Goal: Task Accomplishment & Management: Use online tool/utility

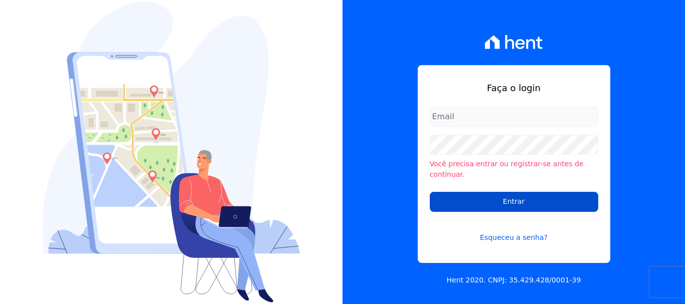
type input "[PERSON_NAME][EMAIL_ADDRESS][PERSON_NAME][DOMAIN_NAME]"
click at [499, 200] on input "Entrar" at bounding box center [514, 202] width 168 height 20
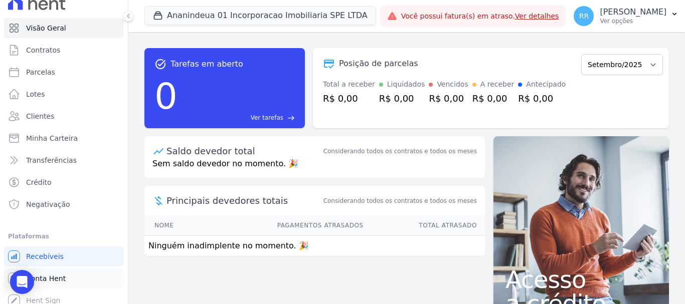
scroll to position [19, 0]
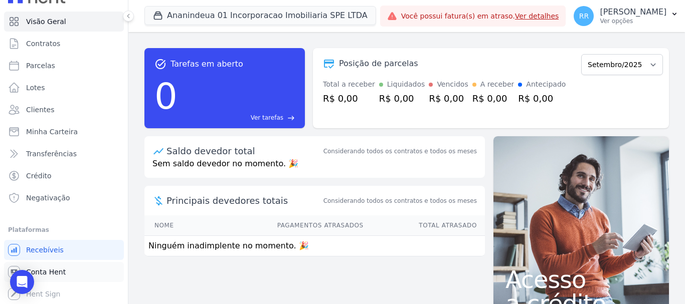
click at [54, 266] on link "Conta Hent" at bounding box center [64, 272] width 120 height 20
click at [51, 271] on span "Conta Hent" at bounding box center [46, 272] width 40 height 10
click at [42, 273] on span "Conta Hent" at bounding box center [46, 272] width 40 height 10
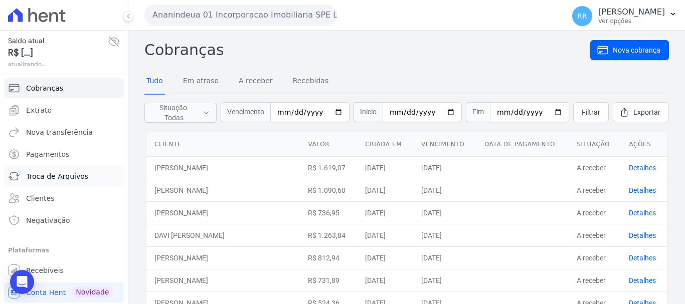
click at [49, 176] on span "Troca de Arquivos" at bounding box center [57, 176] width 62 height 10
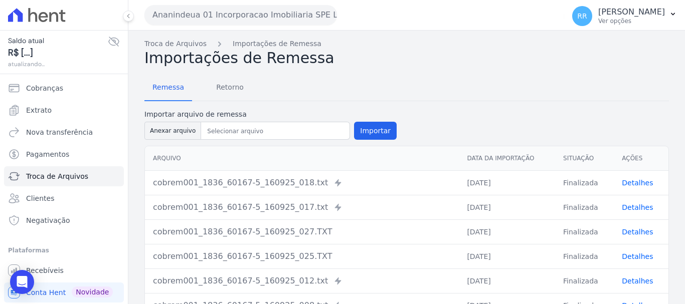
click at [201, 11] on button "Ananindeua 01 Incorporacao Imobiliaria SPE LTDA" at bounding box center [240, 15] width 192 height 20
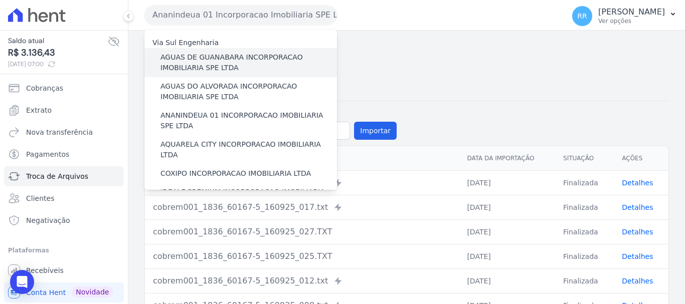
click at [255, 61] on label "AGUAS DE GUANABARA INCORPORACAO IMOBILIARIA SPE LTDA" at bounding box center [248, 62] width 176 height 21
click at [0, 0] on input "AGUAS DE GUANABARA INCORPORACAO IMOBILIARIA SPE LTDA" at bounding box center [0, 0] width 0 height 0
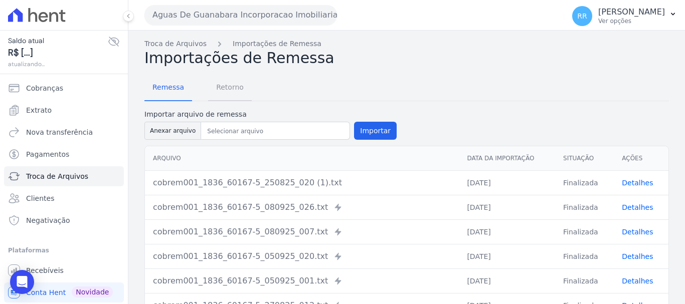
click at [230, 90] on span "Retorno" at bounding box center [230, 87] width 40 height 20
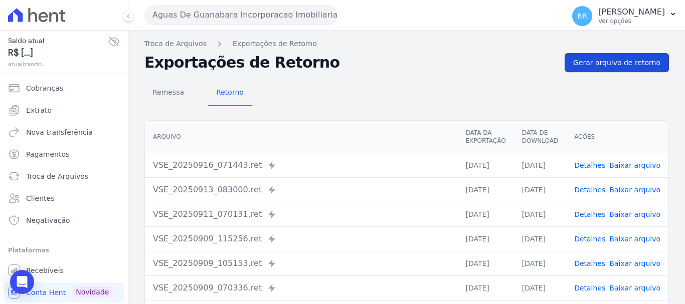
click at [622, 61] on span "Gerar arquivo de retorno" at bounding box center [616, 63] width 87 height 10
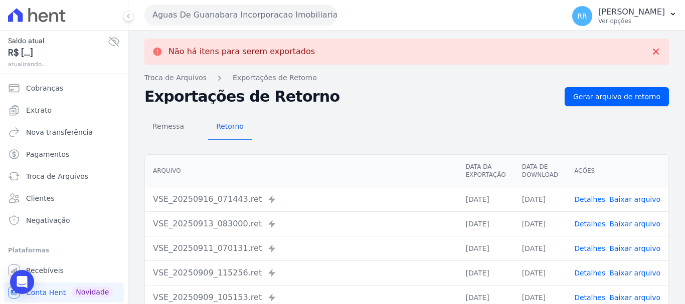
click at [284, 13] on button "Aguas De Guanabara Incorporacao Imobiliaria SPE LTDA" at bounding box center [240, 15] width 192 height 20
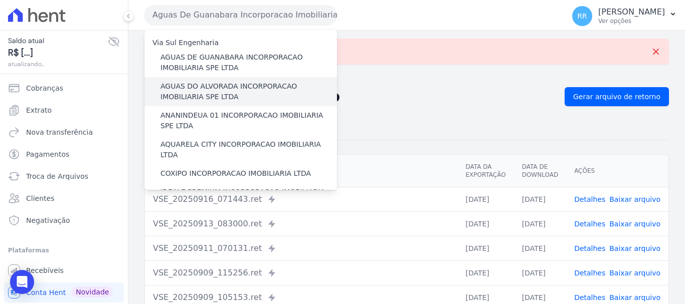
click at [215, 91] on label "AGUAS DO ALVORADA INCORPORACAO IMOBILIARIA SPE LTDA" at bounding box center [248, 91] width 176 height 21
click at [0, 0] on input "AGUAS DO ALVORADA INCORPORACAO IMOBILIARIA SPE LTDA" at bounding box center [0, 0] width 0 height 0
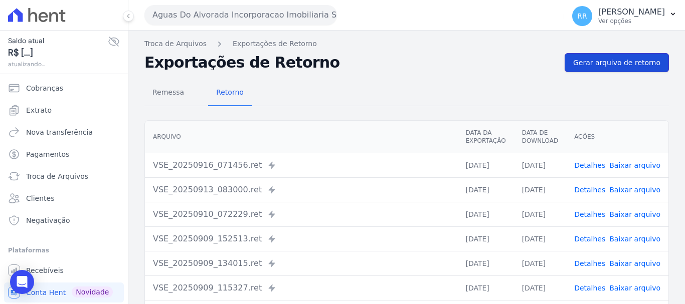
click at [611, 69] on link "Gerar arquivo de retorno" at bounding box center [616, 62] width 104 height 19
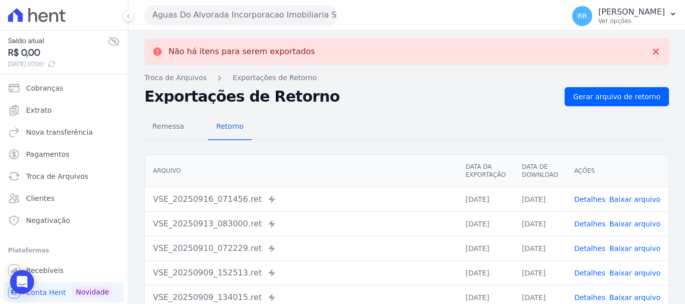
click at [282, 24] on button "Aguas Do Alvorada Incorporacao Imobiliaria SPE LTDA" at bounding box center [240, 15] width 192 height 20
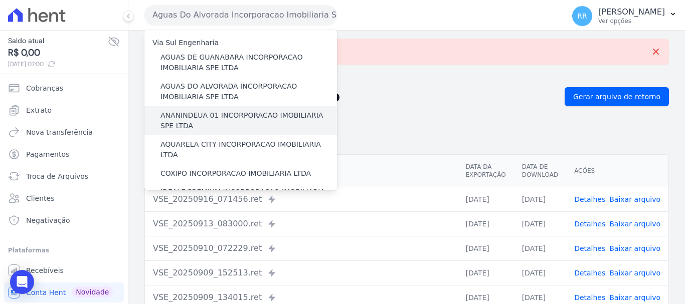
click at [208, 113] on label "ANANINDEUA 01 INCORPORACAO IMOBILIARIA SPE LTDA" at bounding box center [248, 120] width 176 height 21
click at [0, 0] on input "ANANINDEUA 01 INCORPORACAO IMOBILIARIA SPE LTDA" at bounding box center [0, 0] width 0 height 0
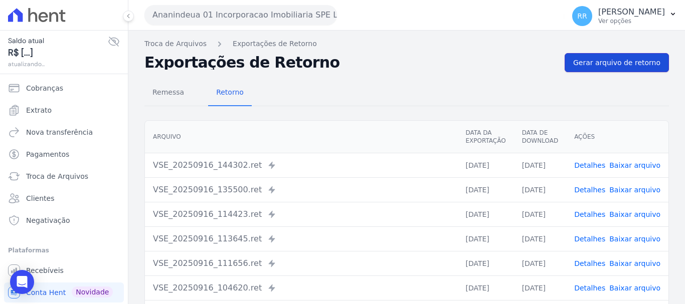
click at [613, 55] on link "Gerar arquivo de retorno" at bounding box center [616, 62] width 104 height 19
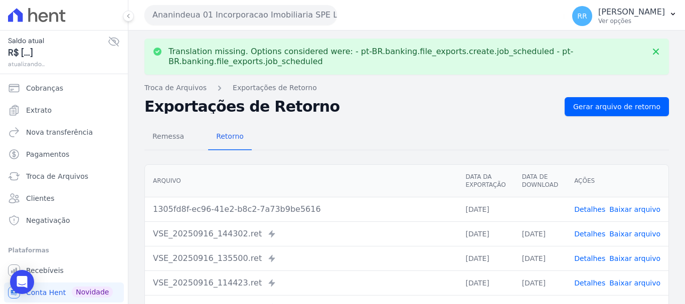
click at [635, 211] on link "Baixar arquivo" at bounding box center [634, 209] width 51 height 8
click at [200, 15] on button "Ananindeua 01 Incorporacao Imobiliaria SPE LTDA" at bounding box center [240, 15] width 192 height 20
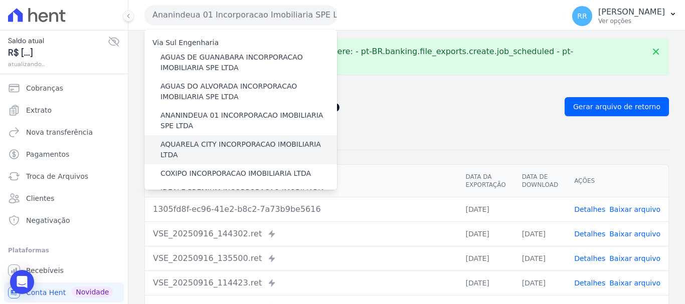
click at [217, 142] on label "AQUARELA CITY INCORPORACAO IMOBILIARIA LTDA" at bounding box center [248, 149] width 176 height 21
click at [0, 0] on input "AQUARELA CITY INCORPORACAO IMOBILIARIA LTDA" at bounding box center [0, 0] width 0 height 0
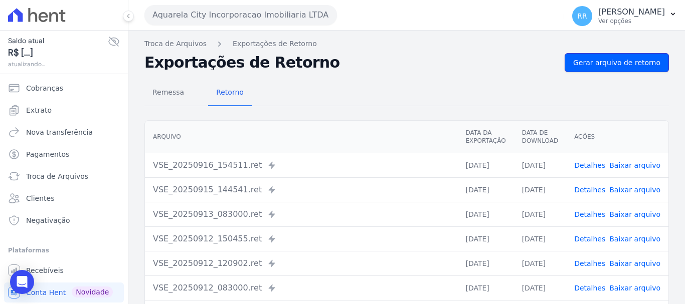
drag, startPoint x: 619, startPoint y: 59, endPoint x: 528, endPoint y: 48, distance: 91.9
click at [619, 59] on span "Gerar arquivo de retorno" at bounding box center [616, 63] width 87 height 10
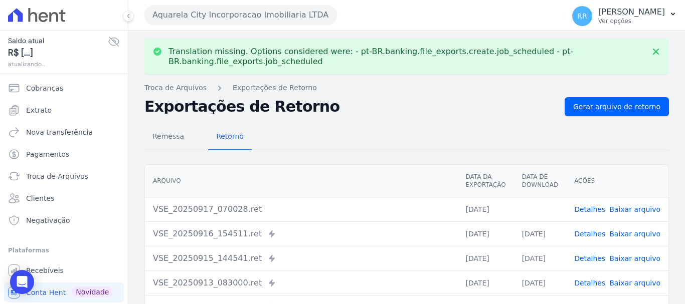
click at [628, 202] on td "Detalhes Baixar arquivo" at bounding box center [617, 209] width 102 height 25
click at [626, 209] on link "Baixar arquivo" at bounding box center [634, 209] width 51 height 8
drag, startPoint x: 216, startPoint y: 12, endPoint x: 217, endPoint y: 21, distance: 9.6
click at [216, 12] on button "Aquarela City Incorporacao Imobiliaria LTDA" at bounding box center [240, 15] width 192 height 20
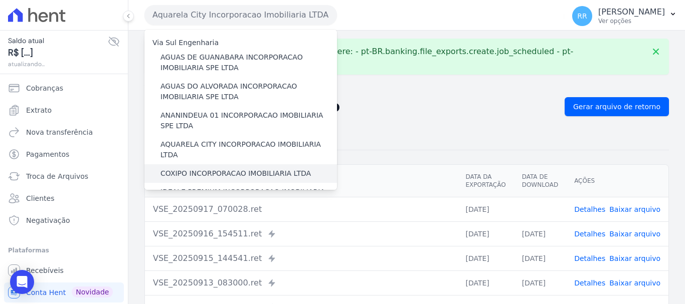
click at [214, 164] on div "COXIPO INCORPORACAO IMOBILIARIA LTDA" at bounding box center [240, 173] width 192 height 19
click at [213, 168] on label "COXIPO INCORPORACAO IMOBILIARIA LTDA" at bounding box center [235, 173] width 150 height 11
click at [0, 0] on input "COXIPO INCORPORACAO IMOBILIARIA LTDA" at bounding box center [0, 0] width 0 height 0
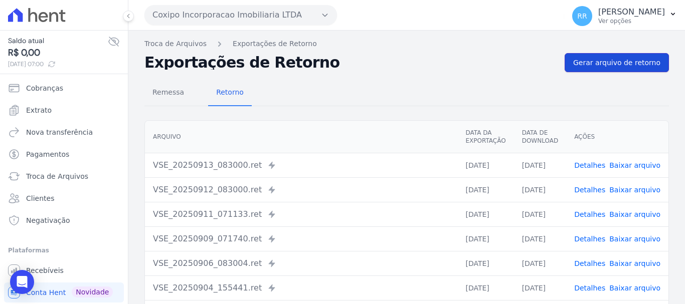
click at [597, 63] on span "Gerar arquivo de retorno" at bounding box center [616, 63] width 87 height 10
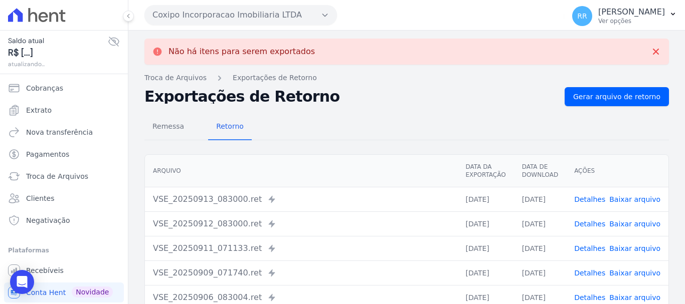
click at [247, 14] on button "Coxipo Incorporacao Imobiliaria LTDA" at bounding box center [240, 15] width 192 height 20
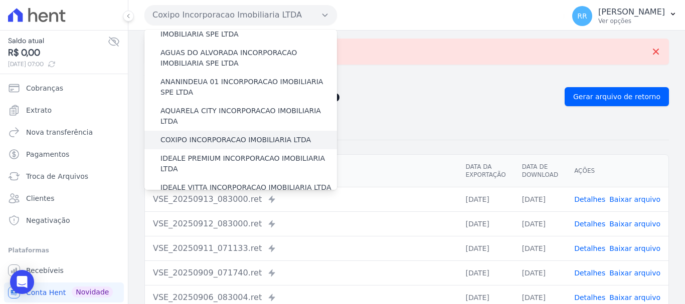
scroll to position [50, 0]
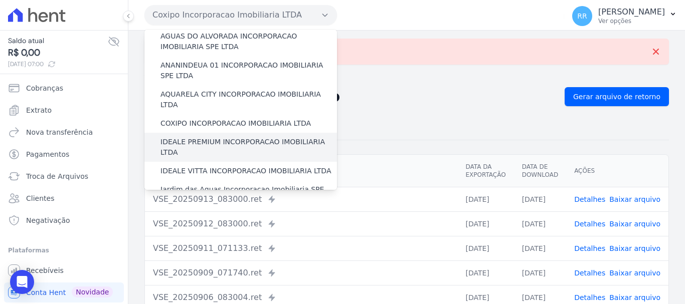
click at [229, 137] on label "IDEALE PREMIUM INCORPORACAO IMOBILIARIA LTDA" at bounding box center [248, 147] width 176 height 21
click at [0, 0] on input "IDEALE PREMIUM INCORPORACAO IMOBILIARIA LTDA" at bounding box center [0, 0] width 0 height 0
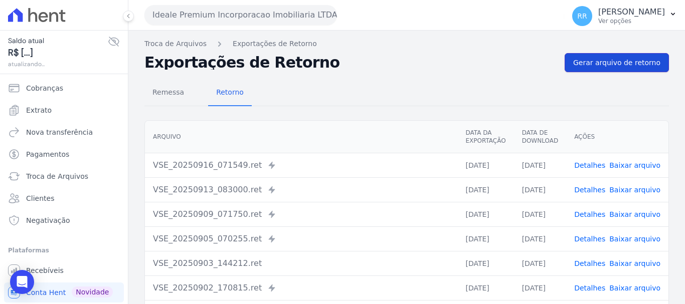
drag, startPoint x: 635, startPoint y: 64, endPoint x: 484, endPoint y: 65, distance: 150.9
click at [634, 65] on span "Gerar arquivo de retorno" at bounding box center [616, 63] width 87 height 10
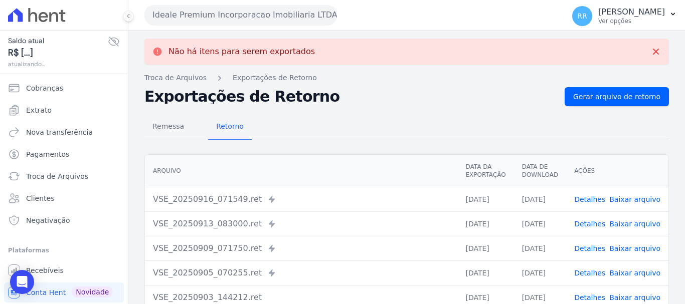
click at [290, 24] on button "Ideale Premium Incorporacao Imobiliaria LTDA" at bounding box center [240, 15] width 192 height 20
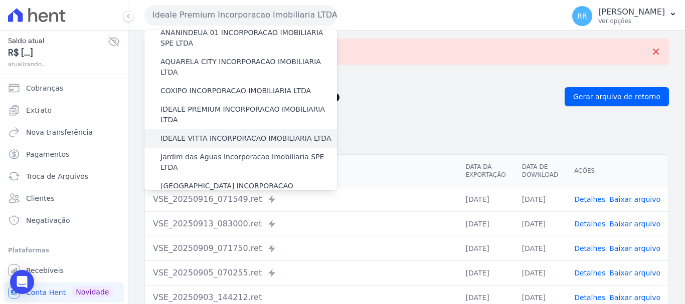
scroll to position [100, 0]
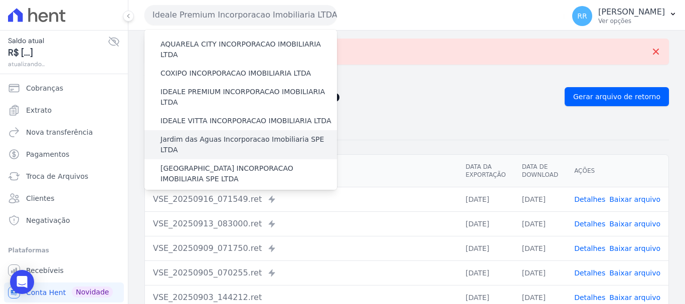
click at [206, 134] on label "Jardim das Aguas Incorporacao Imobiliaria SPE LTDA" at bounding box center [248, 144] width 176 height 21
click at [0, 0] on input "Jardim das Aguas Incorporacao Imobiliaria SPE LTDA" at bounding box center [0, 0] width 0 height 0
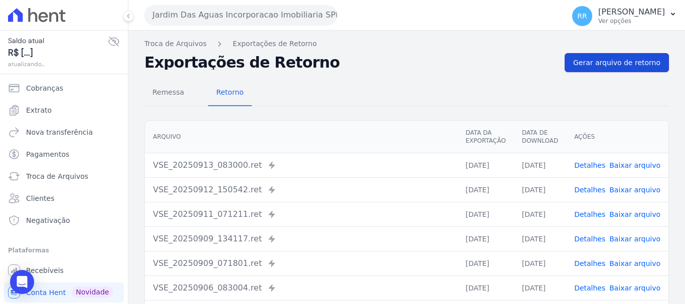
click at [641, 57] on link "Gerar arquivo de retorno" at bounding box center [616, 62] width 104 height 19
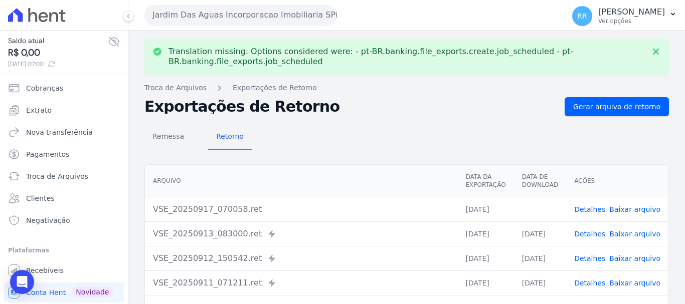
click at [633, 205] on link "Baixar arquivo" at bounding box center [634, 209] width 51 height 8
drag, startPoint x: 251, startPoint y: 19, endPoint x: 194, endPoint y: 132, distance: 126.4
click at [251, 19] on button "Jardim Das Aguas Incorporacao Imobiliaria SPE LTDA" at bounding box center [240, 15] width 192 height 20
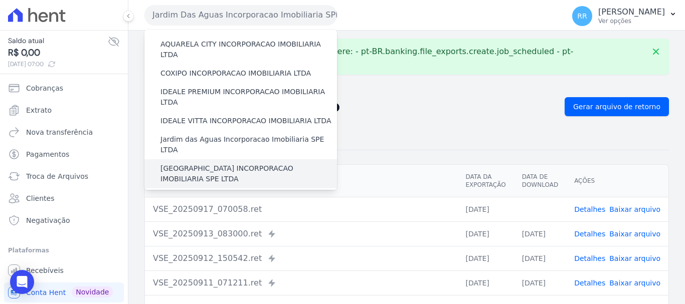
click at [214, 163] on label "JARDIM MONTREAL INCORPORACAO IMOBILIARIA SPE LTDA" at bounding box center [248, 173] width 176 height 21
click at [0, 0] on input "JARDIM MONTREAL INCORPORACAO IMOBILIARIA SPE LTDA" at bounding box center [0, 0] width 0 height 0
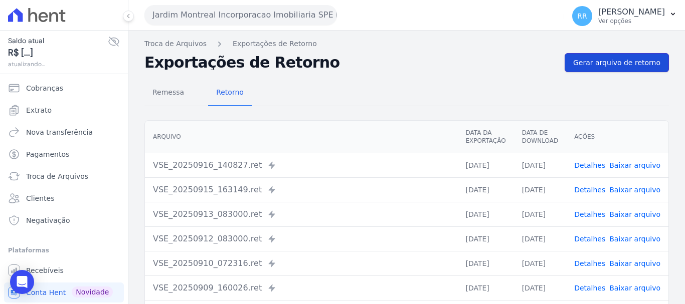
click at [611, 60] on span "Gerar arquivo de retorno" at bounding box center [616, 63] width 87 height 10
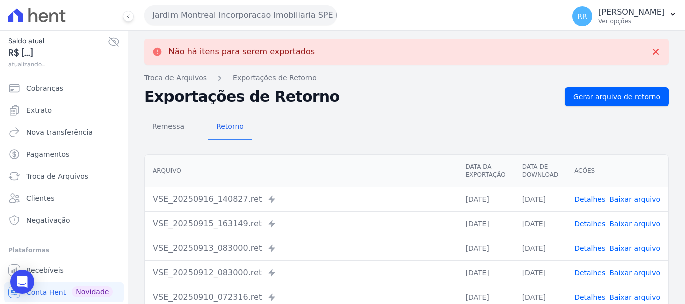
click at [226, 15] on button "Jardim Montreal Incorporacao Imobiliaria SPE LTDA" at bounding box center [240, 15] width 192 height 20
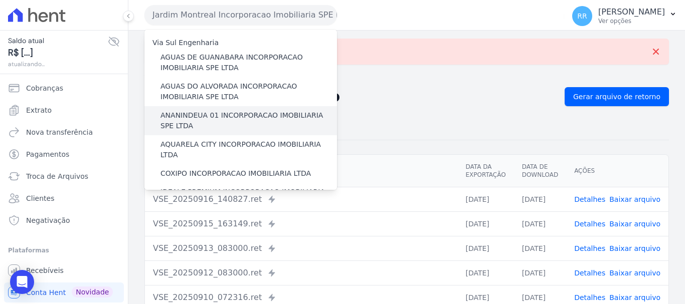
scroll to position [200, 0]
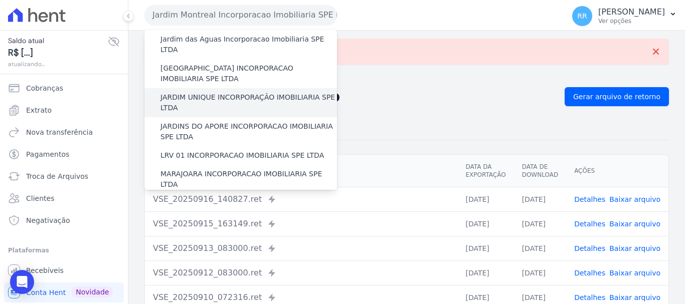
click at [196, 92] on label "JARDIM UNIQUE INCORPORAÇÃO IMOBILIARIA SPE LTDA" at bounding box center [248, 102] width 176 height 21
click at [0, 0] on input "JARDIM UNIQUE INCORPORAÇÃO IMOBILIARIA SPE LTDA" at bounding box center [0, 0] width 0 height 0
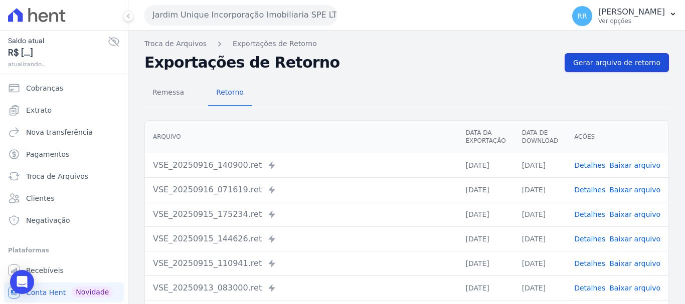
click at [593, 69] on link "Gerar arquivo de retorno" at bounding box center [616, 62] width 104 height 19
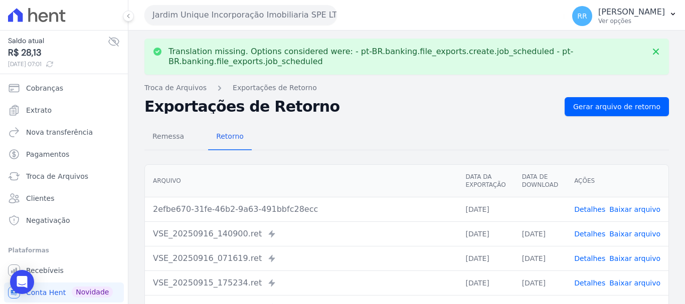
click at [627, 214] on link "Baixar arquivo" at bounding box center [634, 209] width 51 height 8
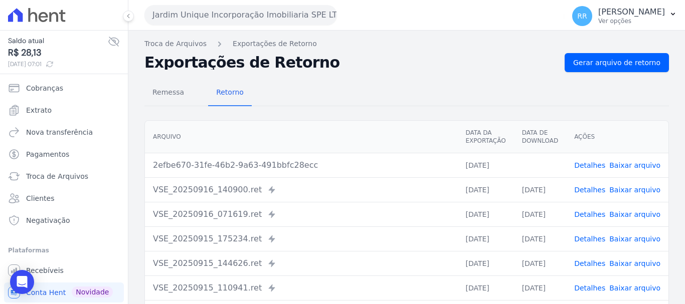
click at [210, 10] on button "Jardim Unique Incorporação Imobiliaria SPE LTDA" at bounding box center [240, 15] width 192 height 20
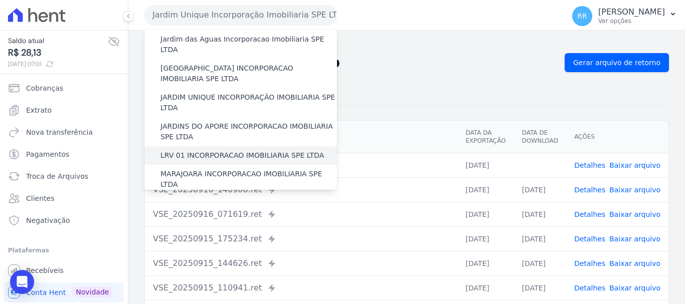
click at [208, 150] on label "LRV 01 INCORPORACAO IMOBILIARIA SPE LTDA" at bounding box center [241, 155] width 163 height 11
click at [0, 0] on input "LRV 01 INCORPORACAO IMOBILIARIA SPE LTDA" at bounding box center [0, 0] width 0 height 0
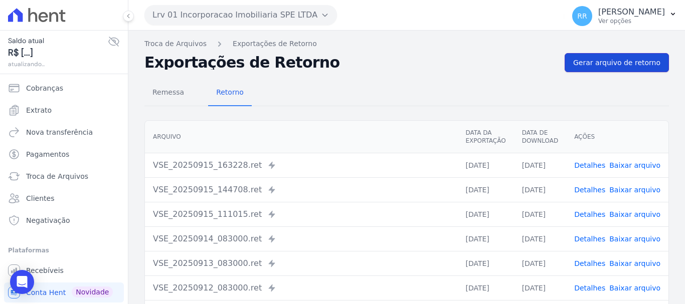
click at [628, 67] on span "Gerar arquivo de retorno" at bounding box center [616, 63] width 87 height 10
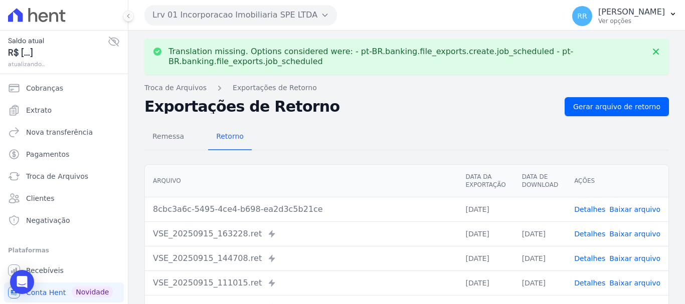
drag, startPoint x: 626, startPoint y: 210, endPoint x: 276, endPoint y: 63, distance: 379.2
click at [626, 210] on link "Baixar arquivo" at bounding box center [634, 209] width 51 height 8
drag, startPoint x: 215, startPoint y: 12, endPoint x: 216, endPoint y: 83, distance: 71.2
click at [215, 12] on button "Lrv 01 Incorporacao Imobiliaria SPE LTDA" at bounding box center [240, 15] width 192 height 20
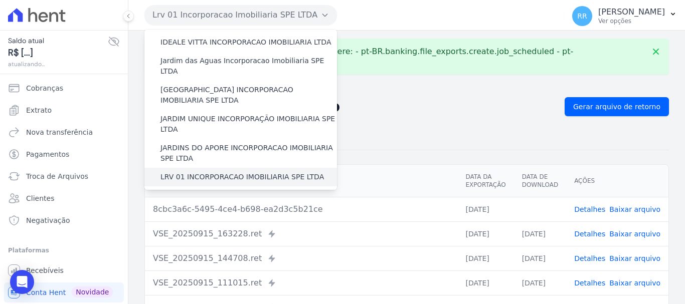
scroll to position [251, 0]
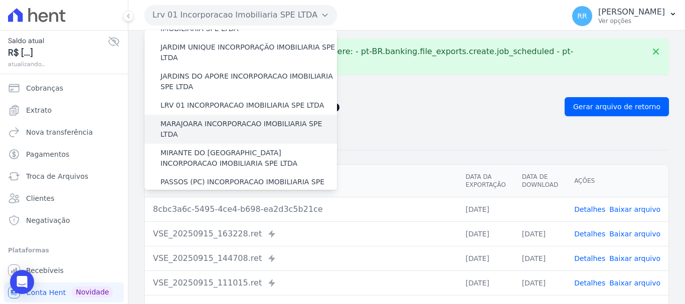
click at [220, 119] on label "MARAJOARA INCORPORACAO IMOBILIARIA SPE LTDA" at bounding box center [248, 129] width 176 height 21
click at [0, 0] on input "MARAJOARA INCORPORACAO IMOBILIARIA SPE LTDA" at bounding box center [0, 0] width 0 height 0
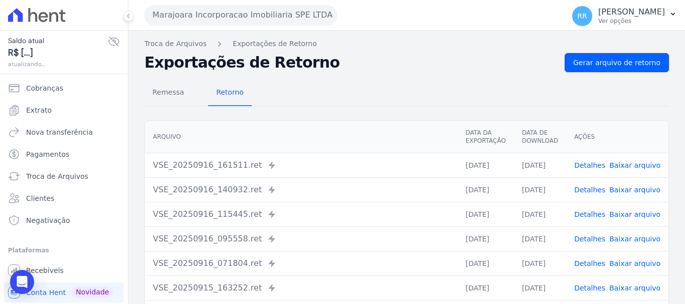
drag, startPoint x: 603, startPoint y: 67, endPoint x: 563, endPoint y: 68, distance: 40.1
click at [602, 67] on span "Gerar arquivo de retorno" at bounding box center [616, 63] width 87 height 10
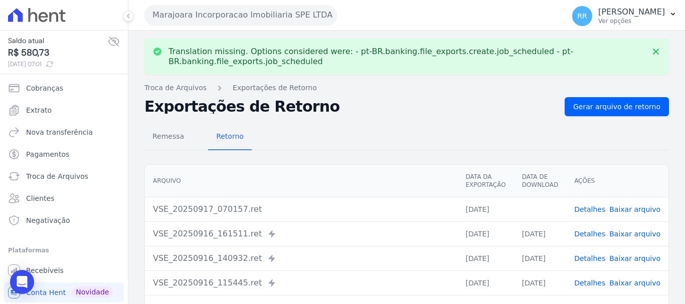
drag, startPoint x: 644, startPoint y: 210, endPoint x: 281, endPoint y: 84, distance: 383.6
click at [643, 210] on link "Baixar arquivo" at bounding box center [634, 209] width 51 height 8
click at [214, 17] on button "Marajoara Incorporacao Imobiliaria SPE LTDA" at bounding box center [240, 15] width 192 height 20
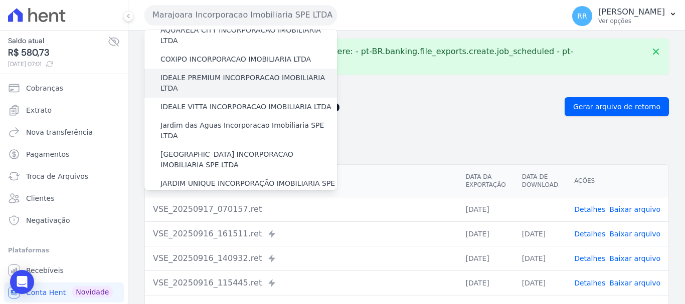
scroll to position [200, 0]
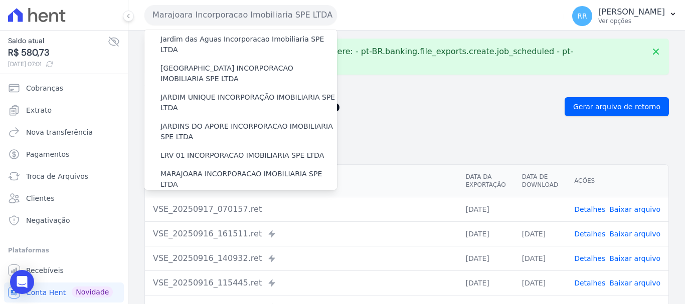
click at [186, 198] on label "MIRANTE DO RIO VERDE INCORPORACAO IMOBILIARIA SPE LTDA" at bounding box center [248, 208] width 176 height 21
click at [0, 0] on input "MIRANTE DO RIO VERDE INCORPORACAO IMOBILIARIA SPE LTDA" at bounding box center [0, 0] width 0 height 0
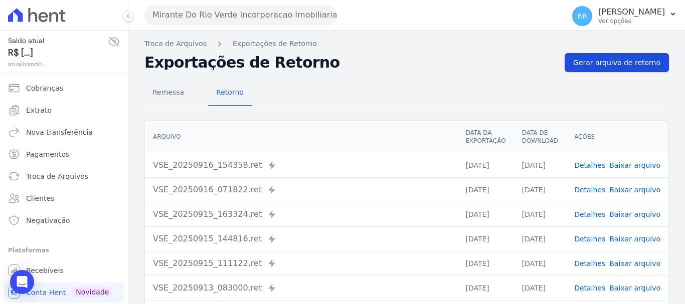
click at [604, 62] on span "Gerar arquivo de retorno" at bounding box center [616, 63] width 87 height 10
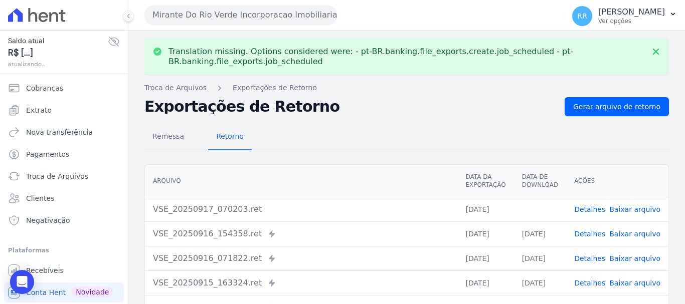
click at [624, 210] on link "Baixar arquivo" at bounding box center [634, 209] width 51 height 8
click at [216, 18] on button "Mirante Do Rio Verde Incorporacao Imobiliaria SPE LTDA" at bounding box center [240, 15] width 192 height 20
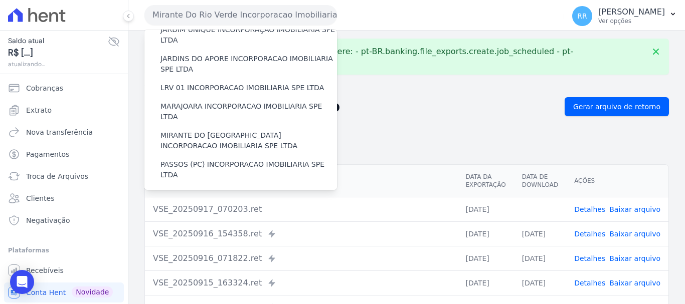
scroll to position [251, 0]
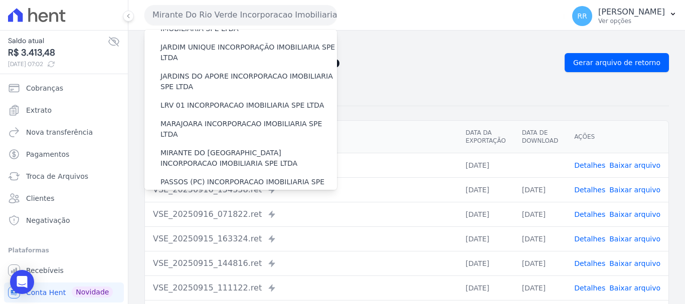
click at [408, 116] on div "Arquivo Data da Exportação Data de Download Ações VSE_20250917_070203.ret 17/09…" at bounding box center [406, 259] width 556 height 287
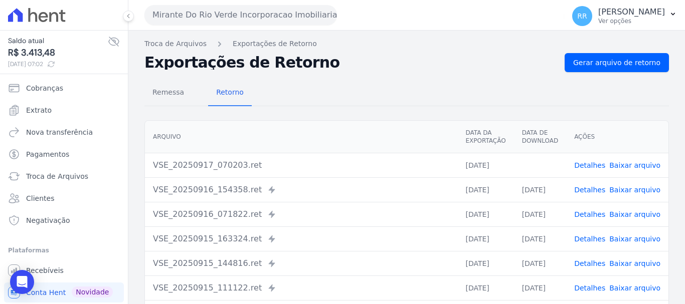
click at [246, 11] on button "Mirante Do Rio Verde Incorporacao Imobiliaria SPE LTDA" at bounding box center [240, 15] width 192 height 20
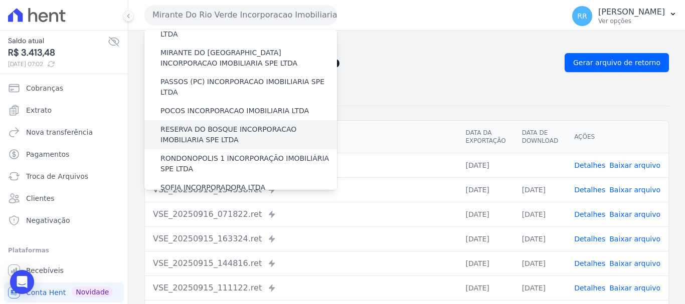
scroll to position [301, 0]
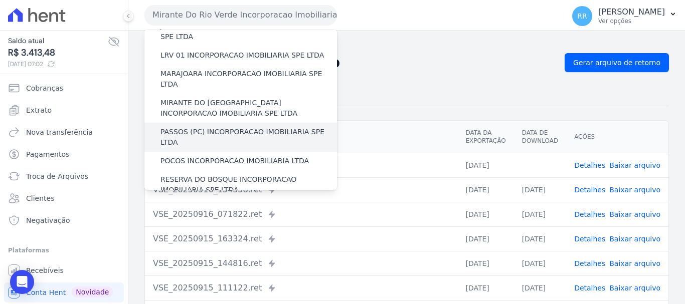
click at [220, 127] on label "PASSOS (PC) INCORPORACAO IMOBILIARIA SPE LTDA" at bounding box center [248, 137] width 176 height 21
click at [0, 0] on input "PASSOS (PC) INCORPORACAO IMOBILIARIA SPE LTDA" at bounding box center [0, 0] width 0 height 0
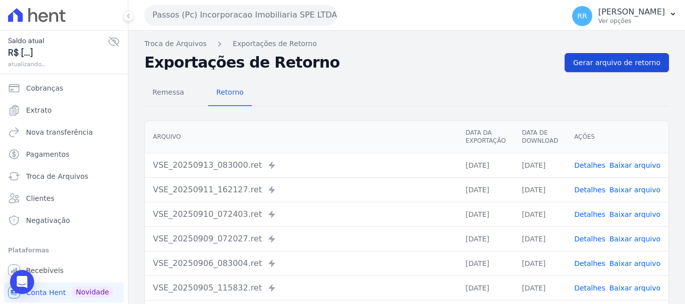
click at [585, 56] on link "Gerar arquivo de retorno" at bounding box center [616, 62] width 104 height 19
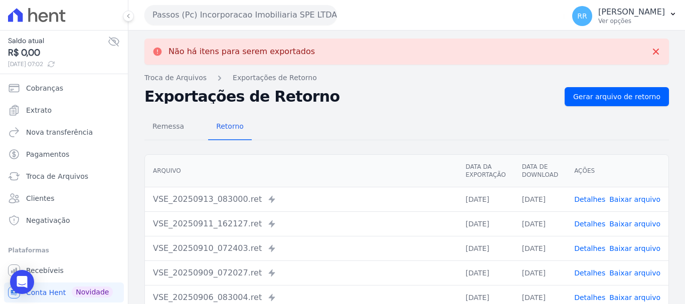
click at [627, 200] on link "Baixar arquivo" at bounding box center [634, 199] width 51 height 8
drag, startPoint x: 272, startPoint y: 14, endPoint x: 273, endPoint y: 19, distance: 5.7
click at [272, 14] on button "Passos (Pc) Incorporacao Imobiliaria SPE LTDA" at bounding box center [240, 15] width 192 height 20
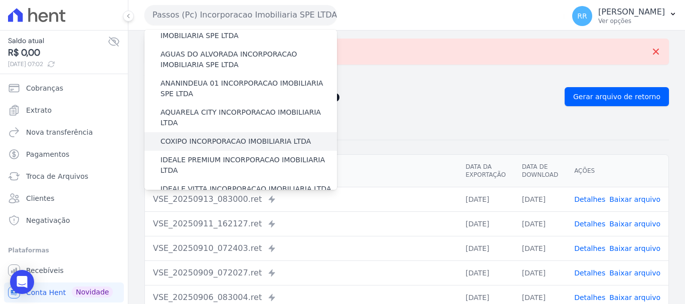
scroll to position [50, 0]
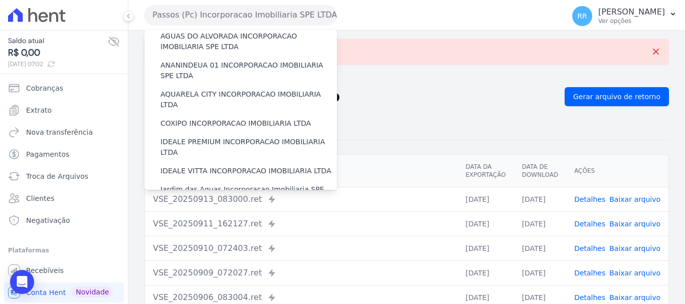
click at [389, 118] on div "Remessa Retorno" at bounding box center [406, 127] width 524 height 26
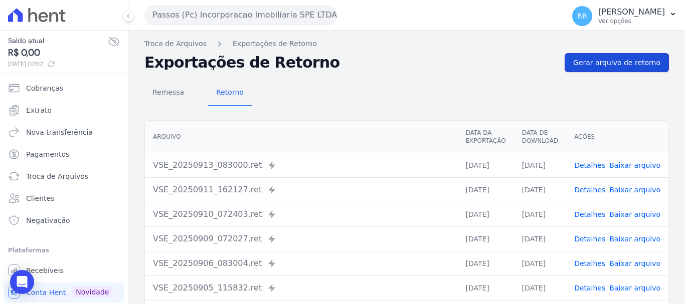
click at [620, 61] on span "Gerar arquivo de retorno" at bounding box center [616, 63] width 87 height 10
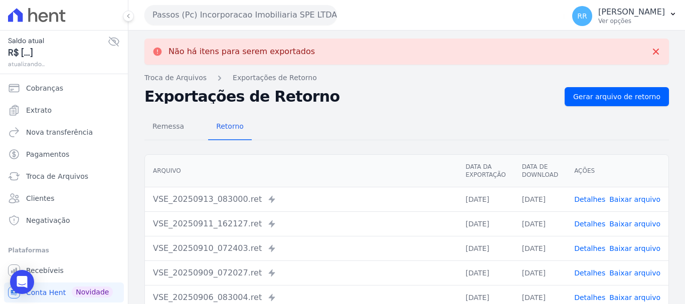
click at [295, 14] on button "Passos (Pc) Incorporacao Imobiliaria SPE LTDA" at bounding box center [240, 15] width 192 height 20
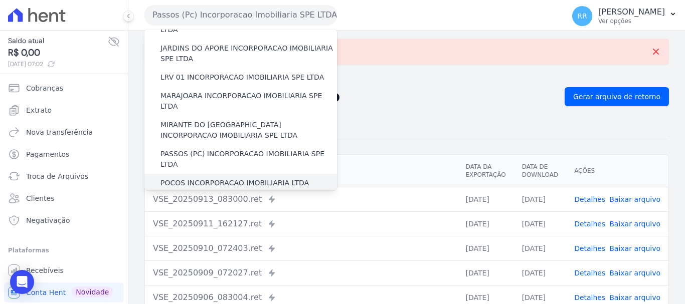
scroll to position [301, 0]
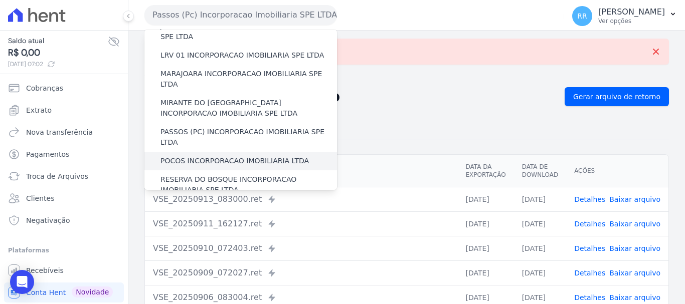
click at [211, 156] on label "POCOS INCORPORACAO IMOBILIARIA LTDA" at bounding box center [234, 161] width 148 height 11
click at [0, 0] on input "POCOS INCORPORACAO IMOBILIARIA LTDA" at bounding box center [0, 0] width 0 height 0
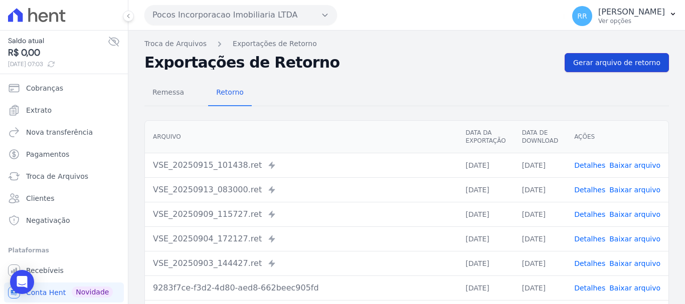
drag, startPoint x: 591, startPoint y: 62, endPoint x: 585, endPoint y: 63, distance: 5.7
click at [591, 63] on span "Gerar arquivo de retorno" at bounding box center [616, 63] width 87 height 10
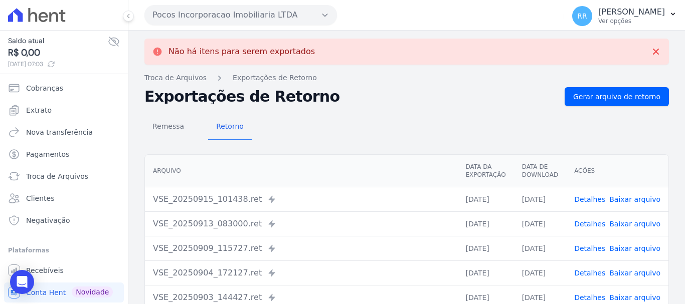
click at [235, 17] on button "Pocos Incorporacao Imobiliaria LTDA" at bounding box center [240, 15] width 192 height 20
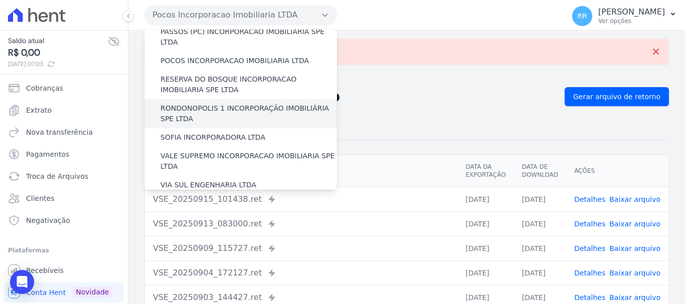
scroll to position [351, 0]
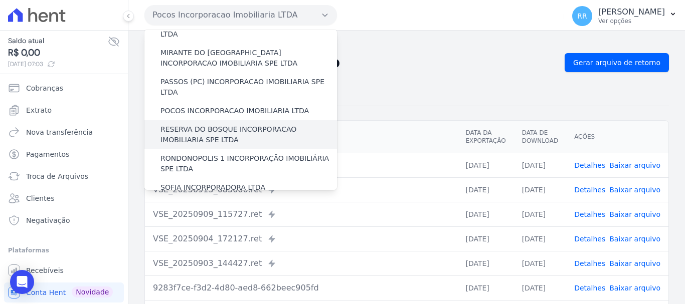
click at [200, 124] on label "RESERVA DO BOSQUE INCORPORACAO IMOBILIARIA SPE LTDA" at bounding box center [248, 134] width 176 height 21
click at [0, 0] on input "RESERVA DO BOSQUE INCORPORACAO IMOBILIARIA SPE LTDA" at bounding box center [0, 0] width 0 height 0
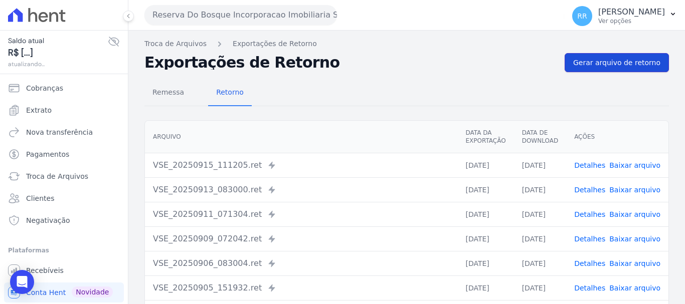
click at [627, 58] on span "Gerar arquivo de retorno" at bounding box center [616, 63] width 87 height 10
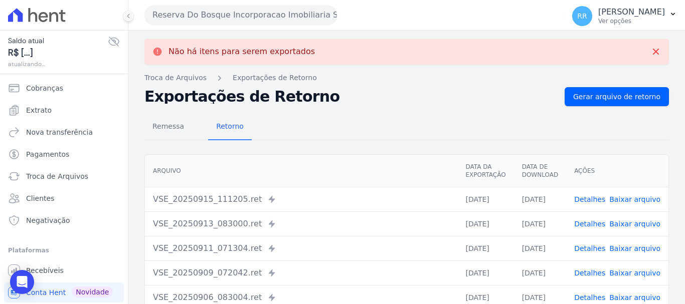
click at [242, 14] on button "Reserva Do Bosque Incorporacao Imobiliaria SPE LTDA" at bounding box center [240, 15] width 192 height 20
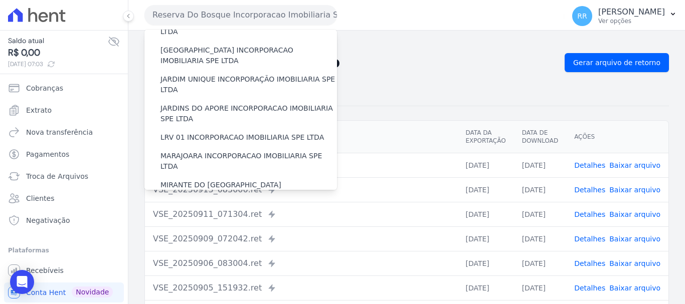
scroll to position [200, 0]
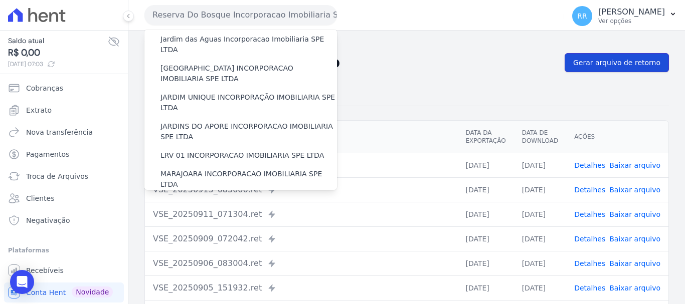
click at [614, 59] on span "Gerar arquivo de retorno" at bounding box center [616, 63] width 87 height 10
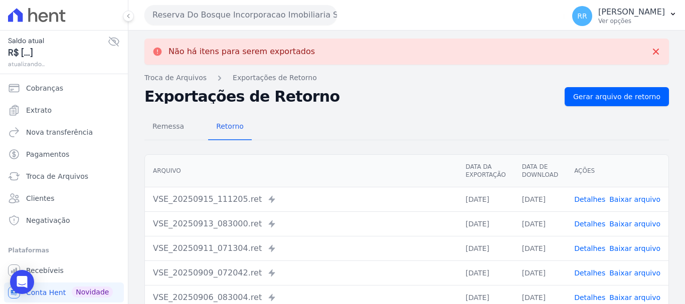
click at [234, 17] on button "Reserva Do Bosque Incorporacao Imobiliaria SPE LTDA" at bounding box center [240, 15] width 192 height 20
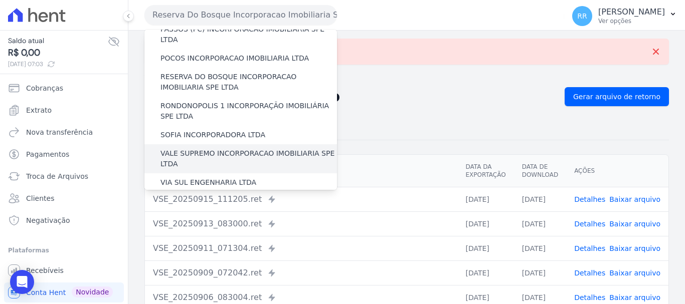
scroll to position [387, 0]
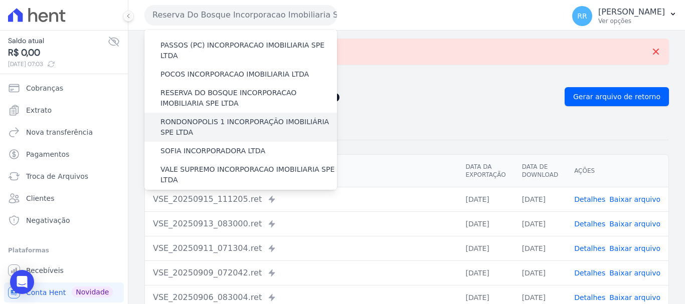
click at [207, 113] on div "RONDONOPOLIS 1 INCORPORAÇÃO IMOBILIÁRIA SPE LTDA" at bounding box center [240, 127] width 192 height 29
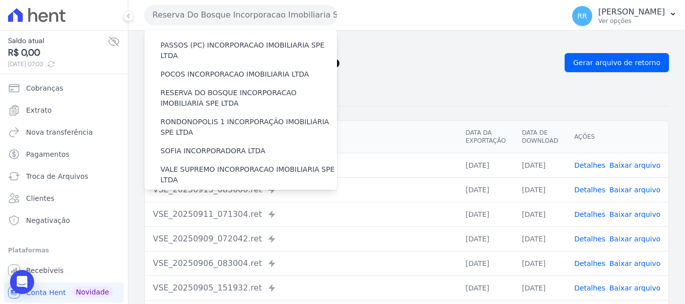
click at [423, 101] on div "Remessa Retorno" at bounding box center [406, 93] width 524 height 26
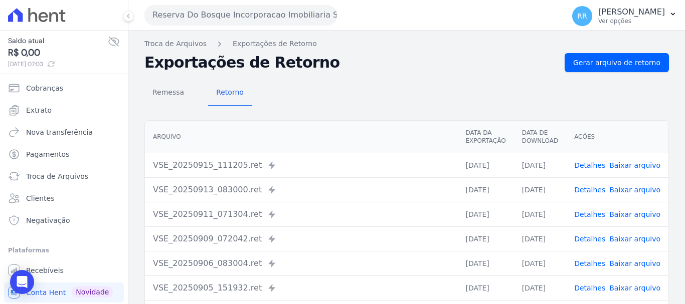
click at [289, 21] on button "Reserva Do Bosque Incorporacao Imobiliaria SPE LTDA" at bounding box center [240, 15] width 192 height 20
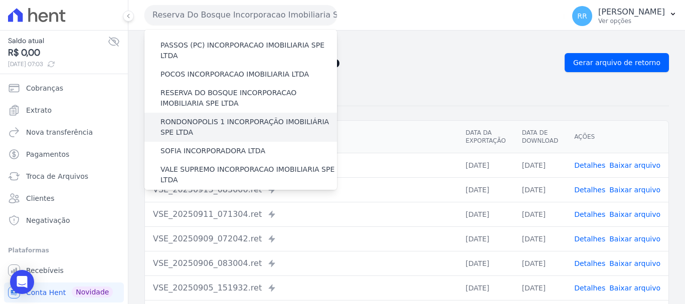
click at [215, 117] on label "RONDONOPOLIS 1 INCORPORAÇÃO IMOBILIÁRIA SPE LTDA" at bounding box center [248, 127] width 176 height 21
click at [0, 0] on input "RONDONOPOLIS 1 INCORPORAÇÃO IMOBILIÁRIA SPE LTDA" at bounding box center [0, 0] width 0 height 0
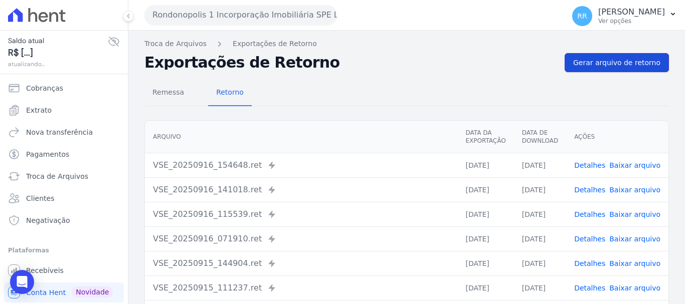
click at [626, 59] on span "Gerar arquivo de retorno" at bounding box center [616, 63] width 87 height 10
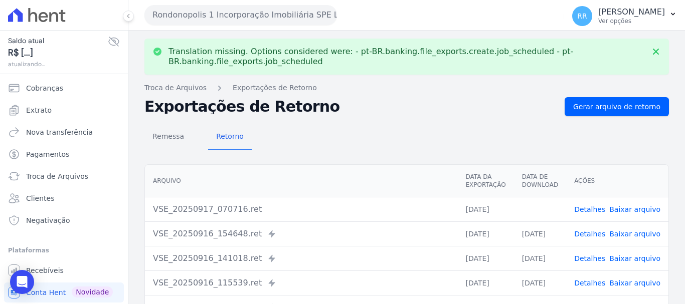
click at [648, 208] on link "Baixar arquivo" at bounding box center [634, 209] width 51 height 8
click at [232, 14] on button "Rondonopolis 1 Incorporação Imobiliária SPE LTDA" at bounding box center [240, 15] width 192 height 20
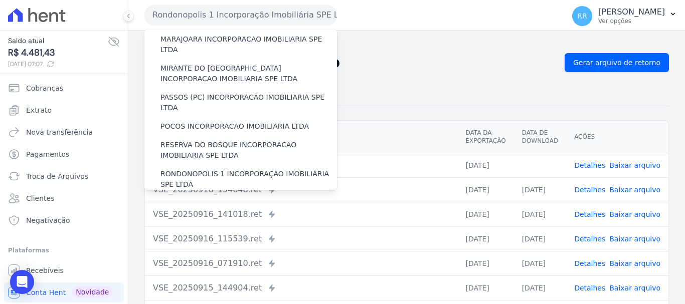
scroll to position [351, 0]
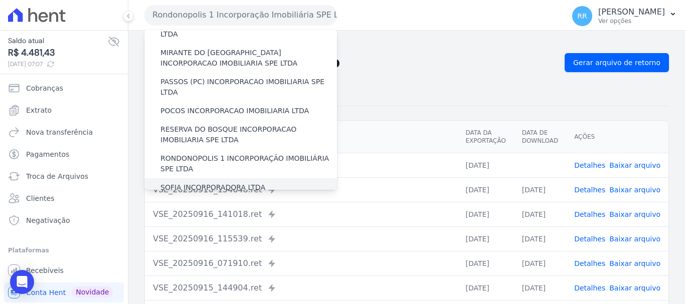
click at [222, 182] on label "SOFIA INCORPORADORA LTDA" at bounding box center [212, 187] width 105 height 11
click at [0, 0] on input "SOFIA INCORPORADORA LTDA" at bounding box center [0, 0] width 0 height 0
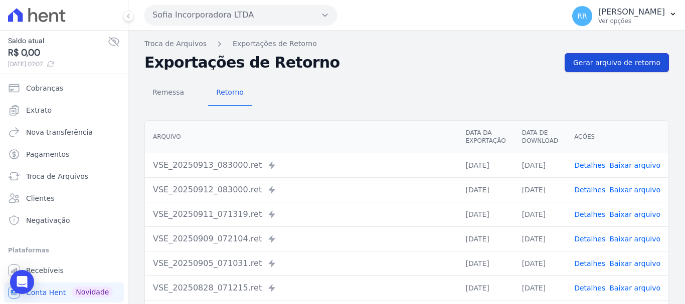
click at [652, 67] on span "Gerar arquivo de retorno" at bounding box center [616, 63] width 87 height 10
click at [632, 66] on span "Gerar arquivo de retorno" at bounding box center [616, 63] width 87 height 10
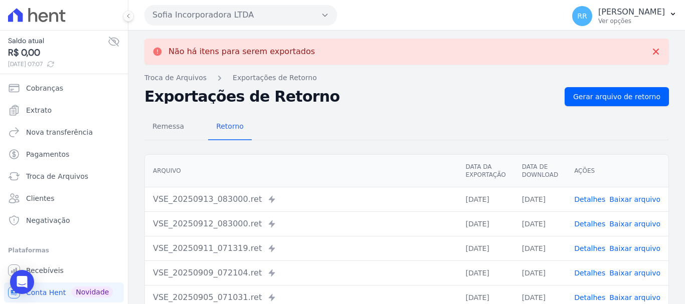
click at [303, 10] on button "Sofia Incorporadora LTDA" at bounding box center [240, 15] width 192 height 20
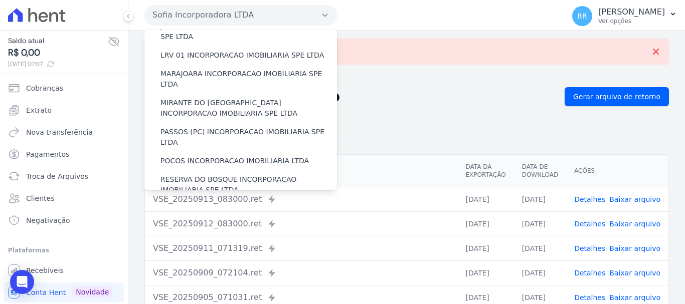
scroll to position [438, 0]
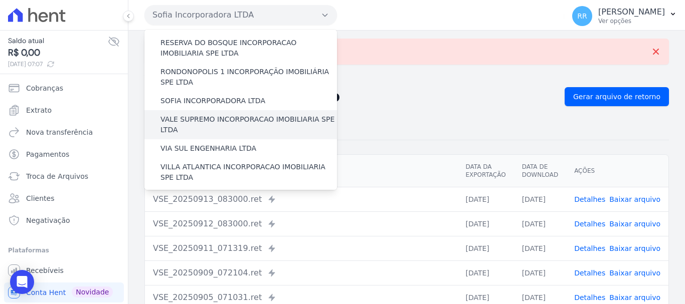
click at [215, 114] on label "VALE SUPREMO INCORPORACAO IMOBILIARIA SPE LTDA" at bounding box center [248, 124] width 176 height 21
click at [0, 0] on input "VALE SUPREMO INCORPORACAO IMOBILIARIA SPE LTDA" at bounding box center [0, 0] width 0 height 0
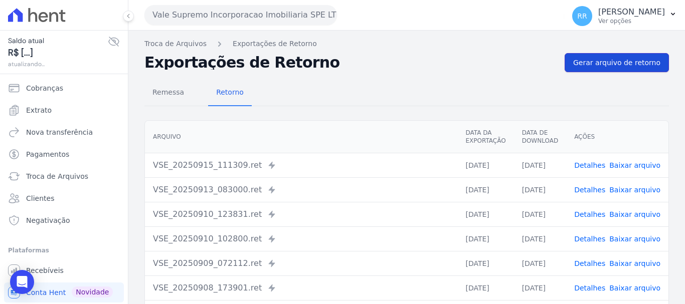
click at [591, 70] on link "Gerar arquivo de retorno" at bounding box center [616, 62] width 104 height 19
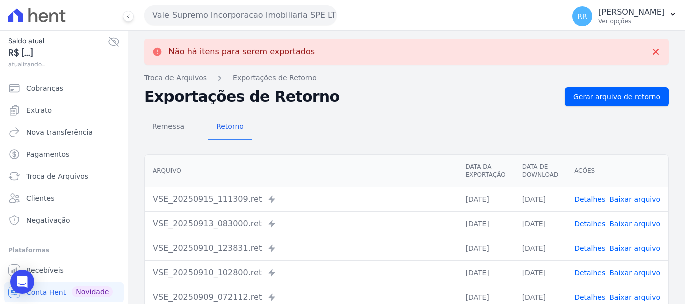
drag, startPoint x: 268, startPoint y: 17, endPoint x: 271, endPoint y: 22, distance: 5.6
click at [270, 19] on button "Vale Supremo Incorporacao Imobiliaria SPE LTDA" at bounding box center [240, 15] width 192 height 20
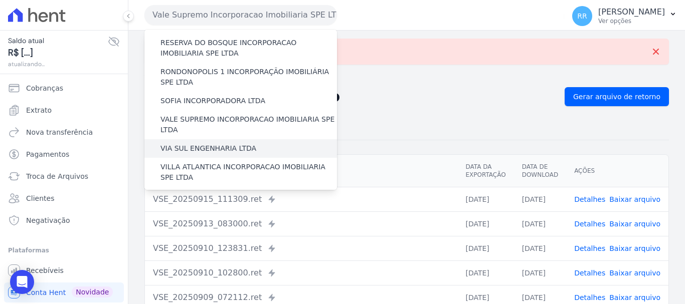
click at [229, 143] on label "VIA SUL ENGENHARIA LTDA" at bounding box center [208, 148] width 96 height 11
click at [0, 0] on input "VIA SUL ENGENHARIA LTDA" at bounding box center [0, 0] width 0 height 0
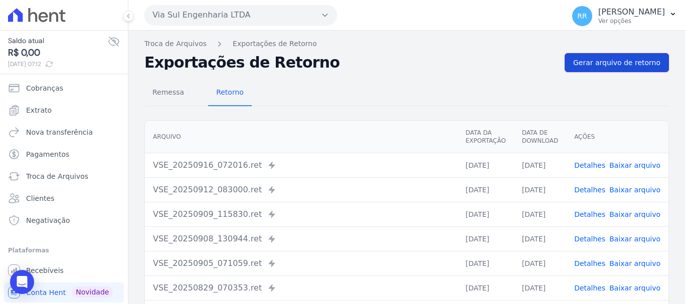
click at [583, 62] on span "Gerar arquivo de retorno" at bounding box center [616, 63] width 87 height 10
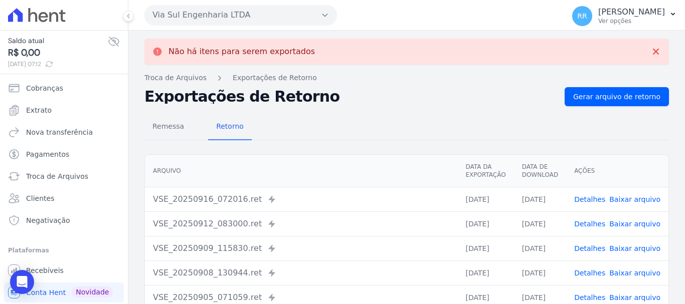
click at [239, 22] on button "Via Sul Engenharia LTDA" at bounding box center [240, 15] width 192 height 20
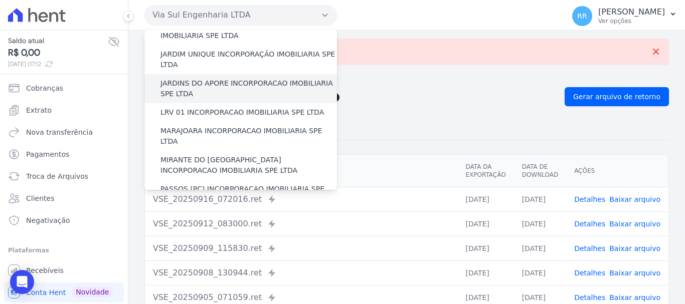
scroll to position [251, 0]
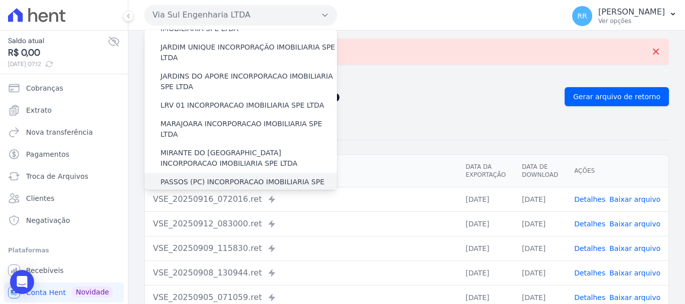
click at [209, 177] on label "PASSOS (PC) INCORPORACAO IMOBILIARIA SPE LTDA" at bounding box center [248, 187] width 176 height 21
click at [0, 0] on input "PASSOS (PC) INCORPORACAO IMOBILIARIA SPE LTDA" at bounding box center [0, 0] width 0 height 0
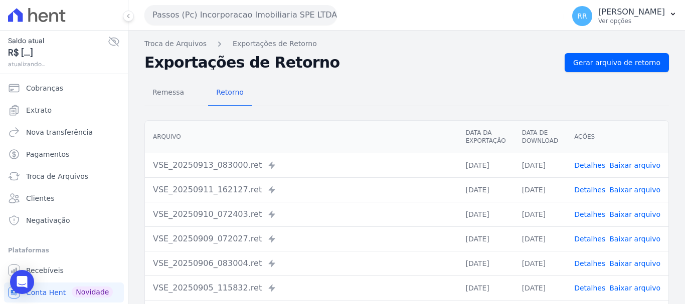
click at [204, 20] on button "Passos (Pc) Incorporacao Imobiliaria SPE LTDA" at bounding box center [240, 15] width 192 height 20
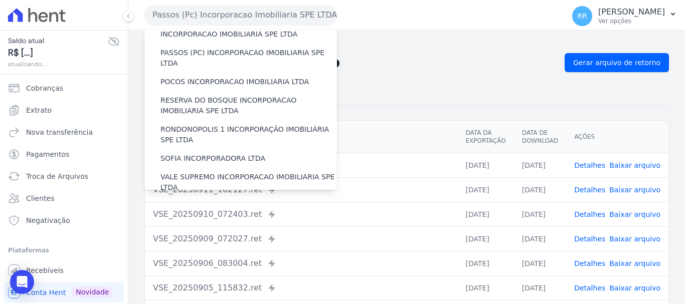
scroll to position [438, 0]
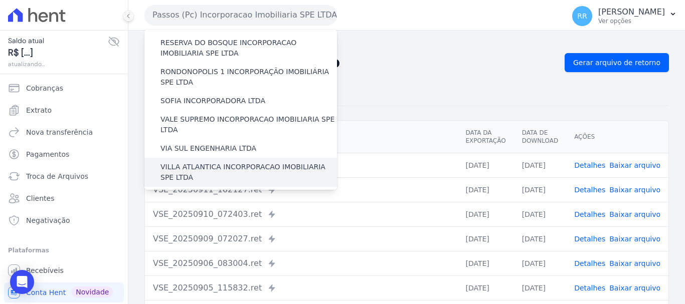
click at [207, 162] on label "VILLA ATLANTICA INCORPORACAO IMOBILIARIA SPE LTDA" at bounding box center [248, 172] width 176 height 21
click at [0, 0] on input "VILLA ATLANTICA INCORPORACAO IMOBILIARIA SPE LTDA" at bounding box center [0, 0] width 0 height 0
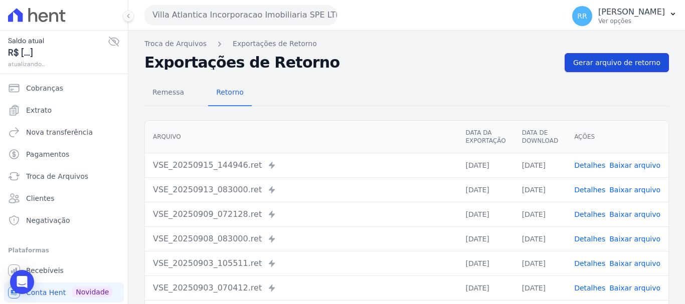
click at [592, 60] on span "Gerar arquivo de retorno" at bounding box center [616, 63] width 87 height 10
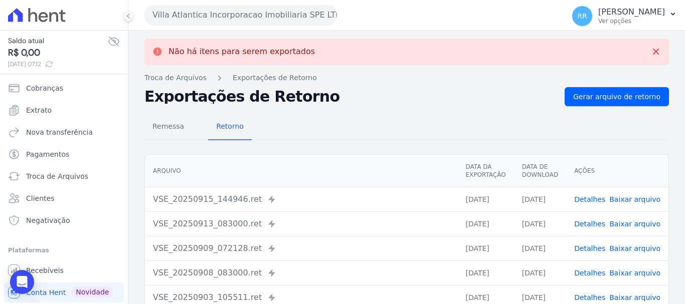
click at [267, 21] on button "Villa Atlantica Incorporacao Imobiliaria SPE LTDA" at bounding box center [240, 15] width 192 height 20
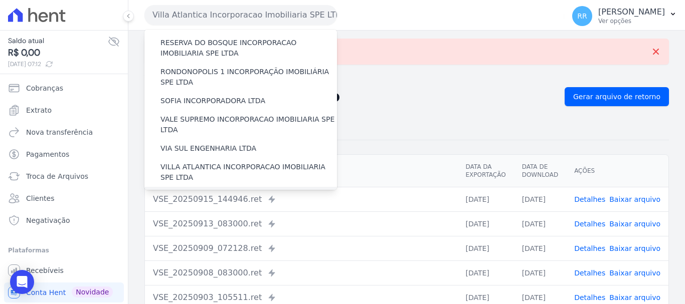
click at [235, 187] on div "VILLA FIORE INCORPORACAO IMOBILIARIA SPE LTDA" at bounding box center [240, 201] width 192 height 29
click at [202, 191] on label "VILLA FIORE INCORPORACAO IMOBILIARIA SPE LTDA" at bounding box center [248, 201] width 176 height 21
click at [0, 0] on input "VILLA FIORE INCORPORACAO IMOBILIARIA SPE LTDA" at bounding box center [0, 0] width 0 height 0
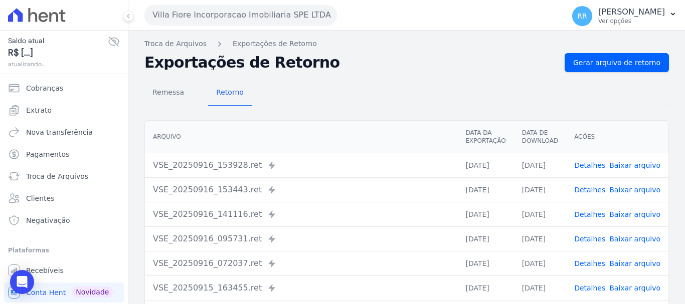
click at [609, 75] on div "Remessa Retorno Arquivo Data da Exportação Data de Download Ações VSE_20250916_…" at bounding box center [406, 253] width 524 height 362
click at [614, 63] on span "Gerar arquivo de retorno" at bounding box center [616, 63] width 87 height 10
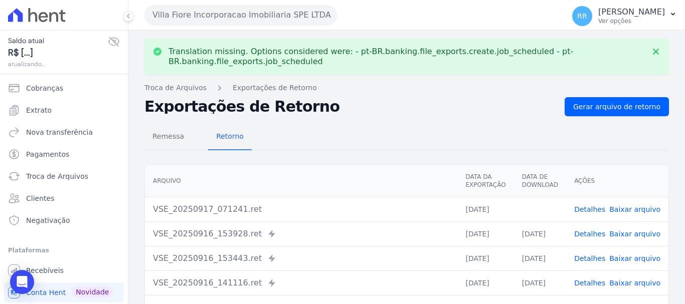
click at [637, 207] on link "Baixar arquivo" at bounding box center [634, 209] width 51 height 8
click at [271, 9] on button "Villa Fiore Incorporacao Imobiliaria SPE LTDA" at bounding box center [240, 15] width 192 height 20
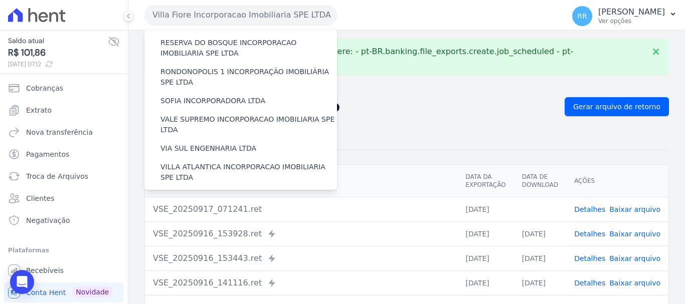
click at [254, 220] on label "VILLA TROPICAL INCORPORAÇÃO IMOBILIÁRIA SPE LTDA" at bounding box center [248, 230] width 176 height 21
click at [0, 0] on input "VILLA TROPICAL INCORPORAÇÃO IMOBILIÁRIA SPE LTDA" at bounding box center [0, 0] width 0 height 0
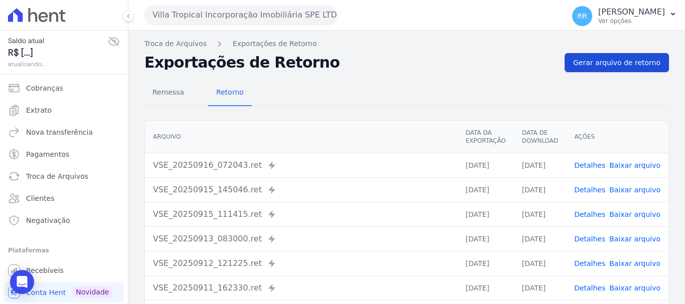
click at [617, 60] on span "Gerar arquivo de retorno" at bounding box center [616, 63] width 87 height 10
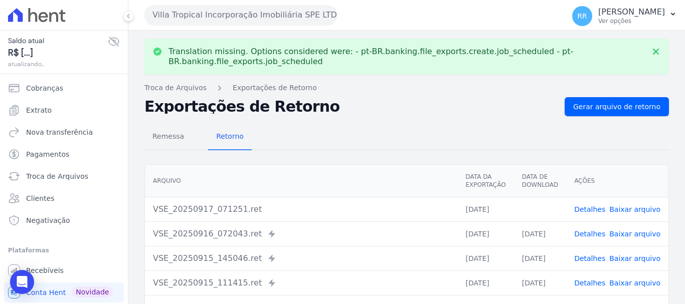
click at [630, 201] on td "Detalhes Baixar arquivo" at bounding box center [617, 209] width 102 height 25
click at [623, 212] on link "Baixar arquivo" at bounding box center [634, 209] width 51 height 8
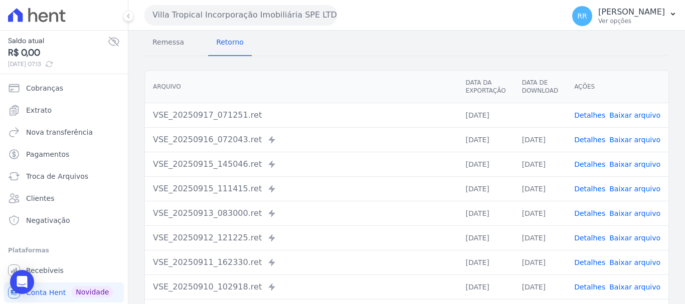
scroll to position [0, 0]
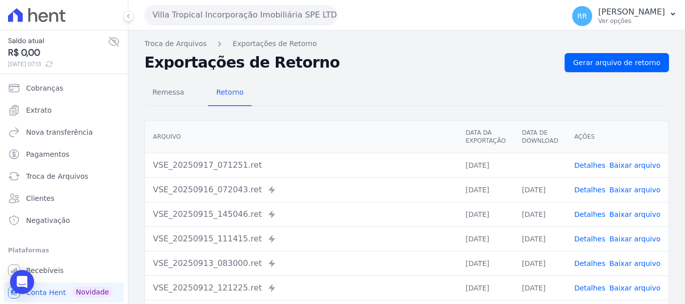
click at [616, 74] on div "Remessa Retorno Arquivo Data da Exportação Data de Download Ações VSE_20250917_…" at bounding box center [406, 253] width 524 height 362
click at [616, 62] on span "Gerar arquivo de retorno" at bounding box center [616, 63] width 87 height 10
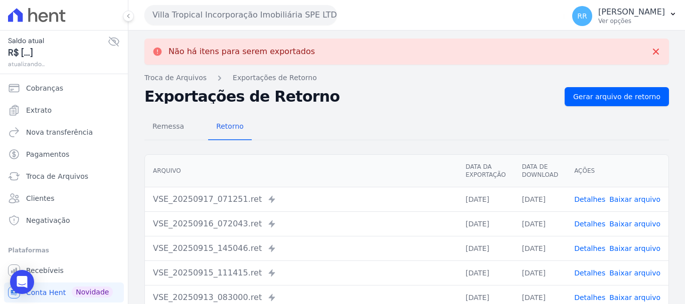
click at [635, 200] on link "Baixar arquivo" at bounding box center [634, 199] width 51 height 8
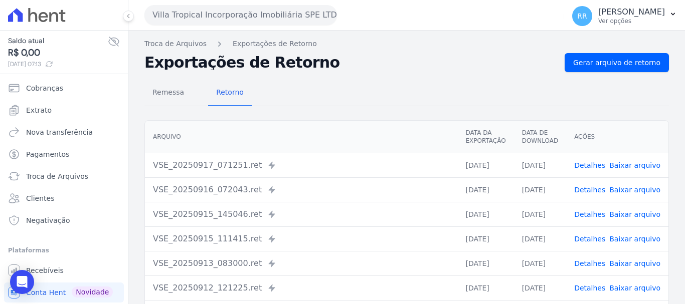
click at [253, 19] on button "Villa Tropical Incorporação Imobiliária SPE LTDA" at bounding box center [240, 15] width 192 height 20
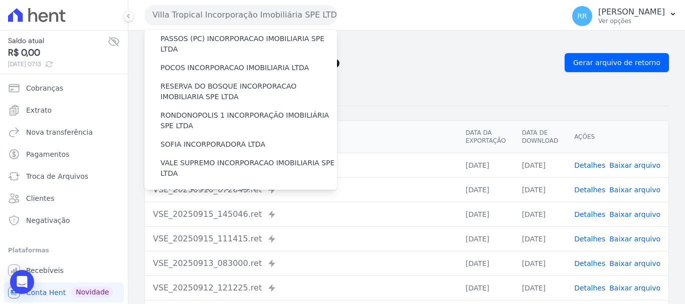
scroll to position [438, 0]
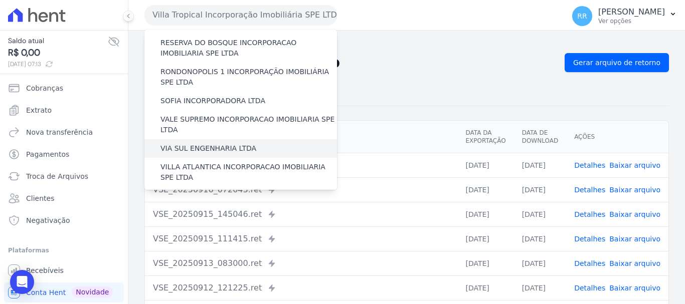
click at [200, 143] on label "VIA SUL ENGENHARIA LTDA" at bounding box center [208, 148] width 96 height 11
click at [0, 0] on input "VIA SUL ENGENHARIA LTDA" at bounding box center [0, 0] width 0 height 0
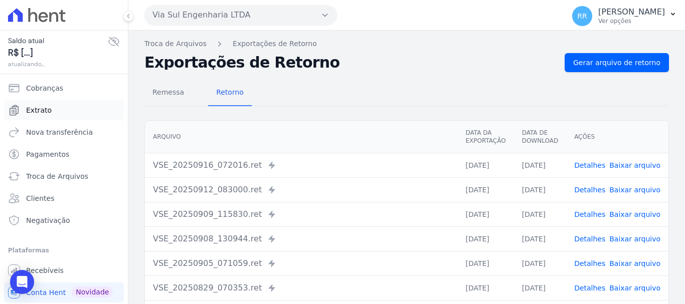
click at [44, 113] on span "Extrato" at bounding box center [39, 110] width 26 height 10
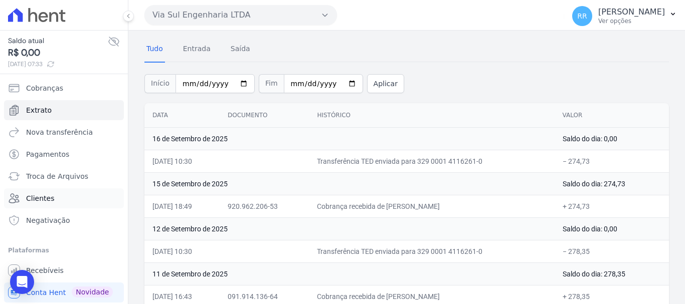
scroll to position [50, 0]
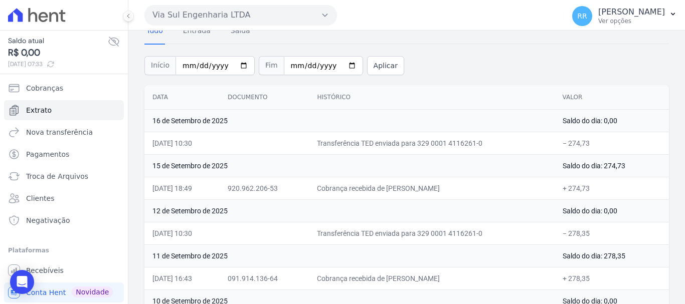
drag, startPoint x: 273, startPoint y: 12, endPoint x: 261, endPoint y: 27, distance: 19.2
click at [272, 13] on button "Via Sul Engenharia LTDA" at bounding box center [240, 15] width 192 height 20
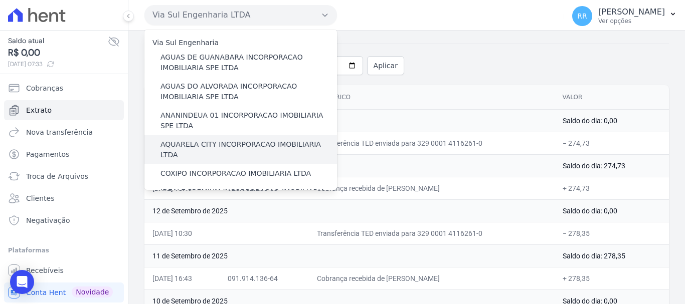
drag, startPoint x: 232, startPoint y: 142, endPoint x: 212, endPoint y: 142, distance: 20.6
click at [232, 142] on label "AQUARELA CITY INCORPORACAO IMOBILIARIA LTDA" at bounding box center [248, 149] width 176 height 21
click at [0, 0] on input "AQUARELA CITY INCORPORACAO IMOBILIARIA LTDA" at bounding box center [0, 0] width 0 height 0
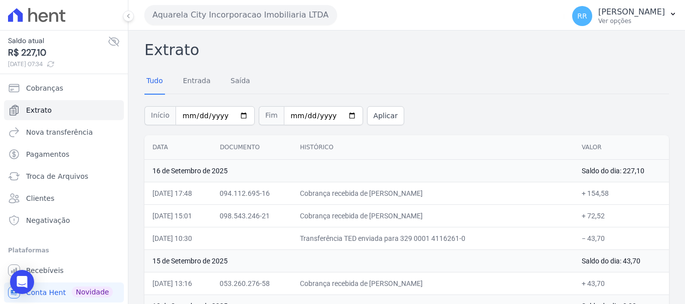
click at [108, 41] on icon at bounding box center [114, 42] width 12 height 12
drag, startPoint x: 316, startPoint y: 16, endPoint x: 309, endPoint y: 31, distance: 16.1
click at [316, 16] on button "Aquarela City Incorporacao Imobiliaria LTDA" at bounding box center [240, 15] width 192 height 20
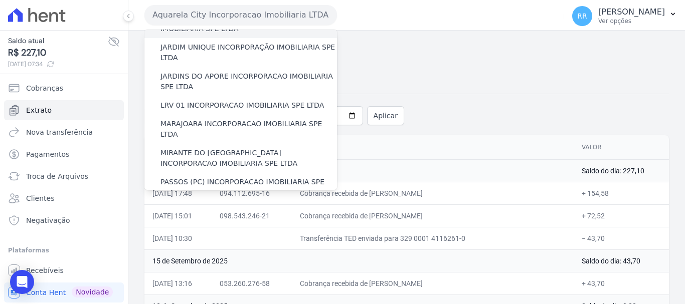
scroll to position [301, 0]
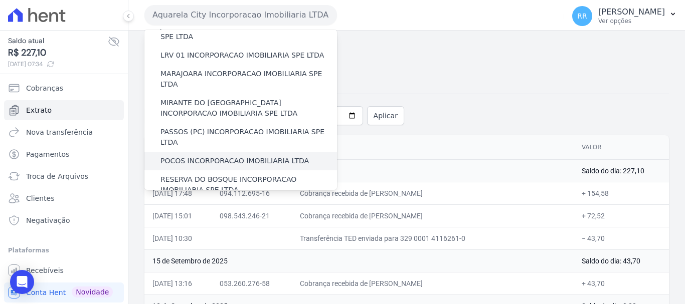
click at [197, 156] on label "POCOS INCORPORACAO IMOBILIARIA LTDA" at bounding box center [234, 161] width 148 height 11
click at [0, 0] on input "POCOS INCORPORACAO IMOBILIARIA LTDA" at bounding box center [0, 0] width 0 height 0
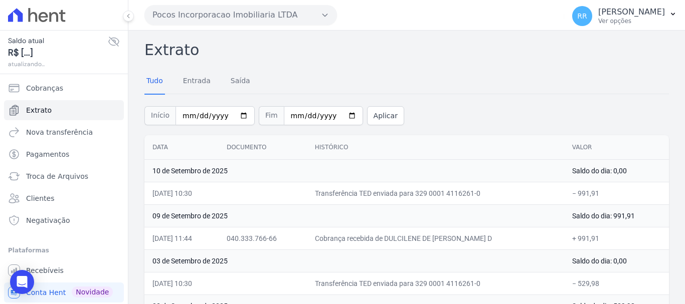
click at [235, 11] on button "Pocos Incorporacao Imobiliaria LTDA" at bounding box center [240, 15] width 192 height 20
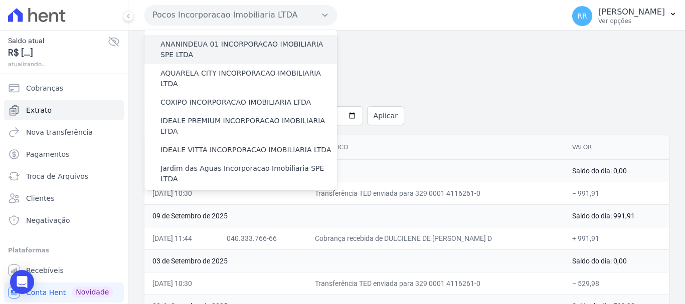
scroll to position [100, 0]
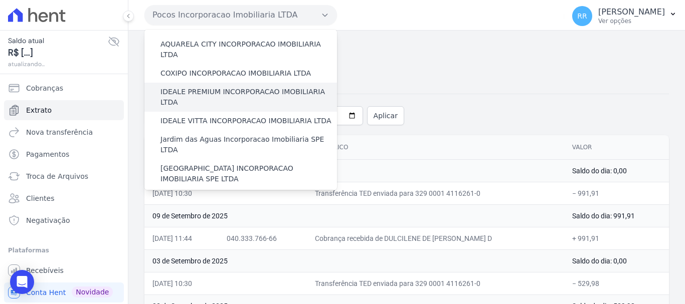
click at [235, 87] on label "IDEALE PREMIUM INCORPORACAO IMOBILIARIA LTDA" at bounding box center [248, 97] width 176 height 21
click at [0, 0] on input "IDEALE PREMIUM INCORPORACAO IMOBILIARIA LTDA" at bounding box center [0, 0] width 0 height 0
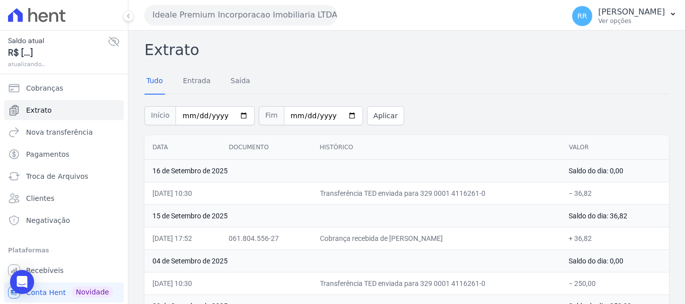
click at [228, 16] on button "Ideale Premium Incorporacao Imobiliaria LTDA" at bounding box center [240, 15] width 192 height 20
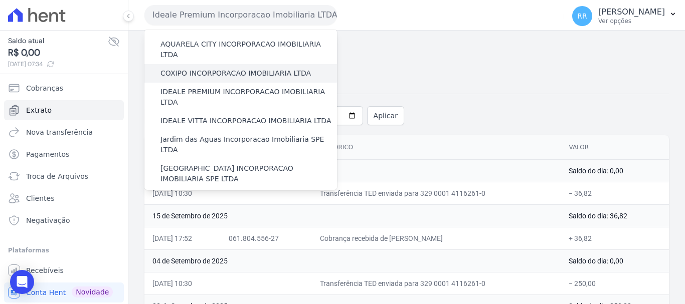
click at [222, 68] on div "COXIPO INCORPORACAO IMOBILIARIA LTDA" at bounding box center [240, 73] width 192 height 19
click at [226, 68] on label "COXIPO INCORPORACAO IMOBILIARIA LTDA" at bounding box center [235, 73] width 150 height 11
click at [0, 0] on input "COXIPO INCORPORACAO IMOBILIARIA LTDA" at bounding box center [0, 0] width 0 height 0
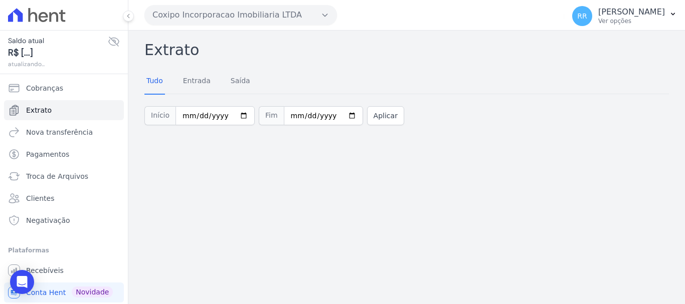
click at [262, 11] on button "Coxipo Incorporacao Imobiliaria LTDA" at bounding box center [240, 15] width 192 height 20
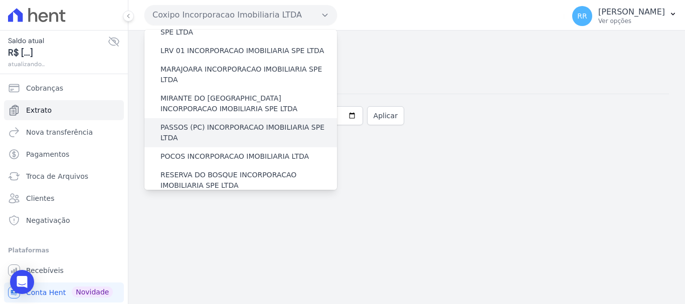
scroll to position [287, 0]
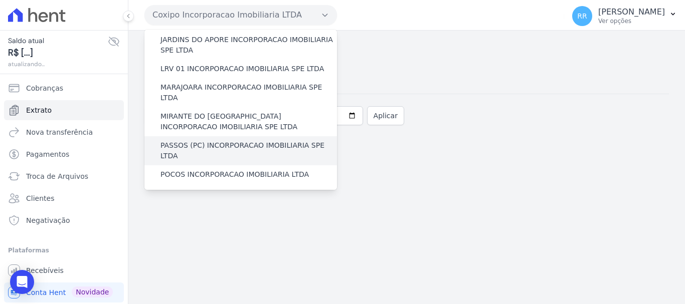
click at [205, 140] on label "PASSOS (PC) INCORPORACAO IMOBILIARIA SPE LTDA" at bounding box center [248, 150] width 176 height 21
click at [0, 0] on input "PASSOS (PC) INCORPORACAO IMOBILIARIA SPE LTDA" at bounding box center [0, 0] width 0 height 0
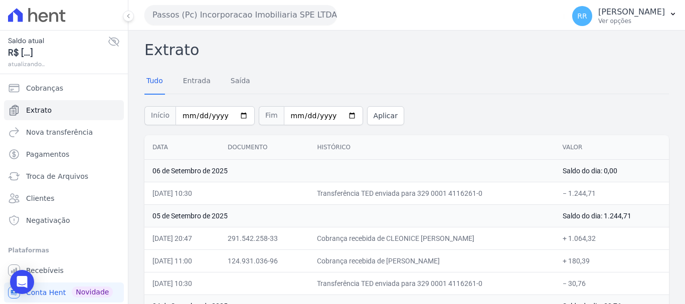
click at [266, 16] on button "Passos (Pc) Incorporacao Imobiliaria SPE LTDA" at bounding box center [240, 15] width 192 height 20
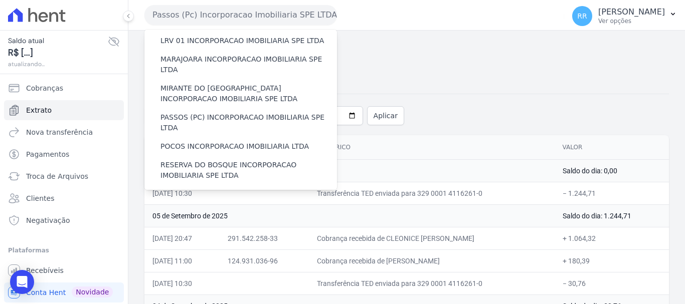
scroll to position [401, 0]
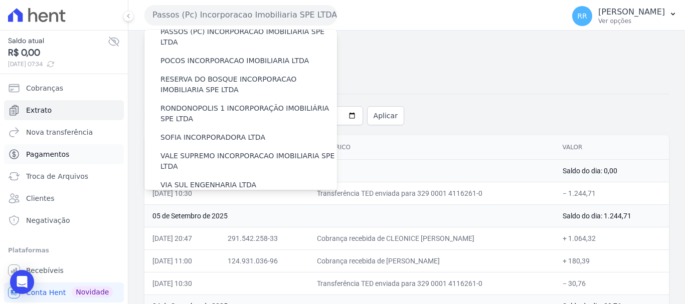
drag, startPoint x: 196, startPoint y: 154, endPoint x: 91, endPoint y: 161, distance: 105.5
click at [195, 198] on label "VILLA ATLANTICA INCORPORACAO IMOBILIARIA SPE LTDA" at bounding box center [248, 208] width 176 height 21
click at [0, 0] on input "VILLA ATLANTICA INCORPORACAO IMOBILIARIA SPE LTDA" at bounding box center [0, 0] width 0 height 0
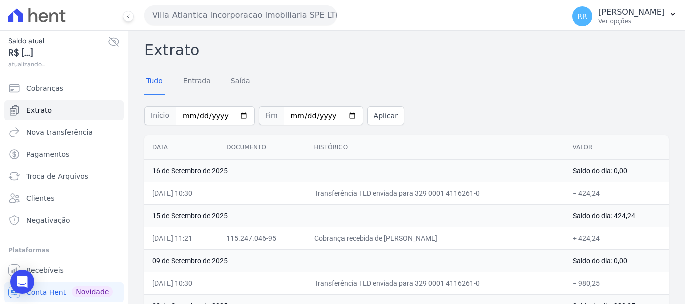
click at [301, 17] on button "Villa Atlantica Incorporacao Imobiliaria SPE LTDA" at bounding box center [240, 15] width 192 height 20
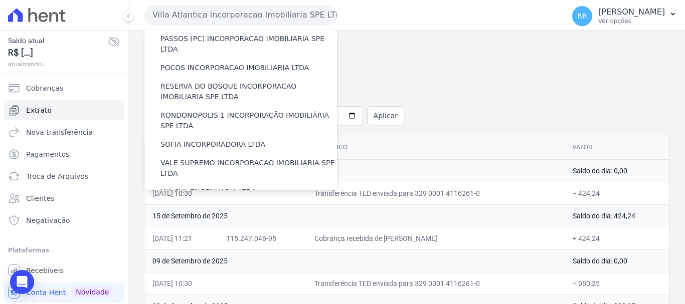
scroll to position [438, 0]
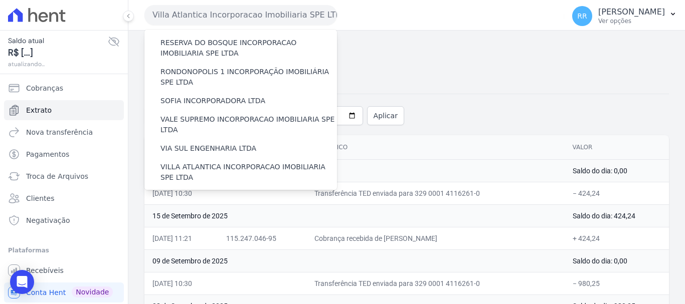
click at [206, 220] on label "VILLA TROPICAL INCORPORAÇÃO IMOBILIÁRIA SPE LTDA" at bounding box center [248, 230] width 176 height 21
click at [0, 0] on input "VILLA TROPICAL INCORPORAÇÃO IMOBILIÁRIA SPE LTDA" at bounding box center [0, 0] width 0 height 0
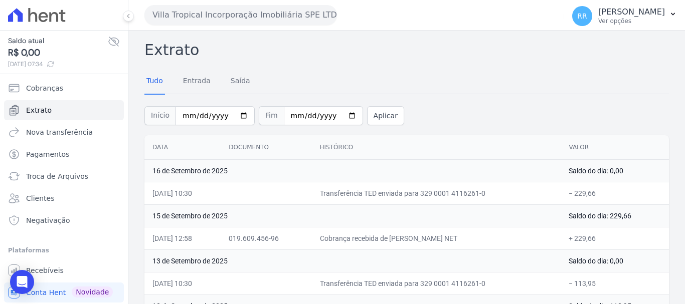
click at [279, 14] on button "Villa Tropical Incorporação Imobiliária SPE LTDA" at bounding box center [240, 15] width 192 height 20
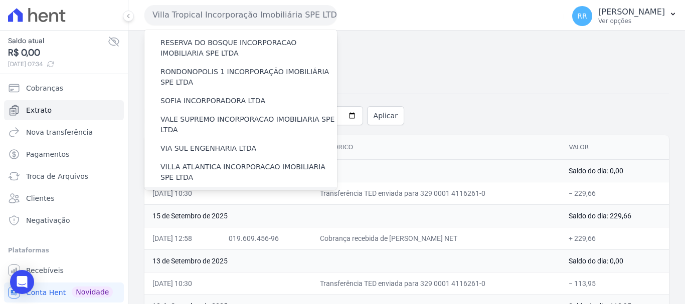
click at [233, 187] on div "VILLA FIORE INCORPORACAO IMOBILIARIA SPE LTDA" at bounding box center [240, 201] width 192 height 29
click at [230, 191] on label "VILLA FIORE INCORPORACAO IMOBILIARIA SPE LTDA" at bounding box center [248, 201] width 176 height 21
click at [0, 0] on input "VILLA FIORE INCORPORACAO IMOBILIARIA SPE LTDA" at bounding box center [0, 0] width 0 height 0
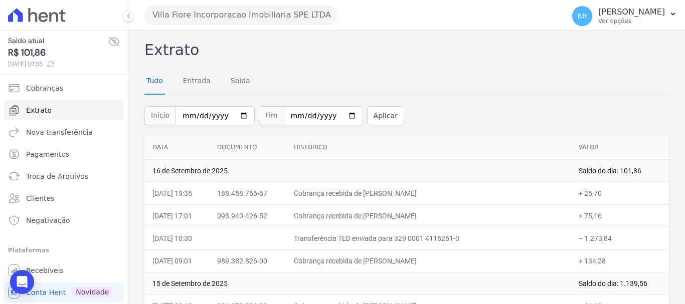
drag, startPoint x: 281, startPoint y: 15, endPoint x: 260, endPoint y: 28, distance: 24.5
click at [281, 15] on button "Villa Fiore Incorporacao Imobiliaria SPE LTDA" at bounding box center [240, 15] width 192 height 20
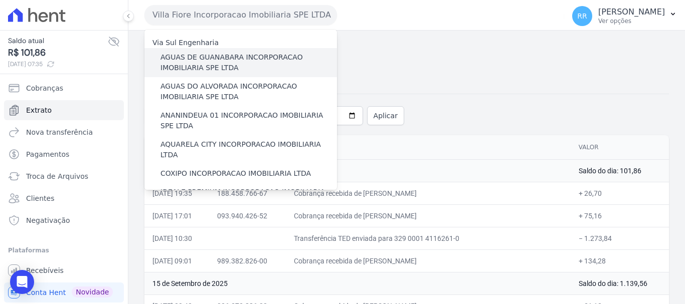
click at [193, 67] on label "AGUAS DE GUANABARA INCORPORACAO IMOBILIARIA SPE LTDA" at bounding box center [248, 62] width 176 height 21
click at [0, 0] on input "AGUAS DE GUANABARA INCORPORACAO IMOBILIARIA SPE LTDA" at bounding box center [0, 0] width 0 height 0
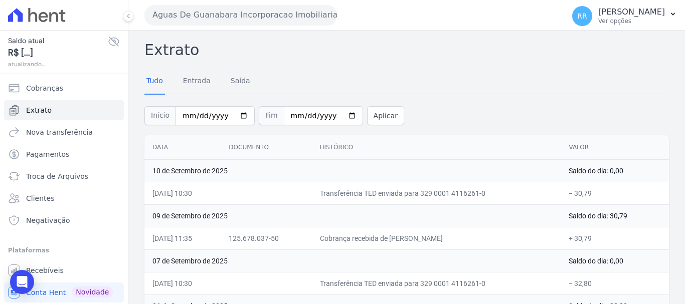
click at [234, 16] on button "Aguas De Guanabara Incorporacao Imobiliaria SPE LTDA" at bounding box center [240, 15] width 192 height 20
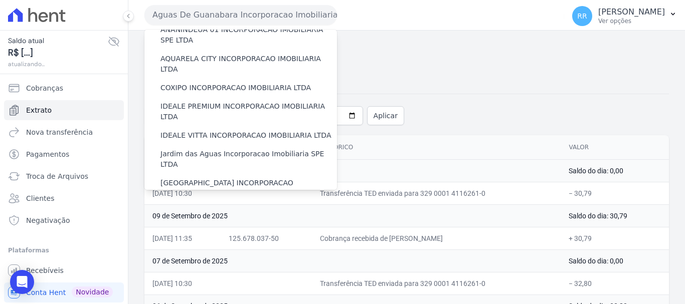
scroll to position [200, 0]
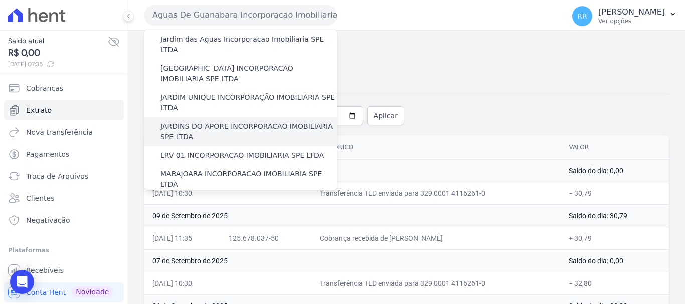
click at [248, 121] on label "JARDINS DO APORE INCORPORACAO IMOBILIARIA SPE LTDA" at bounding box center [248, 131] width 176 height 21
click at [0, 0] on input "JARDINS DO APORE INCORPORACAO IMOBILIARIA SPE LTDA" at bounding box center [0, 0] width 0 height 0
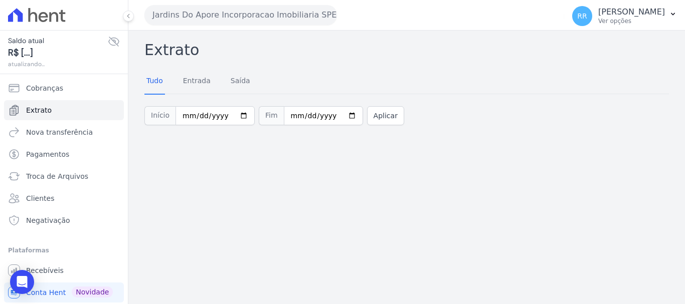
click at [235, 11] on button "Jardins Do Apore Incorporacao Imobiliaria SPE LTDA" at bounding box center [240, 15] width 192 height 20
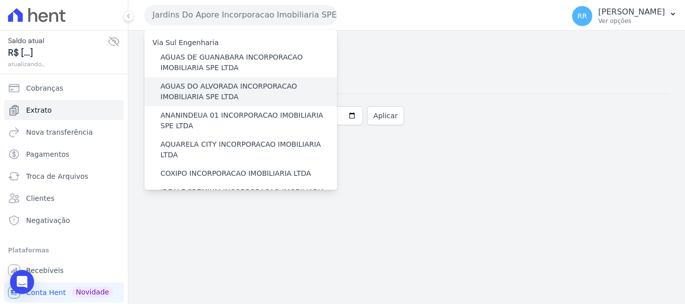
click at [223, 96] on label "AGUAS DO ALVORADA INCORPORACAO IMOBILIARIA SPE LTDA" at bounding box center [248, 91] width 176 height 21
click at [0, 0] on input "AGUAS DO ALVORADA INCORPORACAO IMOBILIARIA SPE LTDA" at bounding box center [0, 0] width 0 height 0
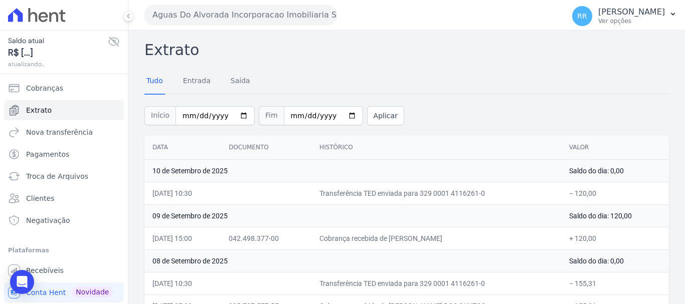
click at [261, 19] on button "Aguas Do Alvorada Incorporacao Imobiliaria SPE LTDA" at bounding box center [240, 15] width 192 height 20
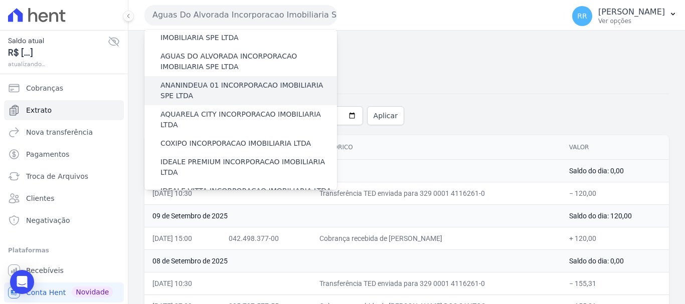
scroll to position [100, 0]
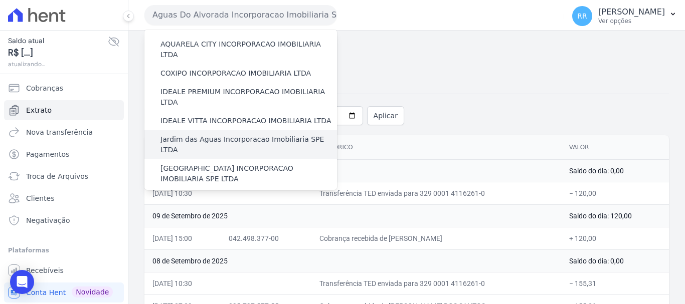
click at [244, 134] on label "Jardim das Aguas Incorporacao Imobiliaria SPE LTDA" at bounding box center [248, 144] width 176 height 21
click at [0, 0] on input "Jardim das Aguas Incorporacao Imobiliaria SPE LTDA" at bounding box center [0, 0] width 0 height 0
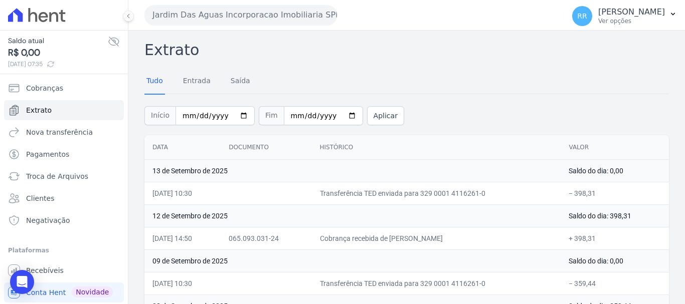
click at [271, 16] on button "Jardim Das Aguas Incorporacao Imobiliaria SPE LTDA" at bounding box center [240, 15] width 192 height 20
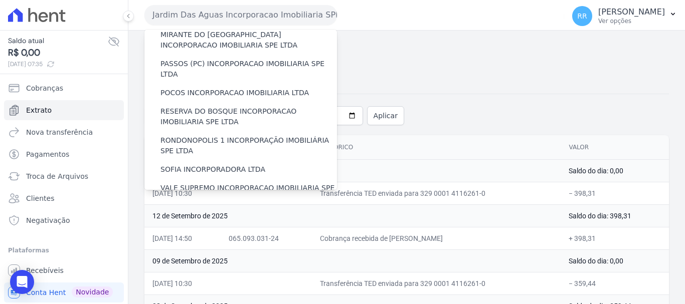
scroll to position [438, 0]
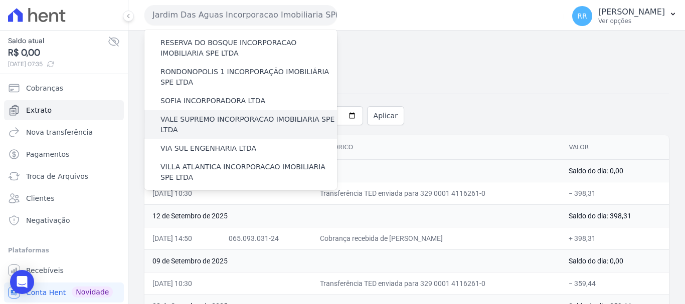
click at [218, 114] on label "VALE SUPREMO INCORPORACAO IMOBILIARIA SPE LTDA" at bounding box center [248, 124] width 176 height 21
click at [0, 0] on input "VALE SUPREMO INCORPORACAO IMOBILIARIA SPE LTDA" at bounding box center [0, 0] width 0 height 0
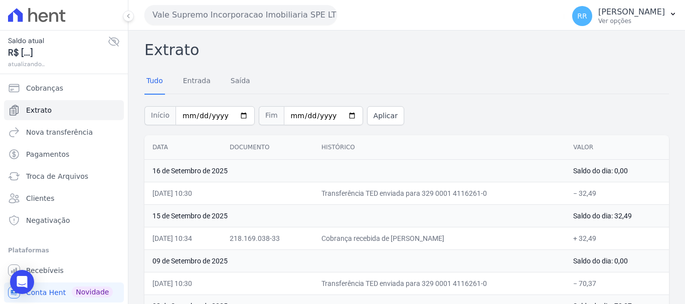
click at [222, 12] on button "Vale Supremo Incorporacao Imobiliaria SPE LTDA" at bounding box center [240, 15] width 192 height 20
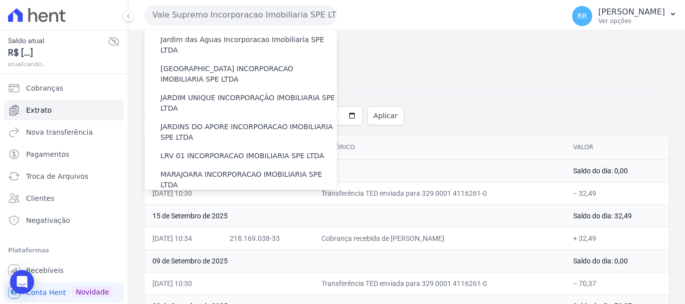
scroll to position [251, 0]
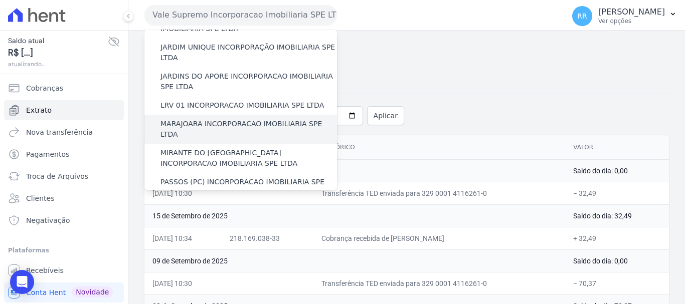
click at [260, 119] on label "MARAJOARA INCORPORACAO IMOBILIARIA SPE LTDA" at bounding box center [248, 129] width 176 height 21
click at [0, 0] on input "MARAJOARA INCORPORACAO IMOBILIARIA SPE LTDA" at bounding box center [0, 0] width 0 height 0
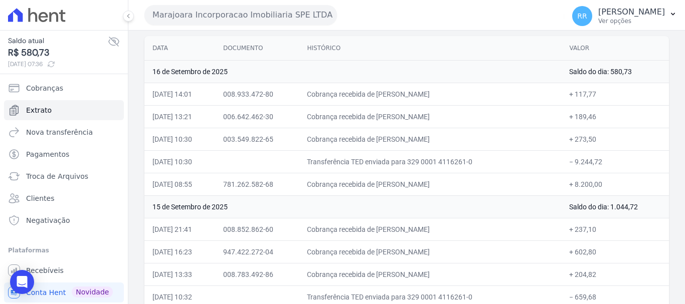
scroll to position [100, 0]
drag, startPoint x: 347, startPoint y: 166, endPoint x: 362, endPoint y: 175, distance: 17.5
click at [347, 167] on td "Transferência TED enviada para 329 0001 4116261-0" at bounding box center [430, 160] width 262 height 23
click at [251, 12] on button "Marajoara Incorporacao Imobiliaria SPE LTDA" at bounding box center [240, 15] width 192 height 20
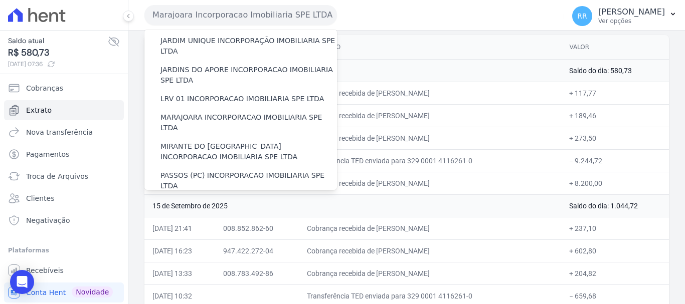
scroll to position [301, 0]
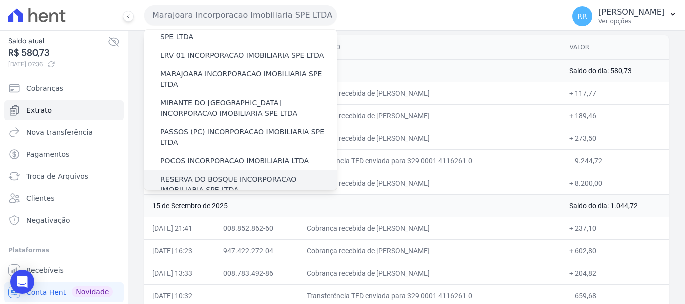
click at [210, 174] on label "RESERVA DO BOSQUE INCORPORACAO IMOBILIARIA SPE LTDA" at bounding box center [248, 184] width 176 height 21
click at [0, 0] on input "RESERVA DO BOSQUE INCORPORACAO IMOBILIARIA SPE LTDA" at bounding box center [0, 0] width 0 height 0
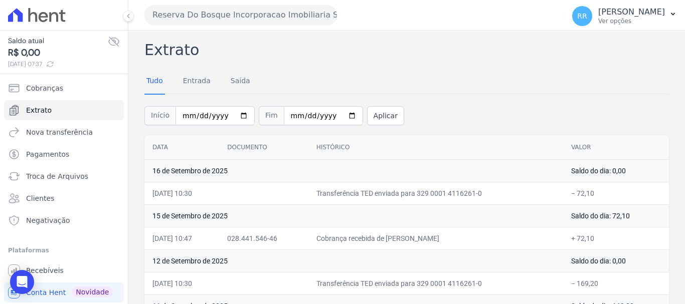
click at [262, 21] on button "Reserva Do Bosque Incorporacao Imobiliaria SPE LTDA" at bounding box center [240, 15] width 192 height 20
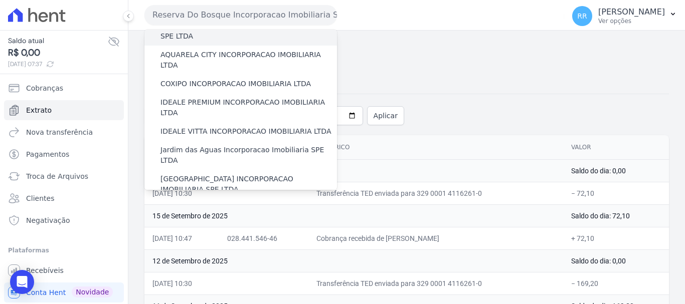
scroll to position [100, 0]
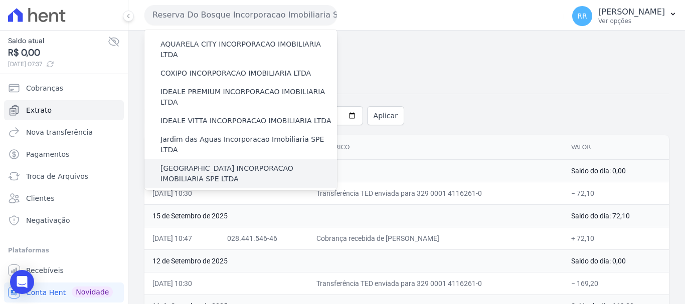
click at [215, 163] on label "JARDIM MONTREAL INCORPORACAO IMOBILIARIA SPE LTDA" at bounding box center [248, 173] width 176 height 21
click at [0, 0] on input "JARDIM MONTREAL INCORPORACAO IMOBILIARIA SPE LTDA" at bounding box center [0, 0] width 0 height 0
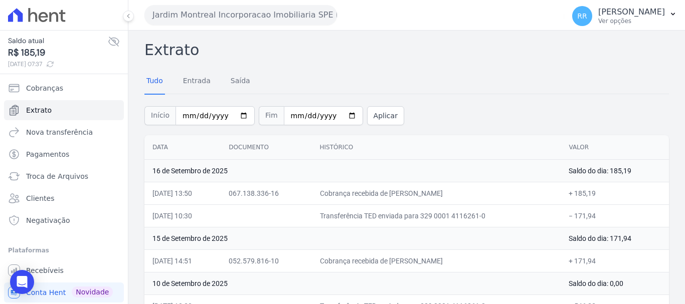
click at [235, 19] on button "Jardim Montreal Incorporacao Imobiliaria SPE LTDA" at bounding box center [240, 15] width 192 height 20
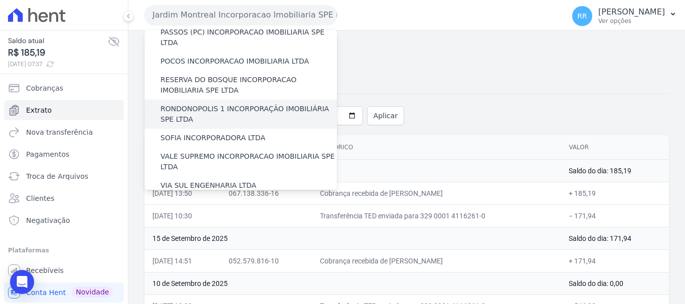
scroll to position [401, 0]
click at [208, 103] on label "RONDONOPOLIS 1 INCORPORAÇÃO IMOBILIÁRIA SPE LTDA" at bounding box center [248, 113] width 176 height 21
click at [0, 0] on input "RONDONOPOLIS 1 INCORPORAÇÃO IMOBILIÁRIA SPE LTDA" at bounding box center [0, 0] width 0 height 0
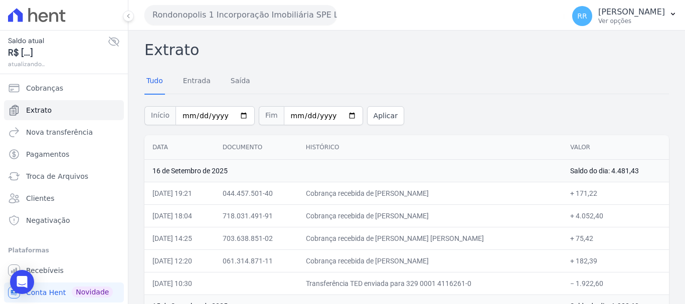
click at [109, 39] on icon at bounding box center [114, 42] width 12 height 12
click at [108, 40] on icon at bounding box center [114, 42] width 12 height 12
drag, startPoint x: 273, startPoint y: 20, endPoint x: 267, endPoint y: 22, distance: 6.7
click at [273, 20] on button "Rondonopolis 1 Incorporação Imobiliária SPE LTDA" at bounding box center [240, 15] width 192 height 20
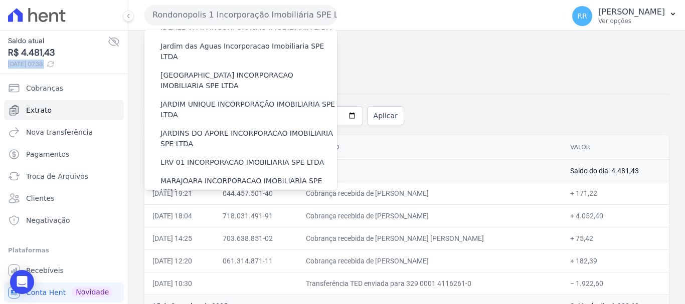
scroll to position [187, 0]
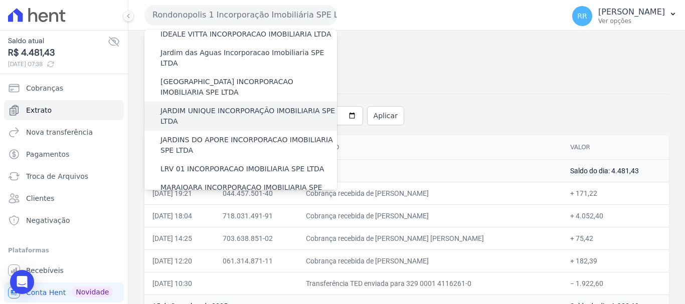
click at [211, 106] on label "JARDIM UNIQUE INCORPORAÇÃO IMOBILIARIA SPE LTDA" at bounding box center [248, 116] width 176 height 21
click at [0, 0] on input "JARDIM UNIQUE INCORPORAÇÃO IMOBILIARIA SPE LTDA" at bounding box center [0, 0] width 0 height 0
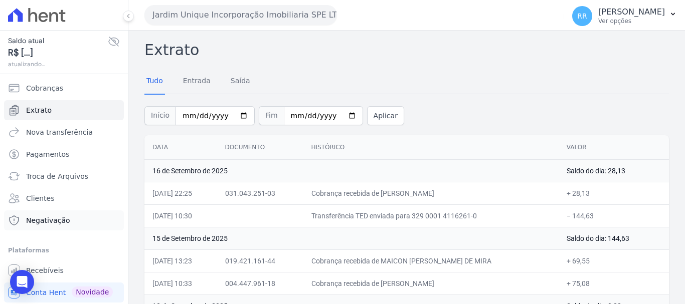
click at [14, 230] on link "Negativação" at bounding box center [64, 221] width 120 height 20
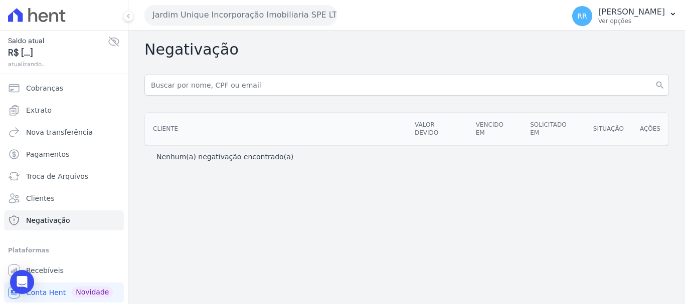
click at [199, 10] on button "Jardim Unique Incorporação Imobiliaria SPE LTDA" at bounding box center [240, 15] width 192 height 20
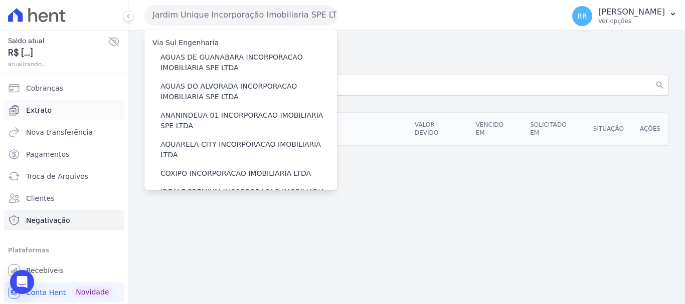
click at [42, 116] on link "Extrato" at bounding box center [64, 110] width 120 height 20
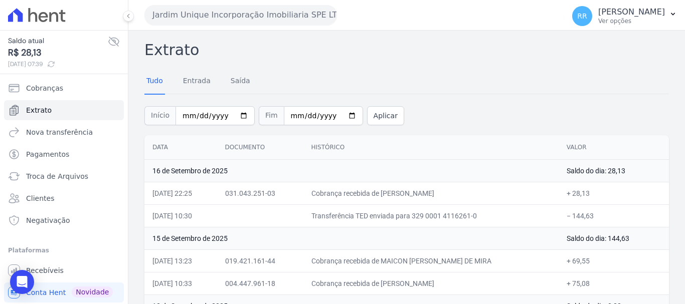
click at [219, 23] on button "Jardim Unique Incorporação Imobiliaria SPE LTDA" at bounding box center [240, 15] width 192 height 20
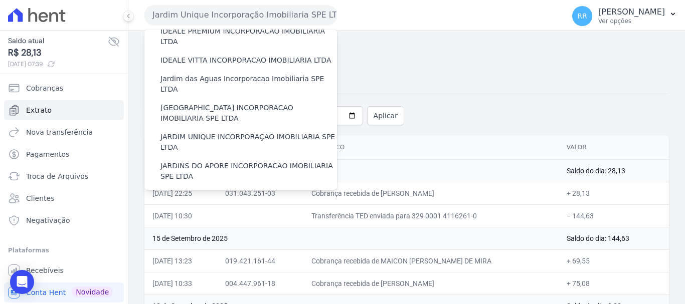
scroll to position [200, 0]
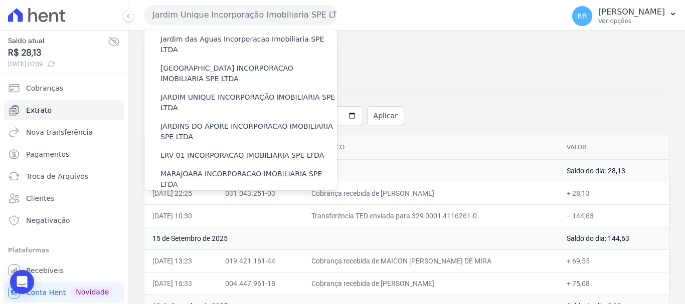
click at [218, 198] on label "MIRANTE DO RIO VERDE INCORPORACAO IMOBILIARIA SPE LTDA" at bounding box center [248, 208] width 176 height 21
click at [0, 0] on input "MIRANTE DO RIO VERDE INCORPORACAO IMOBILIARIA SPE LTDA" at bounding box center [0, 0] width 0 height 0
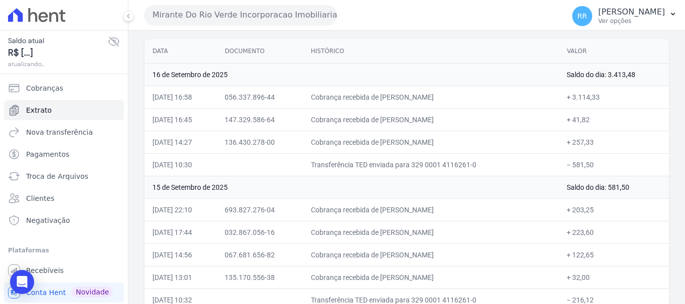
scroll to position [100, 0]
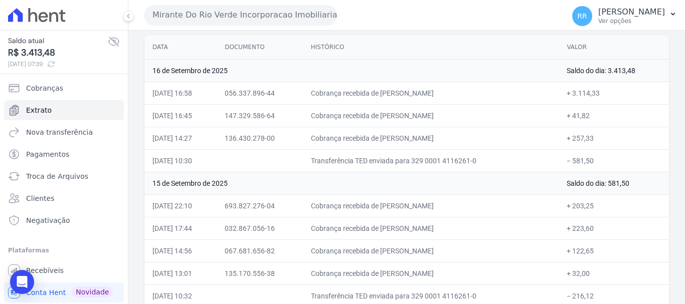
click at [196, 19] on button "Mirante Do Rio Verde Incorporacao Imobiliaria SPE LTDA" at bounding box center [240, 15] width 192 height 20
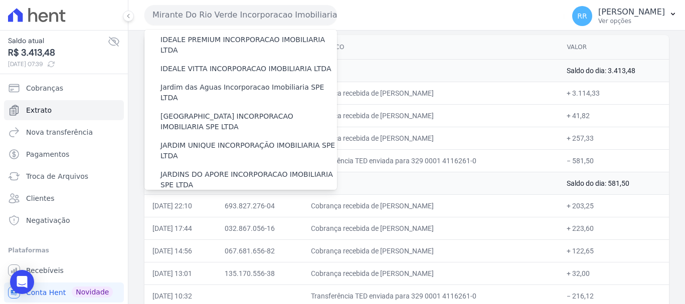
scroll to position [150, 0]
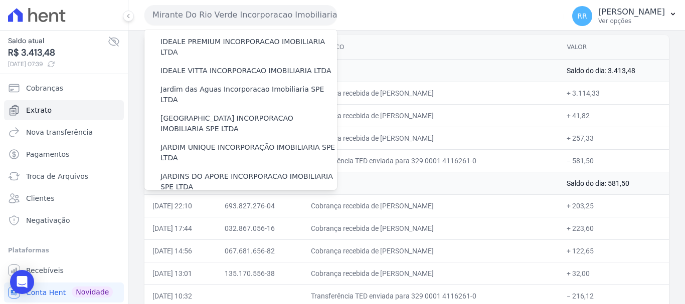
click at [188, 200] on label "LRV 01 INCORPORACAO IMOBILIARIA SPE LTDA" at bounding box center [241, 205] width 163 height 11
click at [0, 0] on input "LRV 01 INCORPORACAO IMOBILIARIA SPE LTDA" at bounding box center [0, 0] width 0 height 0
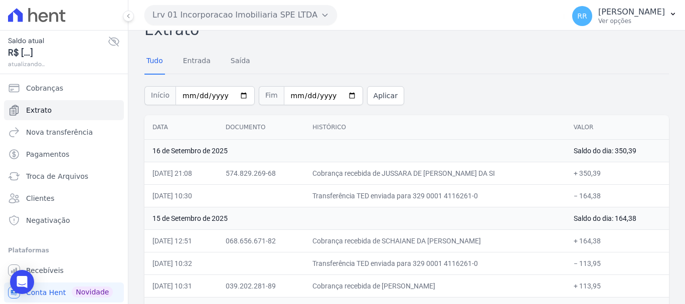
scroll to position [50, 0]
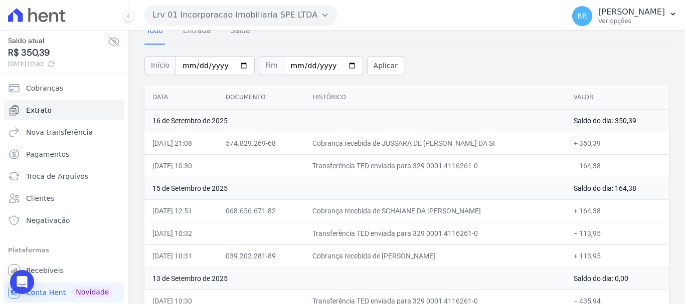
click at [193, 18] on button "Lrv 01 Incorporacao Imobiliaria SPE LTDA" at bounding box center [240, 15] width 192 height 20
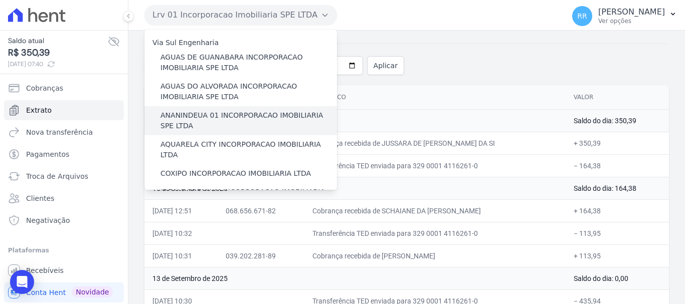
click at [205, 118] on label "ANANINDEUA 01 INCORPORACAO IMOBILIARIA SPE LTDA" at bounding box center [248, 120] width 176 height 21
click at [0, 0] on input "ANANINDEUA 01 INCORPORACAO IMOBILIARIA SPE LTDA" at bounding box center [0, 0] width 0 height 0
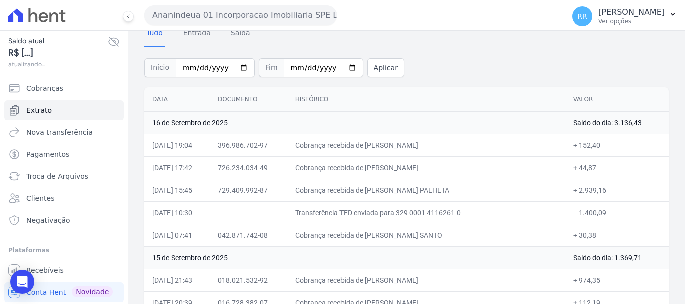
scroll to position [100, 0]
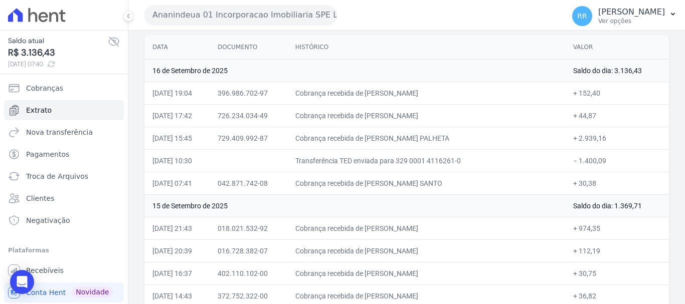
click at [291, 20] on button "Ananindeua 01 Incorporacao Imobiliaria SPE LTDA" at bounding box center [240, 15] width 192 height 20
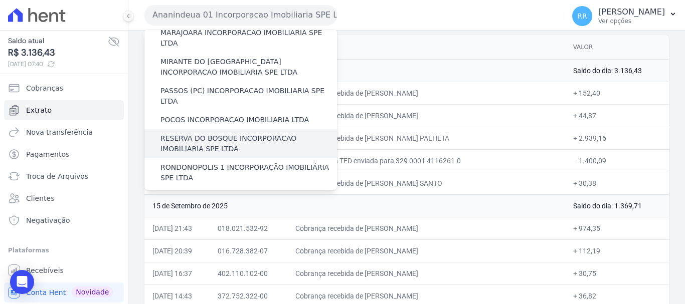
scroll to position [337, 0]
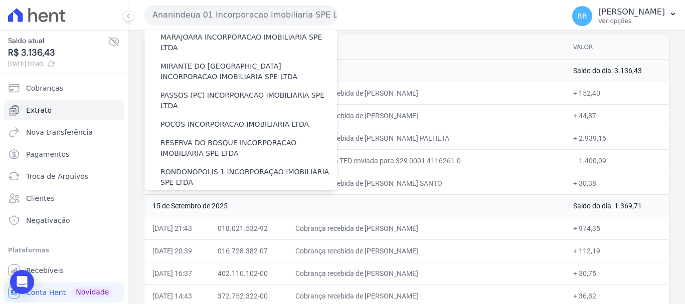
click at [193, 196] on label "SOFIA INCORPORADORA LTDA" at bounding box center [212, 201] width 105 height 11
click at [0, 0] on input "SOFIA INCORPORADORA LTDA" at bounding box center [0, 0] width 0 height 0
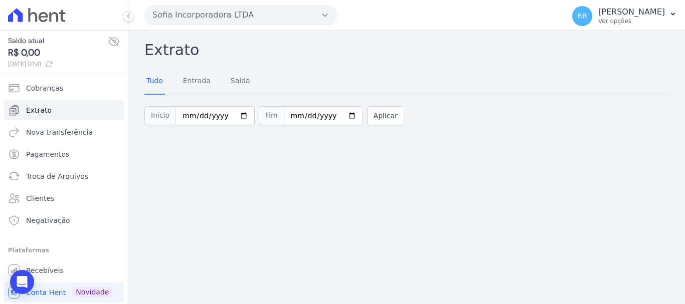
drag, startPoint x: 205, startPoint y: 11, endPoint x: 204, endPoint y: 71, distance: 60.2
click at [203, 13] on button "Sofia Incorporadora LTDA" at bounding box center [240, 15] width 192 height 20
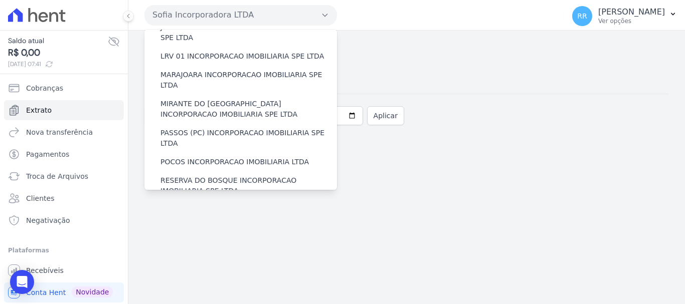
scroll to position [438, 0]
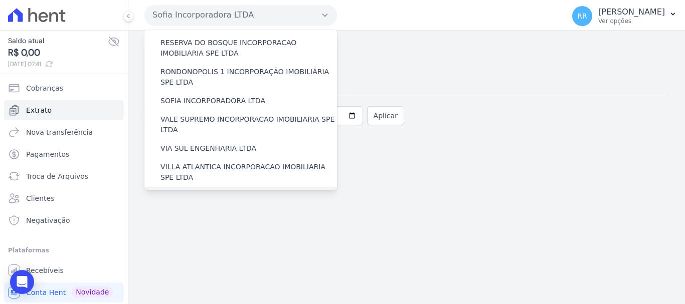
click at [230, 191] on label "VILLA FIORE INCORPORACAO IMOBILIARIA SPE LTDA" at bounding box center [248, 201] width 176 height 21
click at [0, 0] on input "VILLA FIORE INCORPORACAO IMOBILIARIA SPE LTDA" at bounding box center [0, 0] width 0 height 0
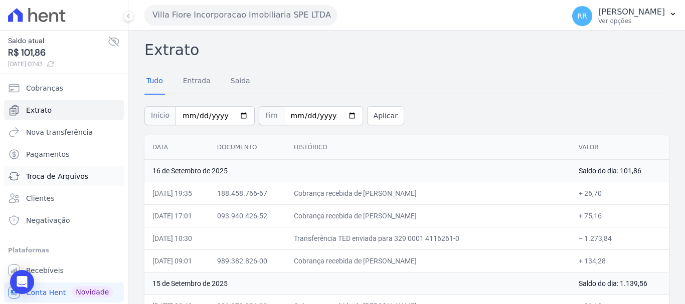
click at [65, 180] on span "Troca de Arquivos" at bounding box center [57, 176] width 62 height 10
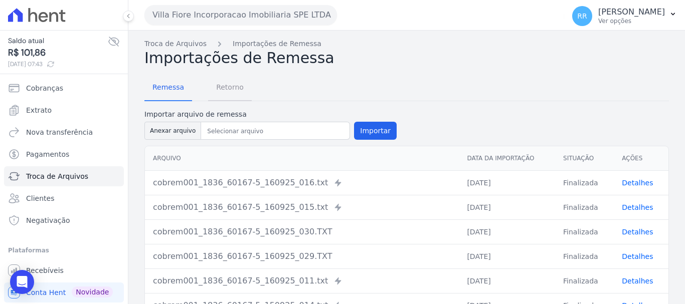
click at [232, 86] on span "Retorno" at bounding box center [230, 87] width 40 height 20
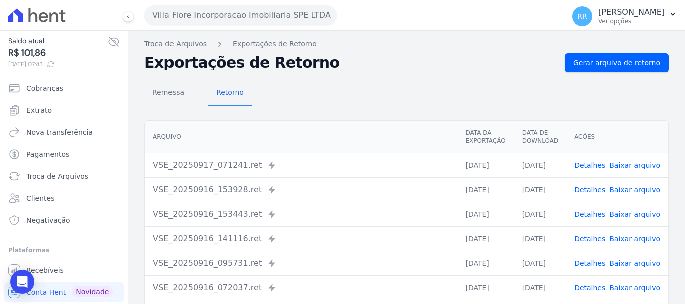
drag, startPoint x: 591, startPoint y: 165, endPoint x: 580, endPoint y: 172, distance: 13.1
click at [591, 165] on link "Detalhes" at bounding box center [589, 165] width 31 height 8
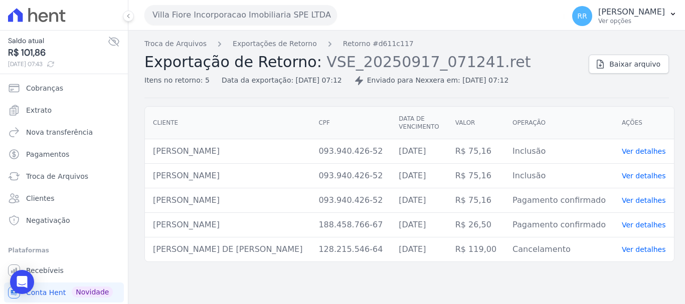
click at [280, 50] on div "Troca de Arquivos Exportações de Retorno Retorno #d611c117 Exportação de Retorn…" at bounding box center [362, 62] width 436 height 47
click at [280, 45] on link "Exportações de Retorno" at bounding box center [275, 44] width 84 height 11
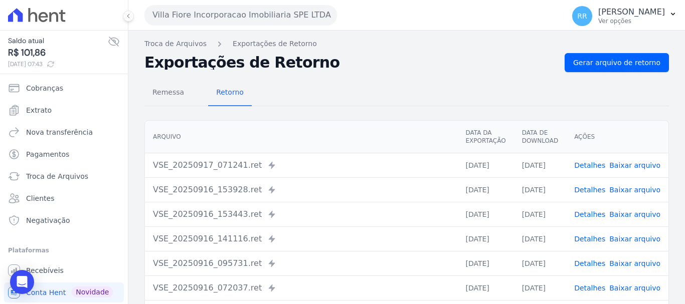
click at [606, 190] on div "Detalhes Baixar arquivo" at bounding box center [617, 190] width 86 height 10
click at [591, 190] on link "Detalhes" at bounding box center [589, 190] width 31 height 8
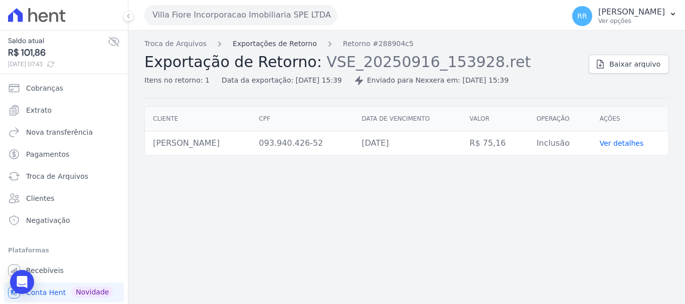
click at [287, 46] on link "Exportações de Retorno" at bounding box center [275, 44] width 84 height 11
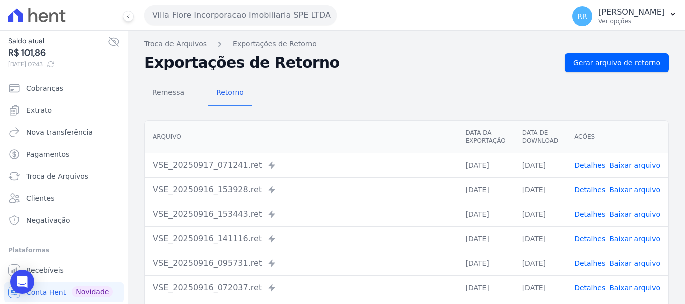
click at [585, 214] on link "Detalhes" at bounding box center [589, 215] width 31 height 8
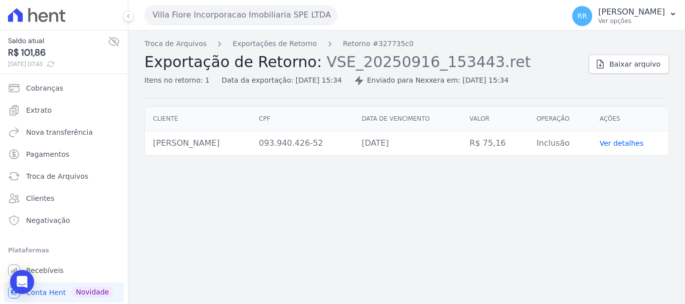
click at [278, 50] on div "Troca de Arquivos Exportações de Retorno Retorno #327735c0 Exportação de Retorn…" at bounding box center [362, 62] width 436 height 47
click at [281, 44] on link "Exportações de Retorno" at bounding box center [275, 44] width 84 height 11
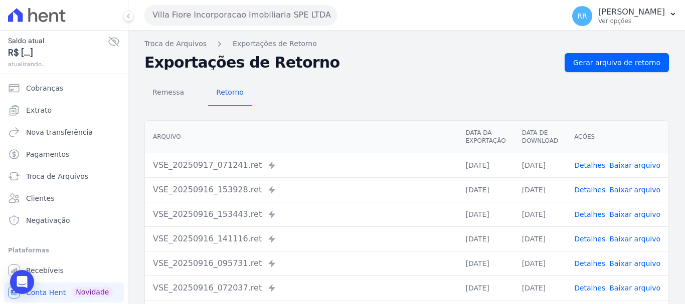
click at [594, 239] on link "Detalhes" at bounding box center [589, 239] width 31 height 8
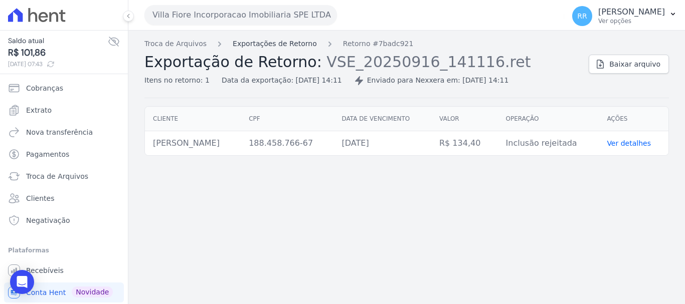
click at [268, 42] on link "Exportações de Retorno" at bounding box center [275, 44] width 84 height 11
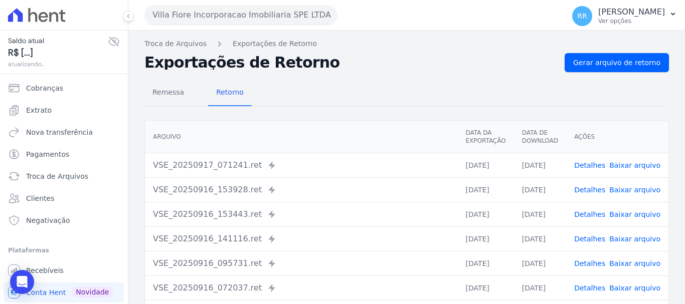
click at [582, 292] on link "Detalhes" at bounding box center [589, 288] width 31 height 8
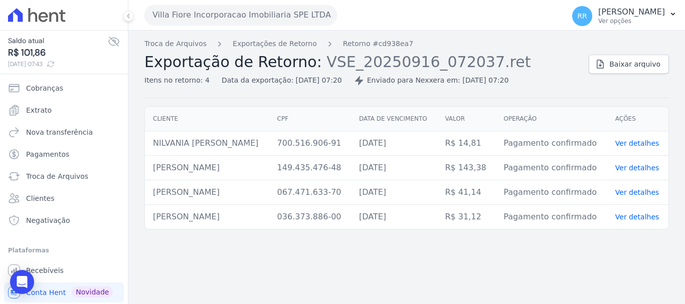
click at [263, 50] on div "Troca de Arquivos Exportações de Retorno Retorno #cd938ea7 Exportação de Retorn…" at bounding box center [362, 62] width 436 height 47
click at [263, 39] on link "Exportações de Retorno" at bounding box center [275, 44] width 84 height 11
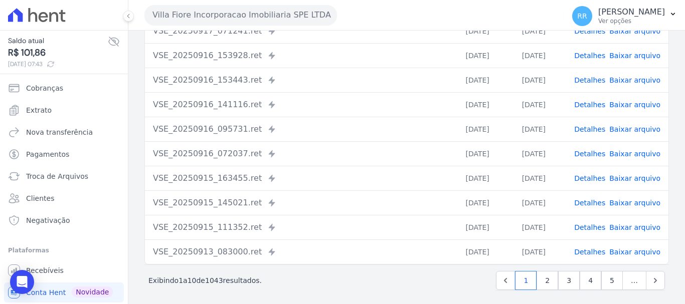
scroll to position [138, 0]
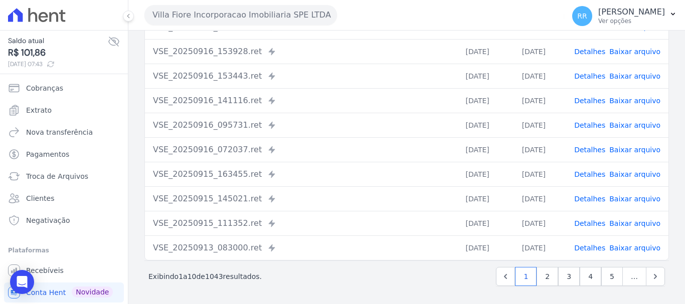
click at [594, 151] on link "Detalhes" at bounding box center [589, 150] width 31 height 8
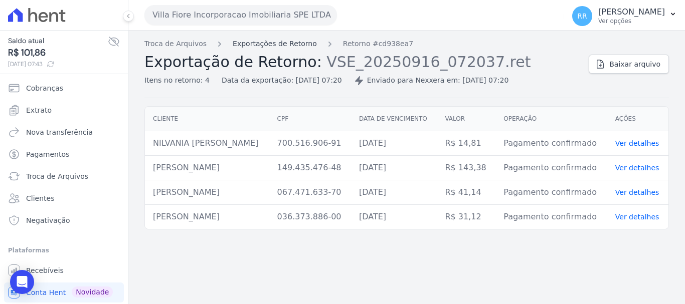
click at [294, 42] on link "Exportações de Retorno" at bounding box center [275, 44] width 84 height 11
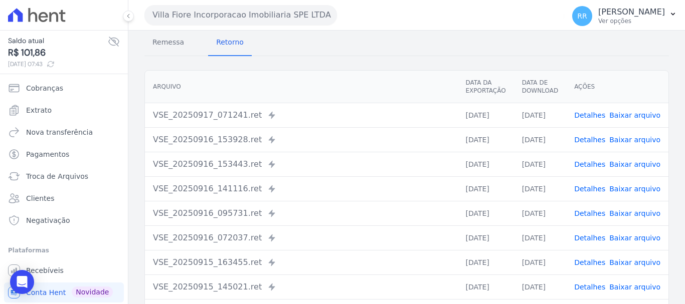
scroll to position [100, 0]
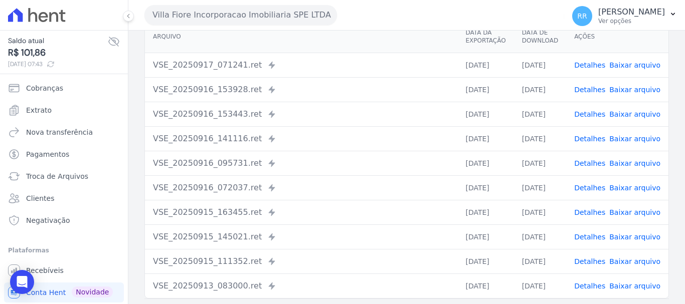
click at [592, 166] on link "Detalhes" at bounding box center [589, 163] width 31 height 8
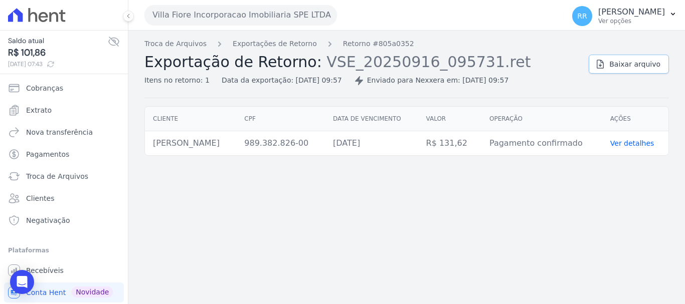
click at [629, 61] on span "Baixar arquivo" at bounding box center [634, 64] width 51 height 10
click at [385, 207] on div "Troca de Arquivos Exportações de Retorno Retorno #805a0352 Exportação de Retorn…" at bounding box center [406, 168] width 556 height 274
click at [208, 20] on button "Villa Fiore Incorporacao Imobiliaria SPE LTDA" at bounding box center [240, 15] width 192 height 20
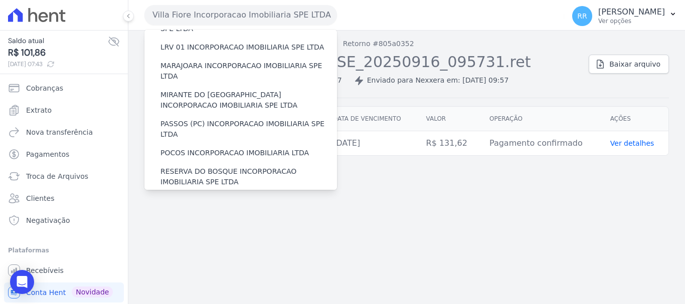
scroll to position [401, 0]
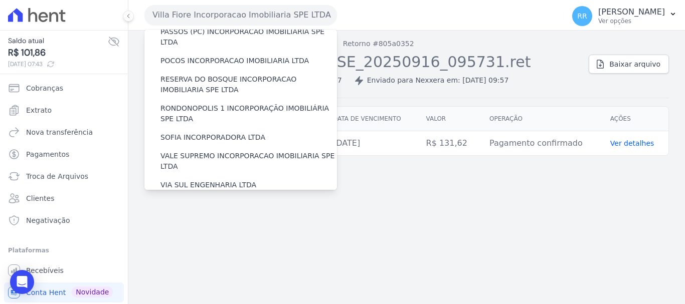
click at [213, 224] on div "VILLA FIORE INCORPORACAO IMOBILIARIA SPE LTDA" at bounding box center [240, 238] width 192 height 29
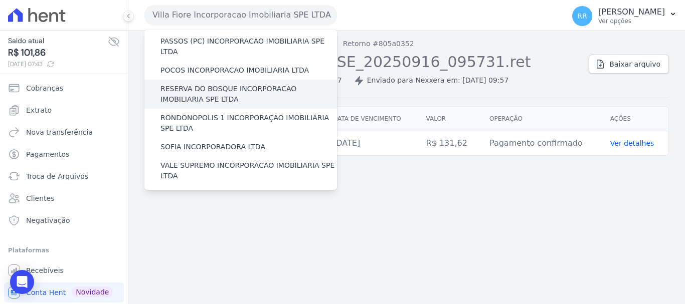
scroll to position [287, 0]
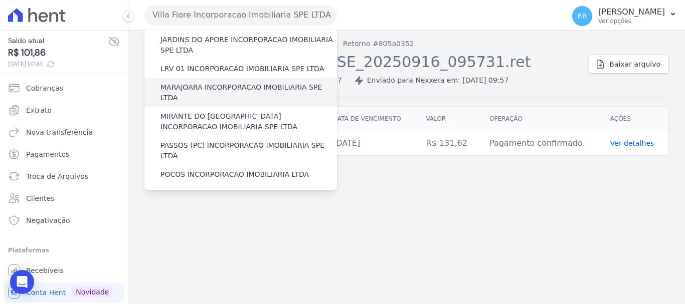
click at [219, 78] on div "MARAJOARA INCORPORACAO IMOBILIARIA SPE LTDA" at bounding box center [240, 92] width 192 height 29
click at [223, 82] on label "MARAJOARA INCORPORACAO IMOBILIARIA SPE LTDA" at bounding box center [248, 92] width 176 height 21
click at [0, 0] on input "MARAJOARA INCORPORACAO IMOBILIARIA SPE LTDA" at bounding box center [0, 0] width 0 height 0
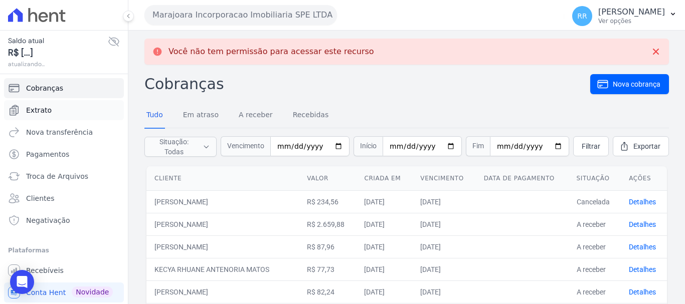
click at [28, 105] on span "Extrato" at bounding box center [39, 110] width 26 height 10
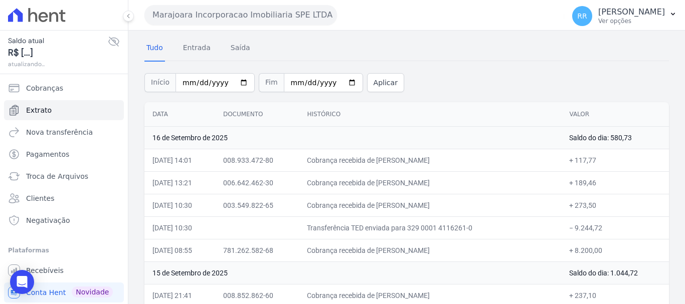
scroll to position [50, 0]
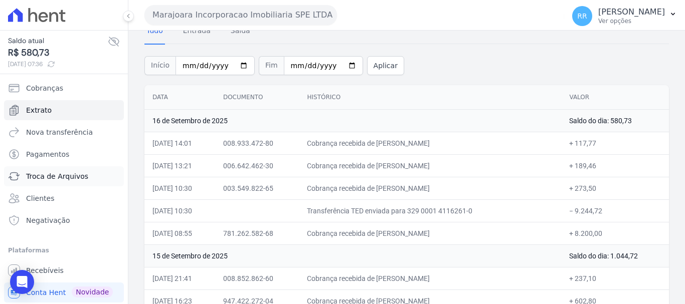
click at [48, 177] on span "Troca de Arquivos" at bounding box center [57, 176] width 62 height 10
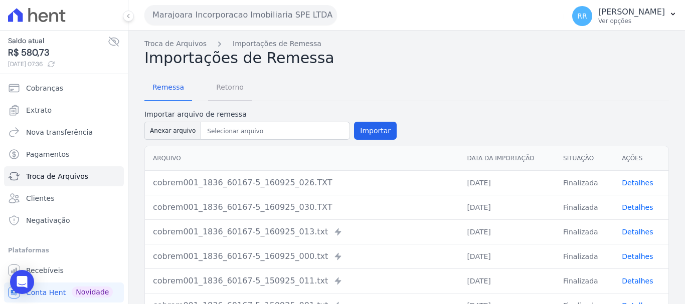
click at [224, 87] on span "Retorno" at bounding box center [230, 87] width 40 height 20
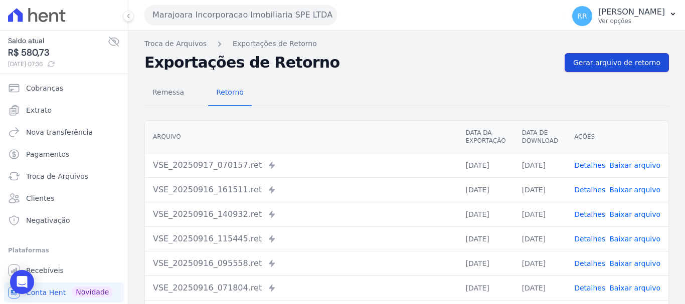
click at [591, 57] on link "Gerar arquivo de retorno" at bounding box center [616, 62] width 104 height 19
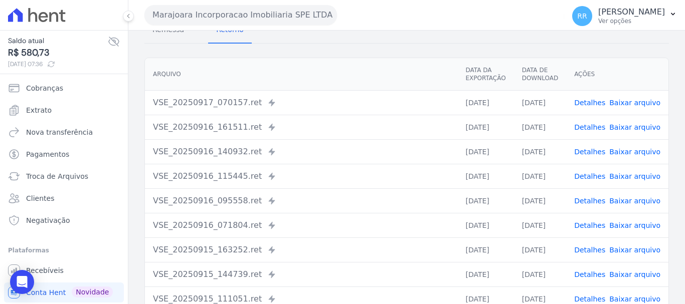
scroll to position [100, 0]
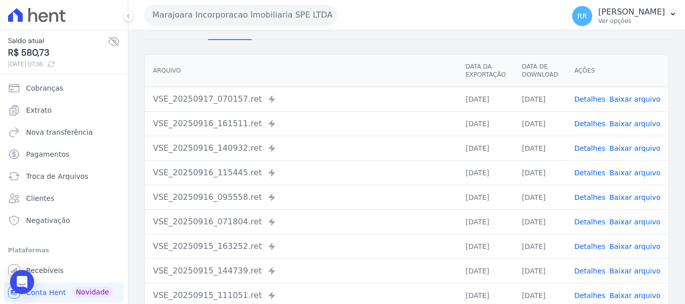
click at [595, 101] on link "Detalhes" at bounding box center [589, 99] width 31 height 8
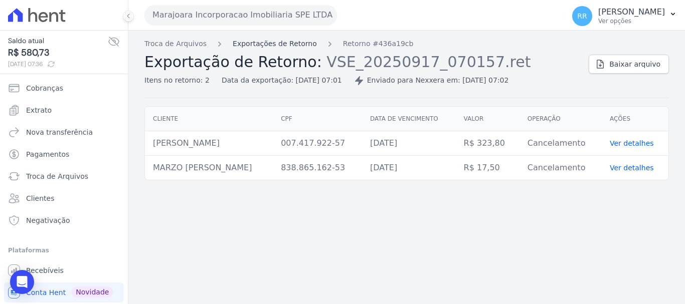
click at [254, 44] on link "Exportações de Retorno" at bounding box center [275, 44] width 84 height 11
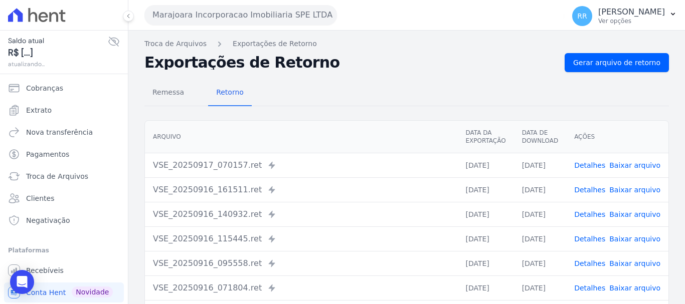
drag, startPoint x: 597, startPoint y: 188, endPoint x: 589, endPoint y: 191, distance: 8.6
click at [597, 188] on link "Detalhes" at bounding box center [589, 190] width 31 height 8
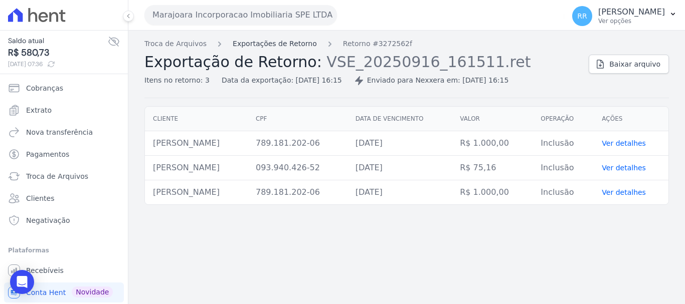
click at [262, 44] on link "Exportações de Retorno" at bounding box center [275, 44] width 84 height 11
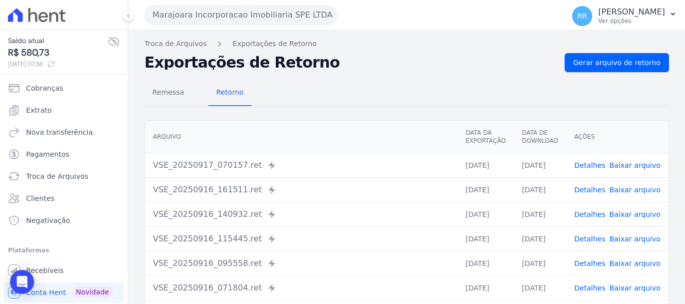
click at [588, 218] on link "Detalhes" at bounding box center [589, 215] width 31 height 8
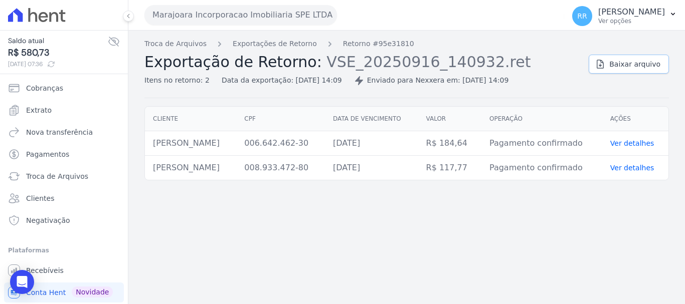
click at [640, 71] on link "Baixar arquivo" at bounding box center [628, 64] width 80 height 19
click at [272, 47] on link "Exportações de Retorno" at bounding box center [275, 44] width 84 height 11
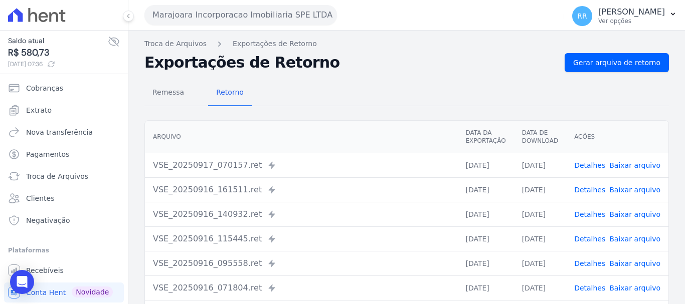
click at [590, 242] on link "Detalhes" at bounding box center [589, 239] width 31 height 8
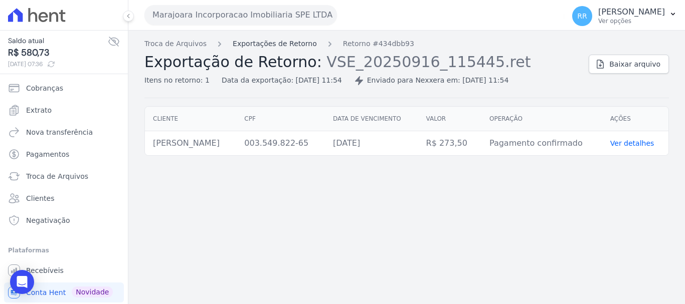
click at [292, 43] on link "Exportações de Retorno" at bounding box center [275, 44] width 84 height 11
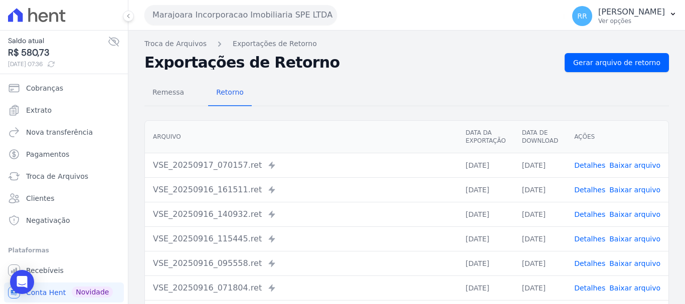
click at [594, 242] on link "Detalhes" at bounding box center [589, 239] width 31 height 8
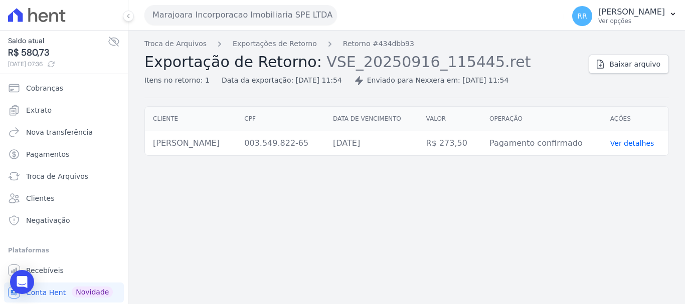
click at [257, 52] on div "Troca de Arquivos Exportações de Retorno Retorno #434dbb93 Exportação de Retorn…" at bounding box center [362, 62] width 436 height 47
click at [272, 40] on link "Exportações de Retorno" at bounding box center [275, 44] width 84 height 11
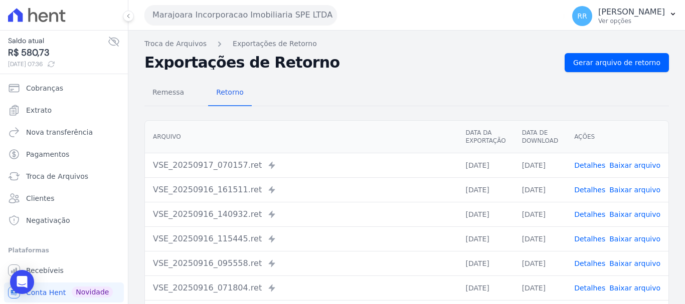
click at [585, 264] on link "Detalhes" at bounding box center [589, 264] width 31 height 8
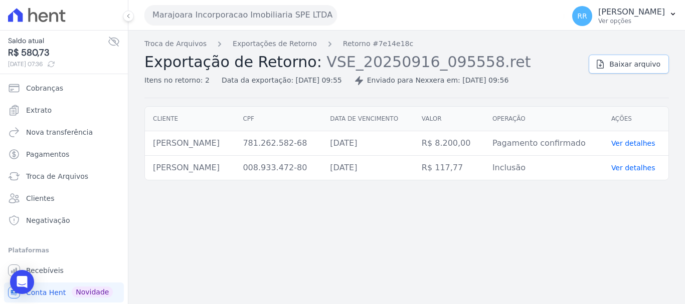
click at [634, 69] on span "Baixar arquivo" at bounding box center [634, 64] width 51 height 10
click at [45, 112] on span "Extrato" at bounding box center [39, 110] width 26 height 10
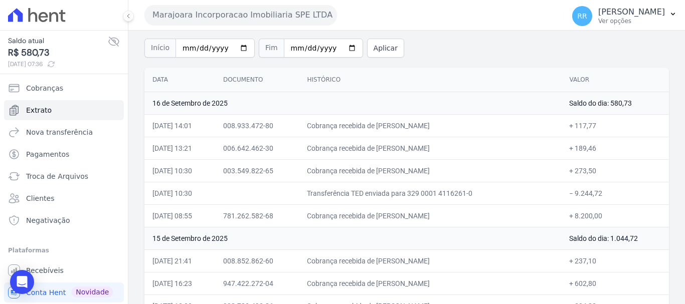
scroll to position [50, 0]
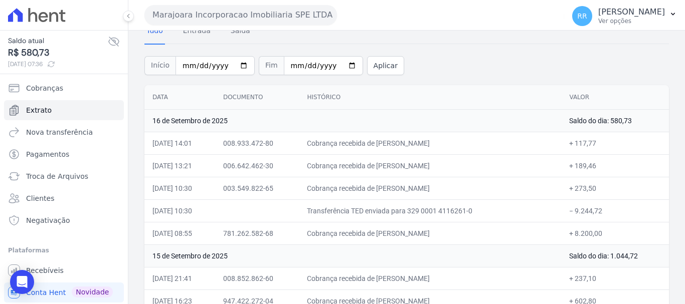
click at [485, 199] on td "Cobrança recebida de AUGUSTO NONATO BARROS JUNIOR" at bounding box center [430, 188] width 262 height 23
drag, startPoint x: 50, startPoint y: 177, endPoint x: 456, endPoint y: 138, distance: 407.9
click at [50, 177] on span "Troca de Arquivos" at bounding box center [57, 176] width 62 height 10
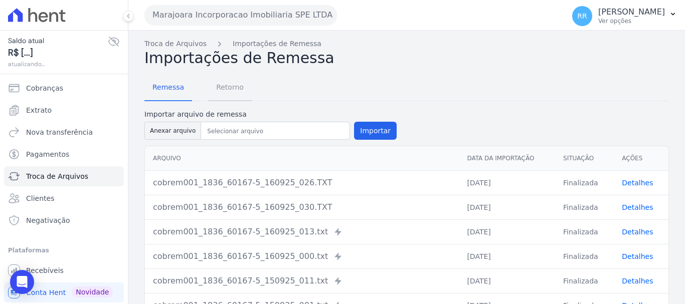
click at [220, 87] on span "Retorno" at bounding box center [230, 87] width 40 height 20
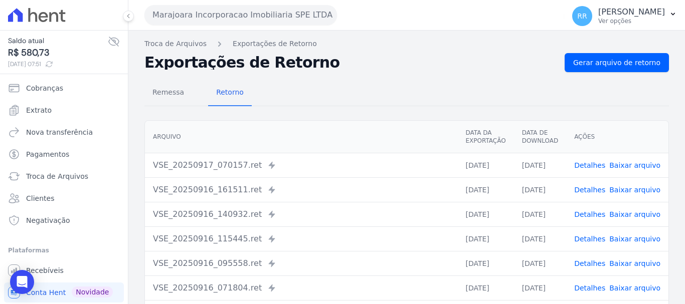
click at [592, 189] on link "Detalhes" at bounding box center [589, 190] width 31 height 8
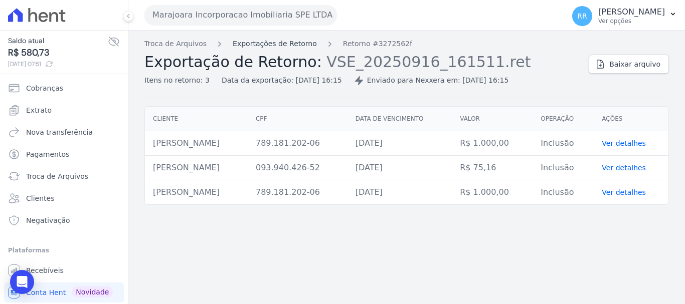
click at [298, 45] on link "Exportações de Retorno" at bounding box center [275, 44] width 84 height 11
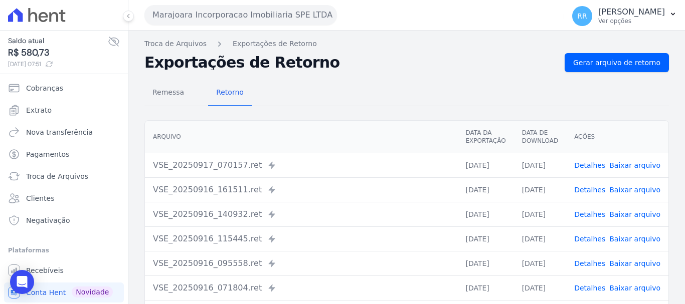
click at [595, 214] on link "Detalhes" at bounding box center [589, 215] width 31 height 8
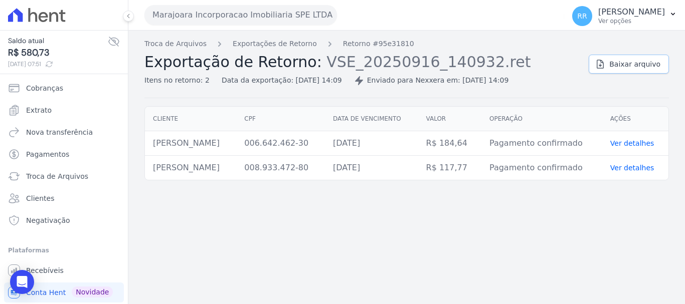
drag, startPoint x: 641, startPoint y: 74, endPoint x: 638, endPoint y: 63, distance: 11.1
click at [641, 73] on div "Troca de Arquivos Exportações de Retorno Retorno #95e31810 Exportação de Retorn…" at bounding box center [406, 69] width 524 height 60
drag, startPoint x: 638, startPoint y: 63, endPoint x: 466, endPoint y: 83, distance: 172.5
click at [638, 63] on span "Baixar arquivo" at bounding box center [634, 64] width 51 height 10
click at [279, 42] on link "Exportações de Retorno" at bounding box center [275, 44] width 84 height 11
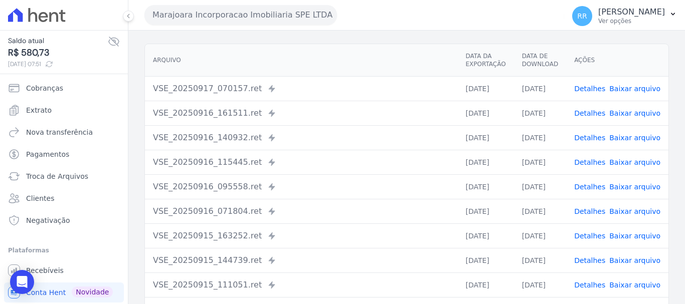
scroll to position [100, 0]
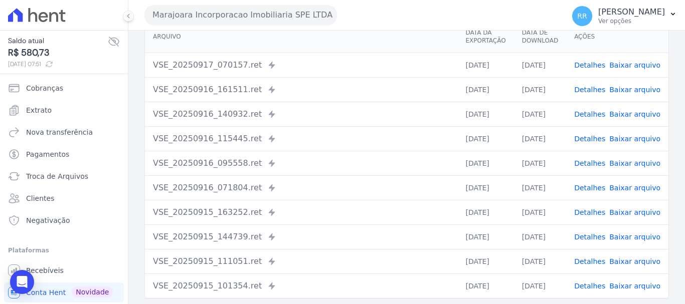
click at [599, 186] on link "Detalhes" at bounding box center [589, 188] width 31 height 8
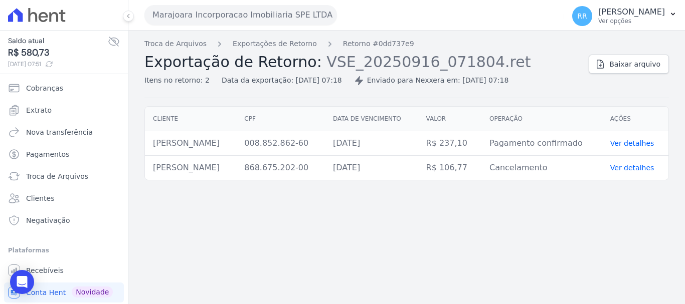
click at [308, 78] on div "Data da exportação: 16/09/2025, 07:18" at bounding box center [282, 80] width 120 height 11
click at [290, 47] on link "Exportações de Retorno" at bounding box center [275, 44] width 84 height 11
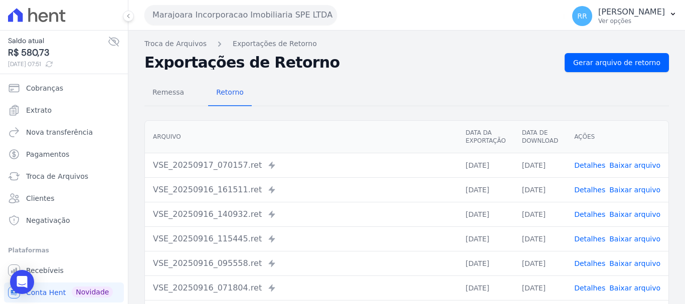
scroll to position [50, 0]
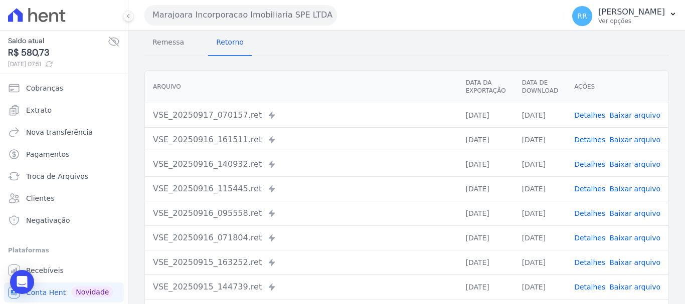
click at [594, 211] on link "Detalhes" at bounding box center [589, 214] width 31 height 8
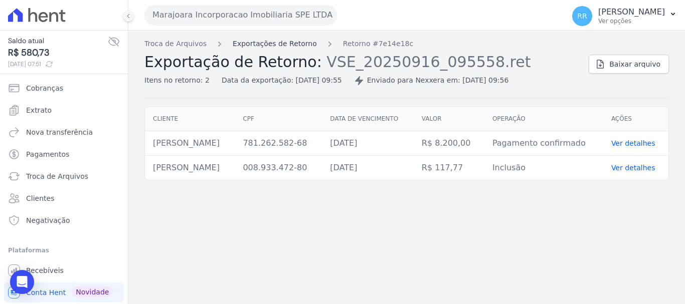
click at [274, 40] on link "Exportações de Retorno" at bounding box center [275, 44] width 84 height 11
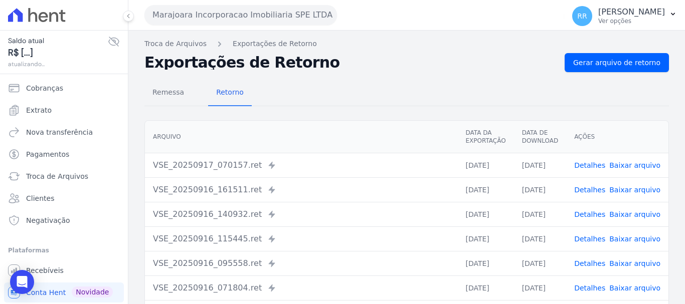
click at [595, 239] on link "Detalhes" at bounding box center [589, 239] width 31 height 8
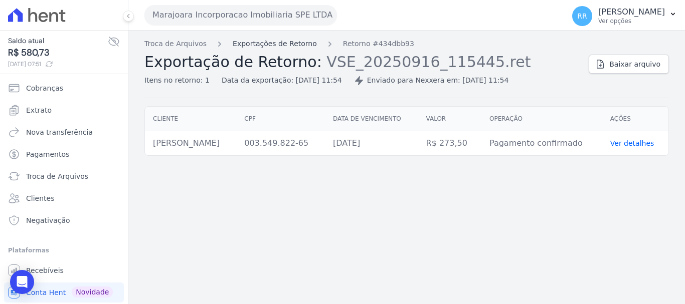
click at [254, 45] on link "Exportações de Retorno" at bounding box center [275, 44] width 84 height 11
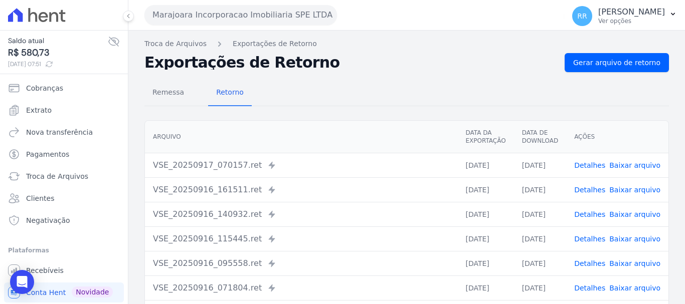
click at [589, 214] on link "Detalhes" at bounding box center [589, 215] width 31 height 8
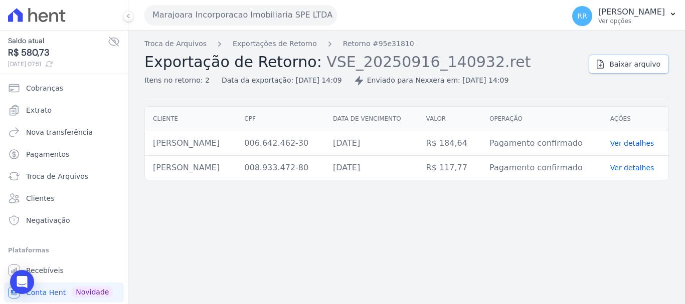
click at [634, 68] on span "Baixar arquivo" at bounding box center [634, 64] width 51 height 10
click at [268, 43] on link "Exportações de Retorno" at bounding box center [275, 44] width 84 height 11
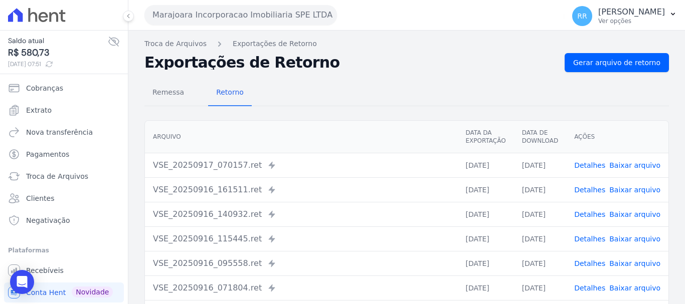
click at [582, 216] on link "Detalhes" at bounding box center [589, 215] width 31 height 8
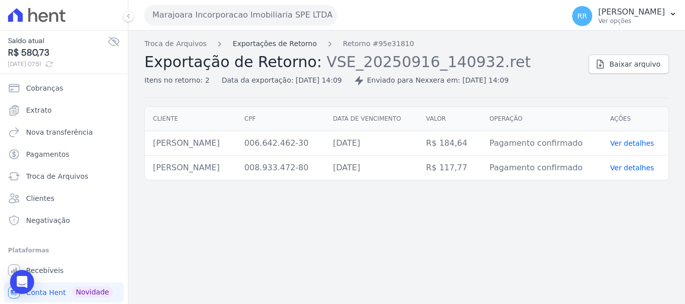
click at [262, 48] on link "Exportações de Retorno" at bounding box center [275, 44] width 84 height 11
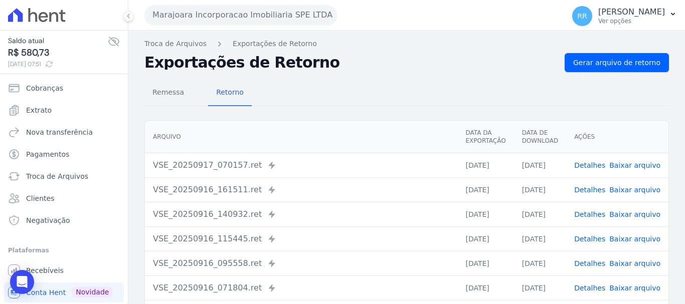
click at [592, 193] on link "Detalhes" at bounding box center [589, 190] width 31 height 8
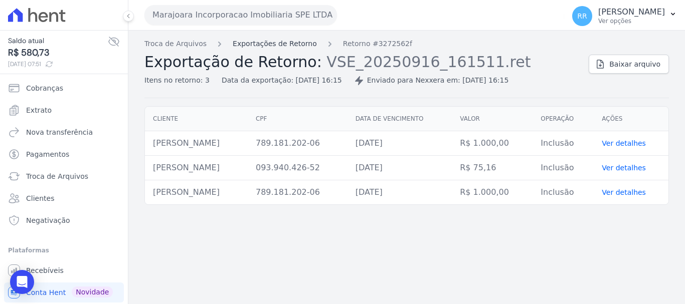
click at [271, 41] on link "Exportações de Retorno" at bounding box center [275, 44] width 84 height 11
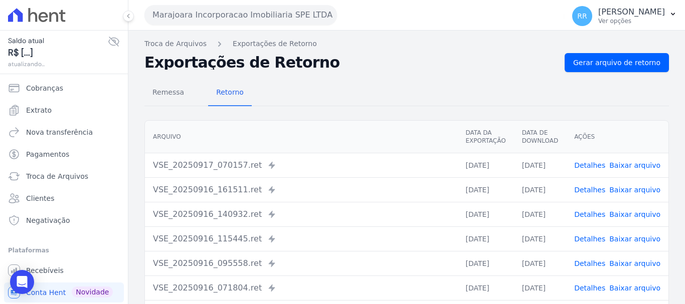
click at [586, 169] on link "Detalhes" at bounding box center [589, 165] width 31 height 8
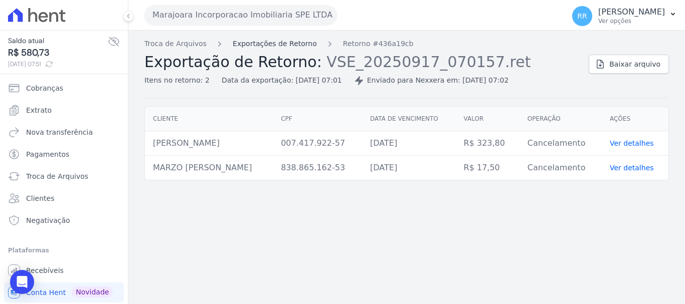
click at [239, 44] on link "Exportações de Retorno" at bounding box center [275, 44] width 84 height 11
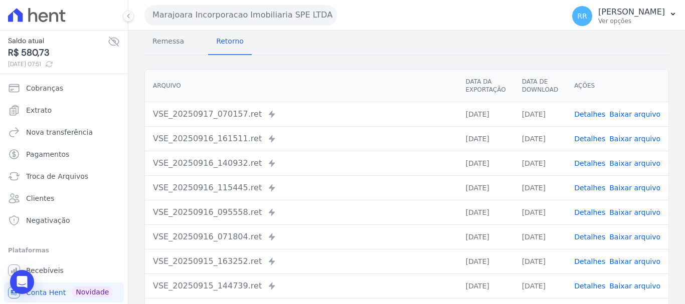
scroll to position [138, 0]
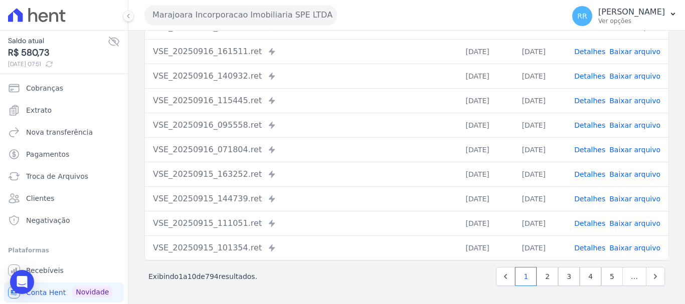
click at [585, 176] on link "Detalhes" at bounding box center [589, 174] width 31 height 8
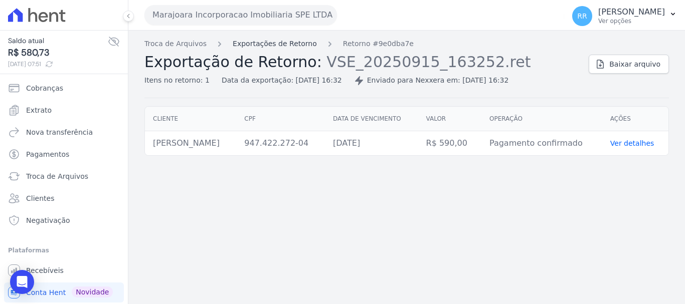
click at [253, 44] on link "Exportações de Retorno" at bounding box center [275, 44] width 84 height 11
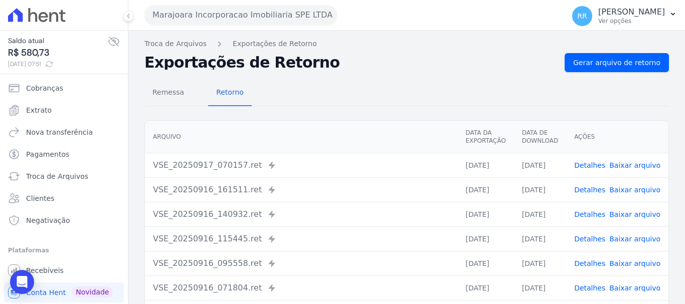
click at [593, 240] on link "Detalhes" at bounding box center [589, 239] width 31 height 8
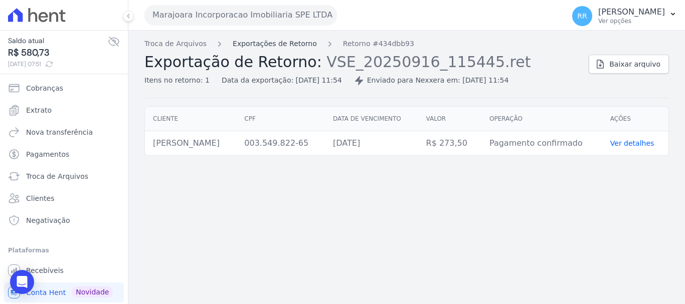
click at [244, 42] on link "Exportações de Retorno" at bounding box center [275, 44] width 84 height 11
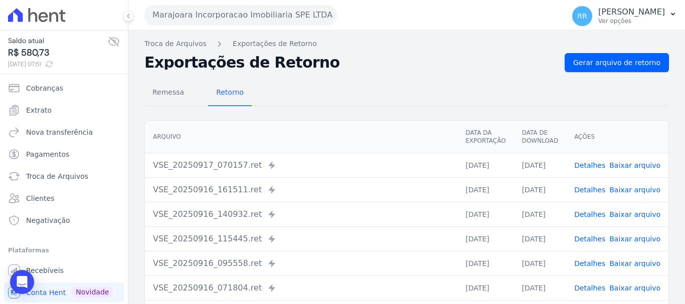
click at [594, 212] on link "Detalhes" at bounding box center [589, 215] width 31 height 8
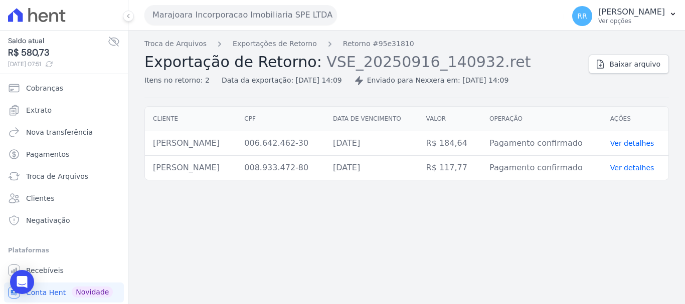
click at [630, 140] on link "Ver detalhes" at bounding box center [632, 143] width 44 height 8
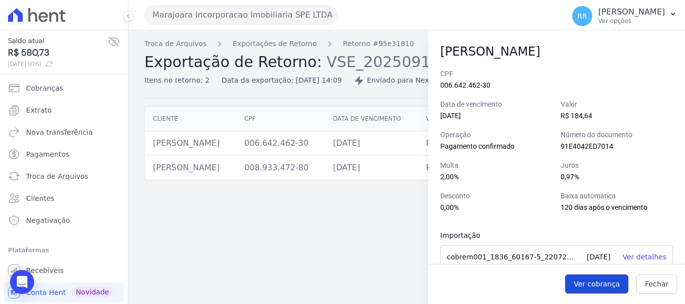
click at [619, 281] on span "Ver cobrança" at bounding box center [596, 284] width 46 height 10
click at [290, 222] on div "Troca de Arquivos Exportações de Retorno Retorno #95e31810 Exportação de Retorn…" at bounding box center [406, 168] width 556 height 274
click at [647, 293] on link "Fechar" at bounding box center [656, 284] width 41 height 19
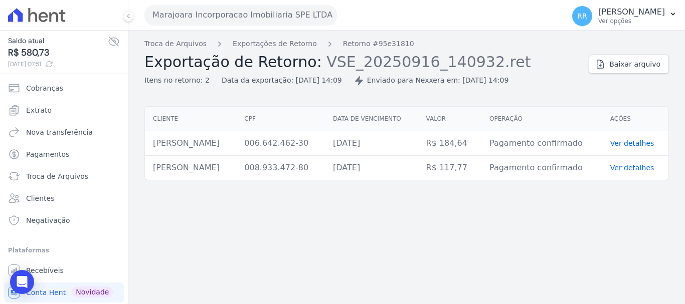
drag, startPoint x: 143, startPoint y: 139, endPoint x: 234, endPoint y: 141, distance: 90.7
click at [233, 141] on div "Cliente CPF Data de vencimento Valor Operação Ações ALINE TEIXEIRA CORREIA 006.…" at bounding box center [406, 143] width 556 height 82
drag, startPoint x: 255, startPoint y: 141, endPoint x: 149, endPoint y: 146, distance: 105.4
click at [147, 146] on td "ALINE TEIXEIRA CORREIA" at bounding box center [190, 143] width 91 height 25
copy td "ALINE TEIXEIRA CORREIA"
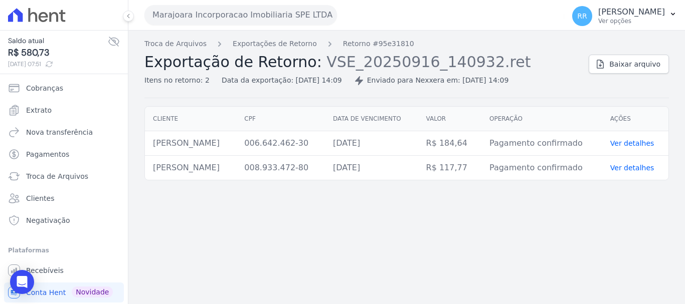
click at [252, 16] on button "Marajoara Incorporacao Imobiliaria SPE LTDA" at bounding box center [240, 15] width 192 height 20
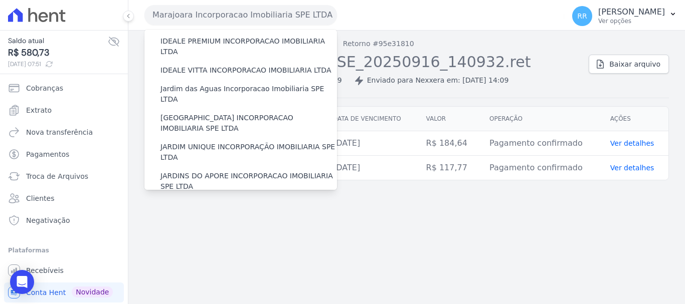
scroll to position [150, 0]
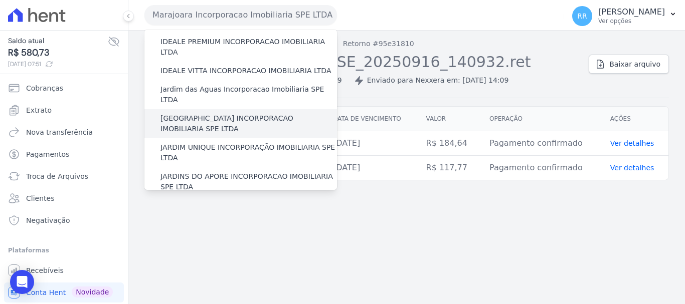
click at [222, 113] on label "JARDIM MONTREAL INCORPORACAO IMOBILIARIA SPE LTDA" at bounding box center [248, 123] width 176 height 21
click at [0, 0] on input "JARDIM MONTREAL INCORPORACAO IMOBILIARIA SPE LTDA" at bounding box center [0, 0] width 0 height 0
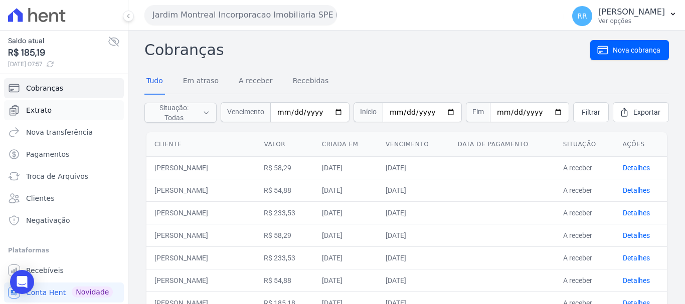
click at [46, 110] on span "Extrato" at bounding box center [39, 110] width 26 height 10
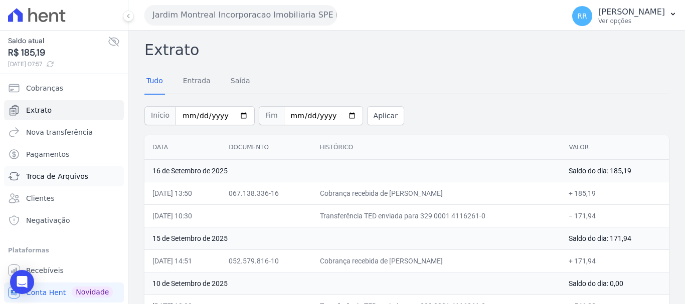
click at [41, 179] on span "Troca de Arquivos" at bounding box center [57, 176] width 62 height 10
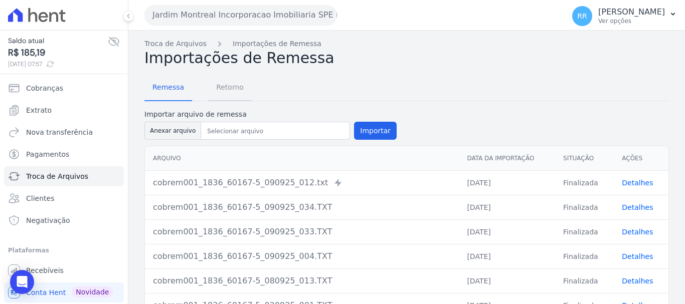
click at [222, 86] on span "Retorno" at bounding box center [230, 87] width 40 height 20
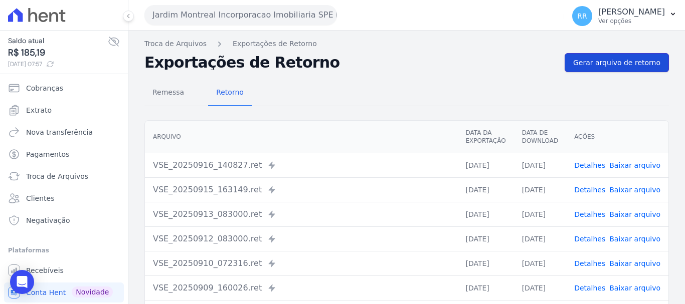
click at [616, 68] on link "Gerar arquivo de retorno" at bounding box center [616, 62] width 104 height 19
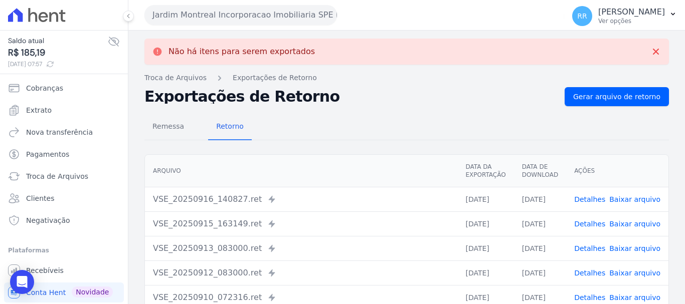
click at [592, 200] on link "Detalhes" at bounding box center [589, 199] width 31 height 8
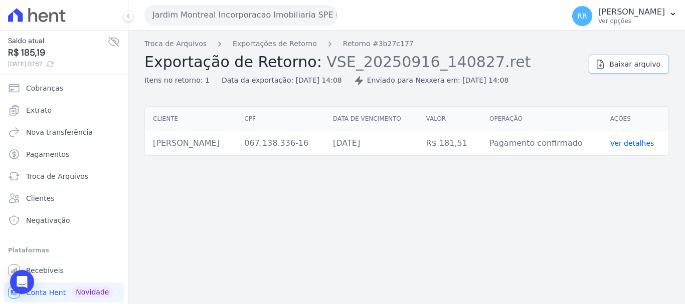
drag, startPoint x: 654, startPoint y: 63, endPoint x: 648, endPoint y: 66, distance: 7.0
click at [654, 63] on span "Baixar arquivo" at bounding box center [634, 64] width 51 height 10
click at [266, 19] on button "Jardim Montreal Incorporacao Imobiliaria SPE LTDA" at bounding box center [240, 15] width 192 height 20
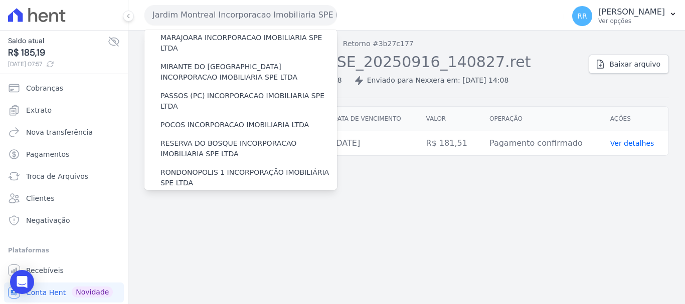
scroll to position [351, 0]
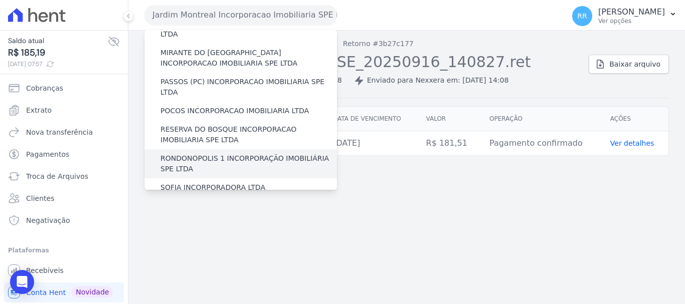
click at [207, 153] on label "RONDONOPOLIS 1 INCORPORAÇÃO IMOBILIÁRIA SPE LTDA" at bounding box center [248, 163] width 176 height 21
click at [0, 0] on input "RONDONOPOLIS 1 INCORPORAÇÃO IMOBILIÁRIA SPE LTDA" at bounding box center [0, 0] width 0 height 0
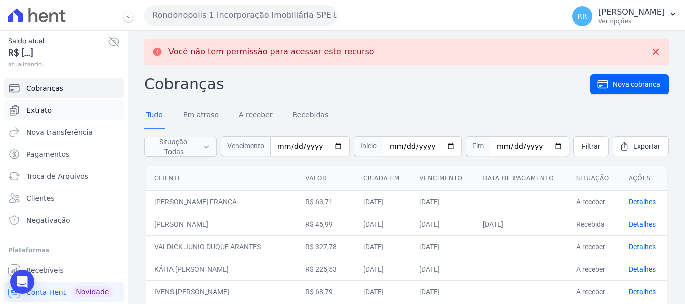
click at [40, 116] on link "Extrato" at bounding box center [64, 110] width 120 height 20
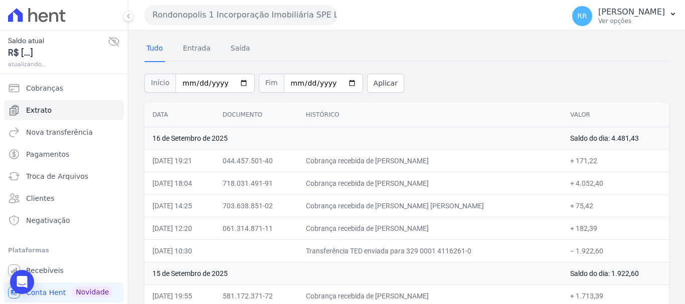
scroll to position [50, 0]
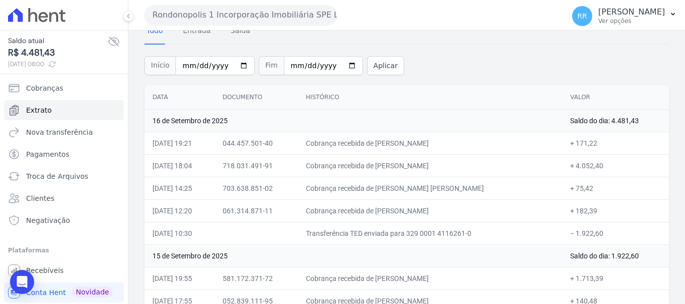
click at [388, 140] on td "Cobrança recebida de LUANA EMANOELI PEREIRA MACHADO" at bounding box center [430, 143] width 264 height 23
click at [48, 176] on span "Troca de Arquivos" at bounding box center [57, 176] width 62 height 10
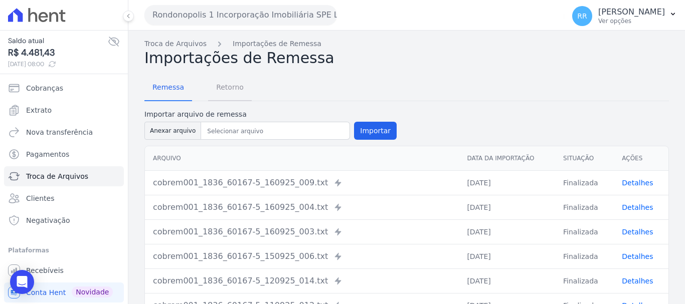
click at [227, 78] on span "Retorno" at bounding box center [230, 87] width 40 height 20
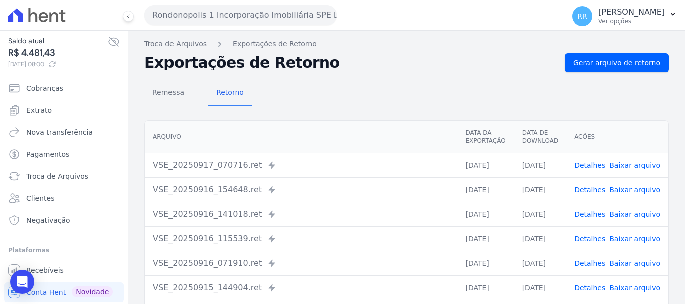
click at [587, 201] on td "Detalhes Baixar arquivo" at bounding box center [617, 189] width 102 height 25
click at [589, 192] on link "Detalhes" at bounding box center [589, 190] width 31 height 8
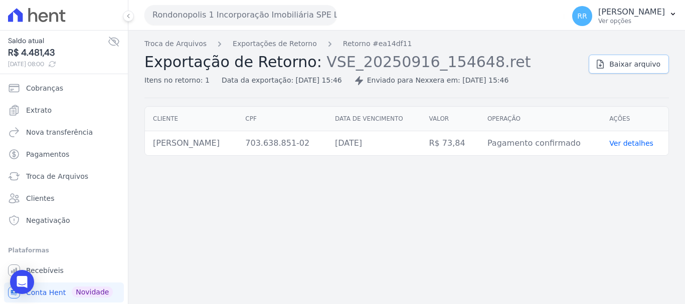
click at [619, 69] on link "Baixar arquivo" at bounding box center [628, 64] width 80 height 19
click at [282, 44] on link "Exportações de Retorno" at bounding box center [275, 44] width 84 height 11
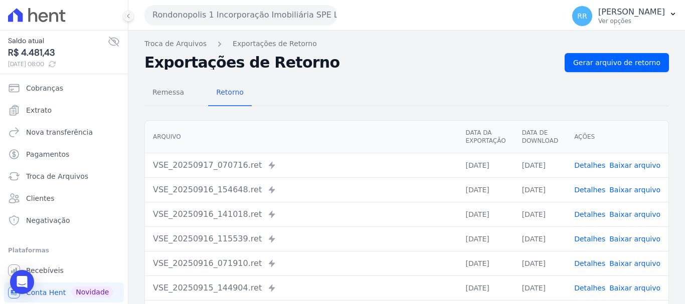
click at [279, 140] on th "Arquivo" at bounding box center [301, 137] width 312 height 33
drag, startPoint x: 594, startPoint y: 213, endPoint x: 486, endPoint y: 186, distance: 111.0
click at [593, 214] on link "Detalhes" at bounding box center [589, 215] width 31 height 8
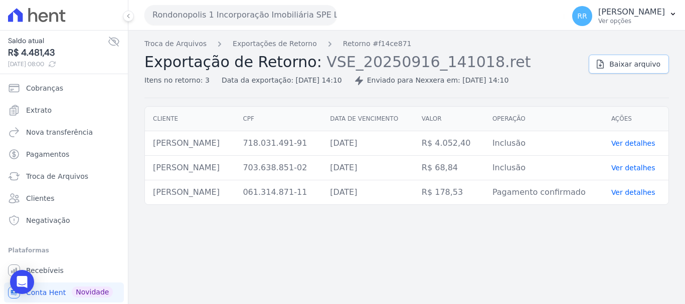
click at [637, 69] on span "Baixar arquivo" at bounding box center [634, 64] width 51 height 10
click at [251, 43] on link "Exportações de Retorno" at bounding box center [275, 44] width 84 height 11
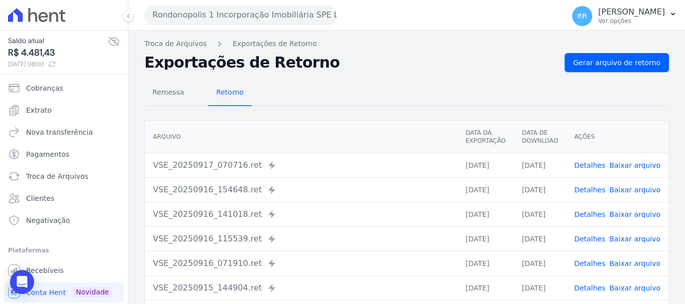
click at [586, 244] on span "Detalhes" at bounding box center [589, 239] width 31 height 10
click at [587, 239] on link "Detalhes" at bounding box center [589, 239] width 31 height 8
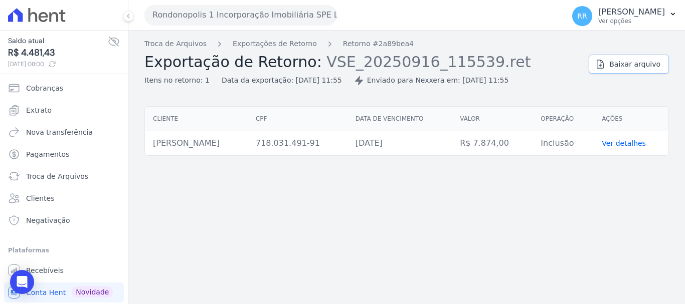
click at [612, 69] on link "Baixar arquivo" at bounding box center [628, 64] width 80 height 19
click at [247, 43] on link "Exportações de Retorno" at bounding box center [275, 44] width 84 height 11
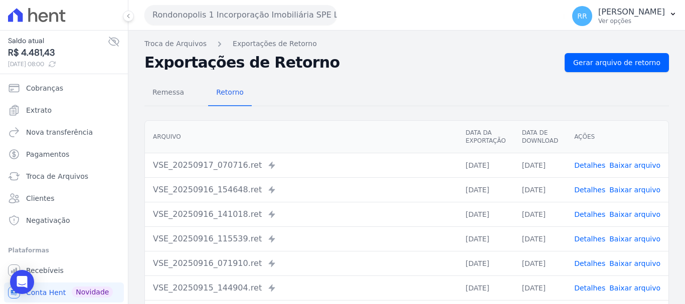
click at [588, 260] on link "Detalhes" at bounding box center [589, 264] width 31 height 8
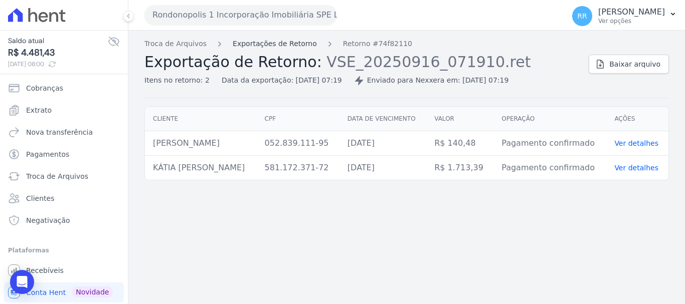
click at [274, 44] on link "Exportações de Retorno" at bounding box center [275, 44] width 84 height 11
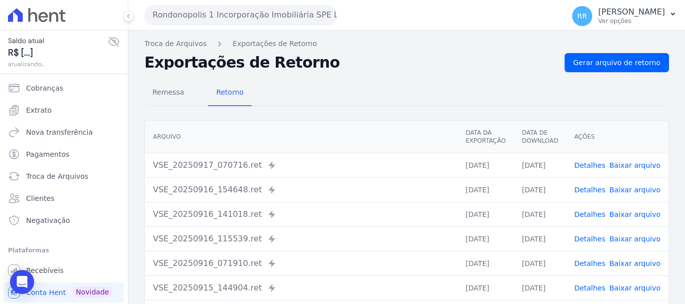
click at [591, 240] on link "Detalhes" at bounding box center [589, 239] width 31 height 8
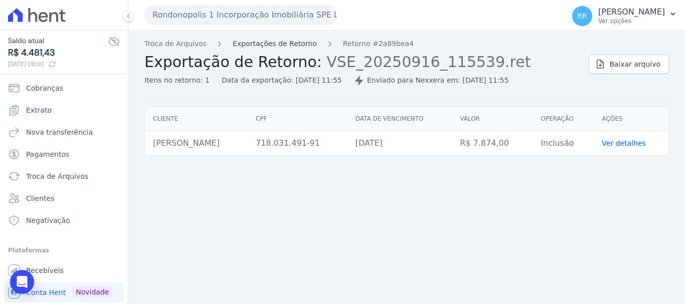
click at [276, 47] on link "Exportações de Retorno" at bounding box center [275, 44] width 84 height 11
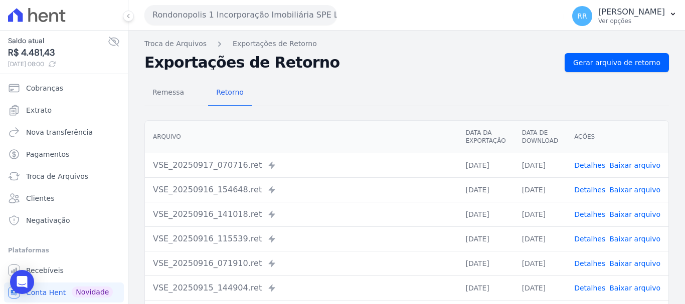
click at [589, 286] on link "Detalhes" at bounding box center [589, 288] width 31 height 8
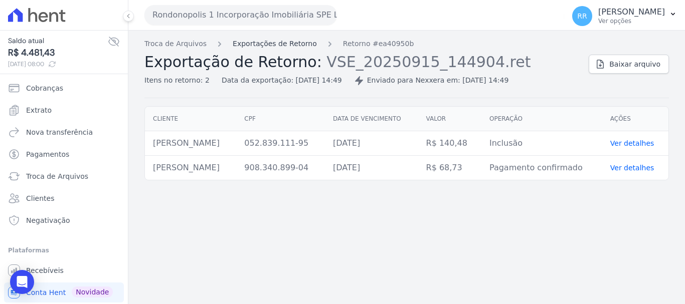
click at [293, 46] on link "Exportações de Retorno" at bounding box center [275, 44] width 84 height 11
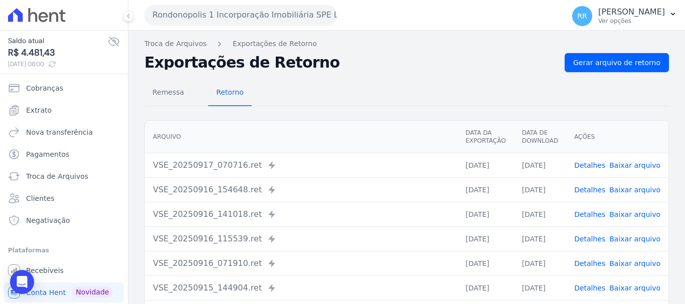
click at [596, 261] on link "Detalhes" at bounding box center [589, 264] width 31 height 8
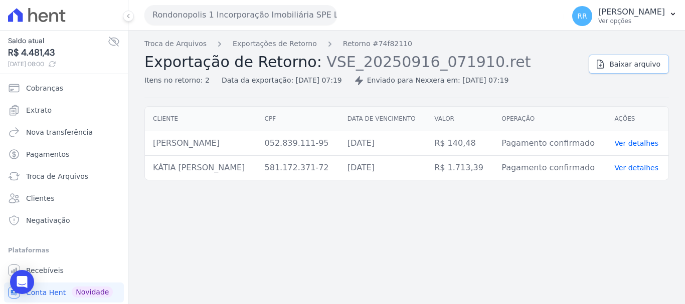
click at [642, 58] on link "Baixar arquivo" at bounding box center [628, 64] width 80 height 19
click at [237, 10] on button "Rondonopolis 1 Incorporação Imobiliária SPE LTDA" at bounding box center [240, 15] width 192 height 20
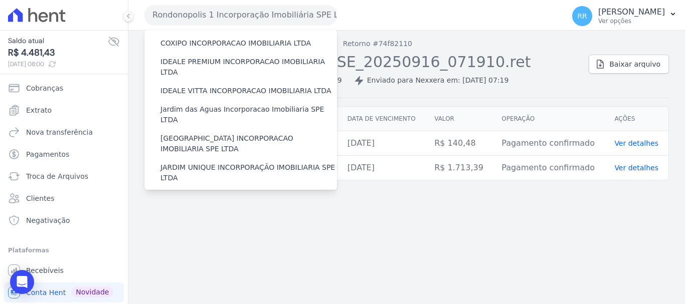
scroll to position [301, 0]
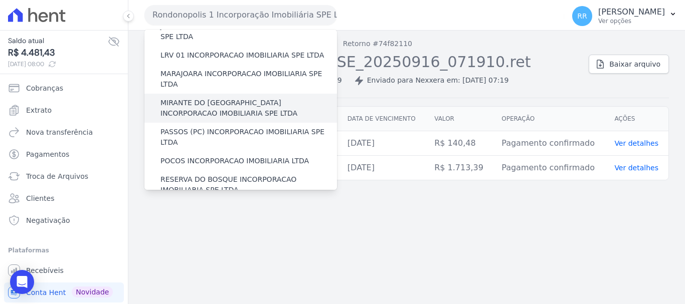
click at [247, 94] on div "MIRANTE DO RIO VERDE INCORPORACAO IMOBILIARIA SPE LTDA" at bounding box center [240, 108] width 192 height 29
click at [221, 98] on label "MIRANTE DO RIO VERDE INCORPORACAO IMOBILIARIA SPE LTDA" at bounding box center [248, 108] width 176 height 21
click at [182, 98] on label "MIRANTE DO RIO VERDE INCORPORACAO IMOBILIARIA SPE LTDA" at bounding box center [248, 108] width 176 height 21
click at [0, 0] on input "MIRANTE DO RIO VERDE INCORPORACAO IMOBILIARIA SPE LTDA" at bounding box center [0, 0] width 0 height 0
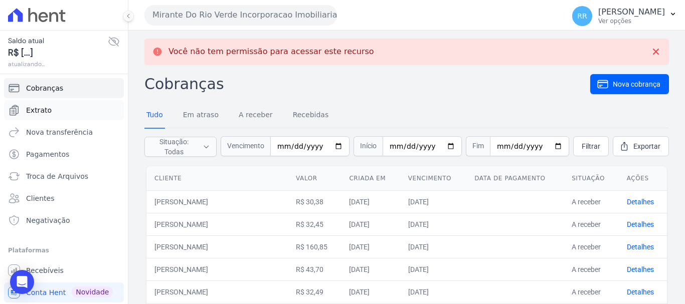
click at [43, 112] on span "Extrato" at bounding box center [39, 110] width 26 height 10
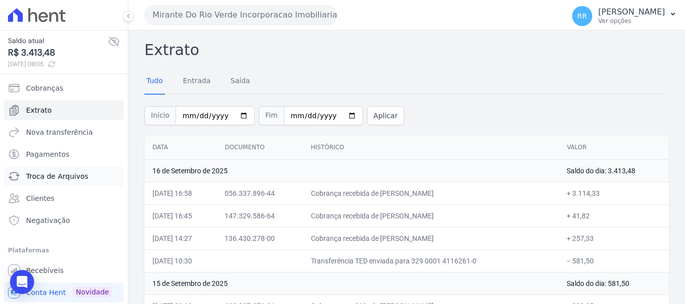
click at [46, 171] on span "Troca de Arquivos" at bounding box center [57, 176] width 62 height 10
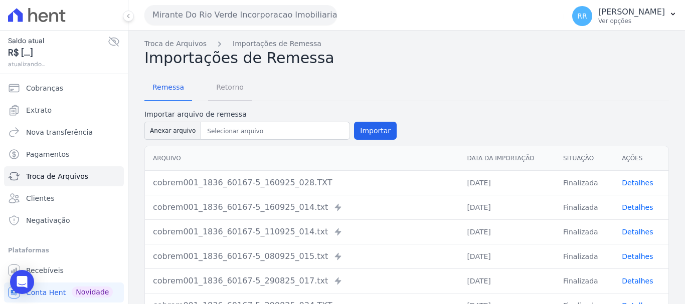
click at [231, 87] on span "Retorno" at bounding box center [230, 87] width 40 height 20
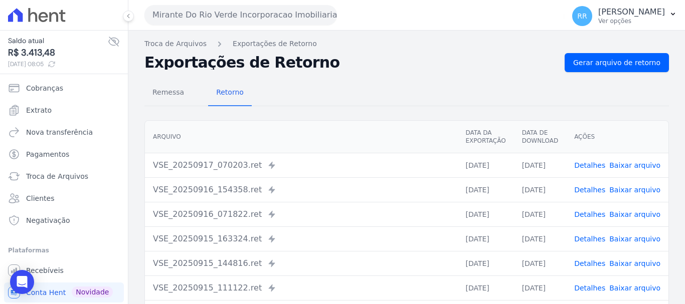
click at [591, 191] on link "Detalhes" at bounding box center [589, 190] width 31 height 8
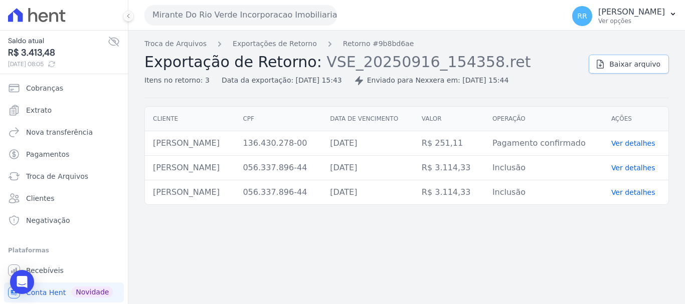
click at [652, 67] on span "Baixar arquivo" at bounding box center [634, 64] width 51 height 10
click at [284, 45] on link "Exportações de Retorno" at bounding box center [275, 44] width 84 height 11
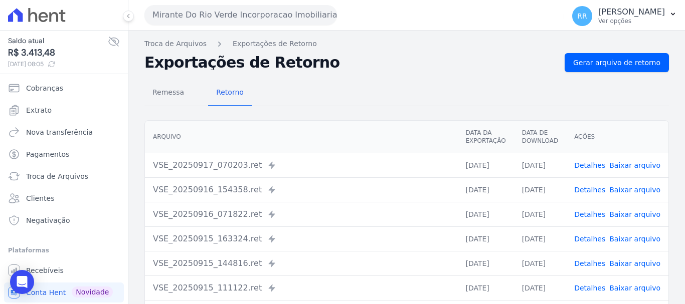
click at [596, 219] on link "Detalhes" at bounding box center [589, 215] width 31 height 8
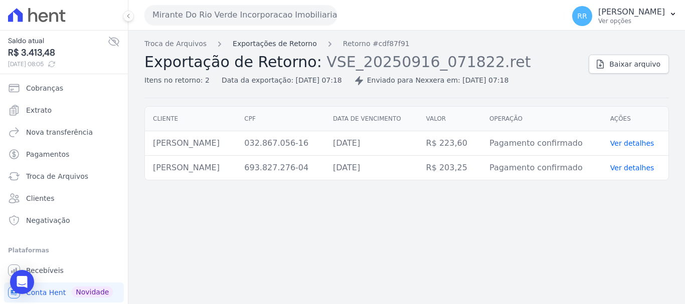
click at [269, 46] on link "Exportações de Retorno" at bounding box center [275, 44] width 84 height 11
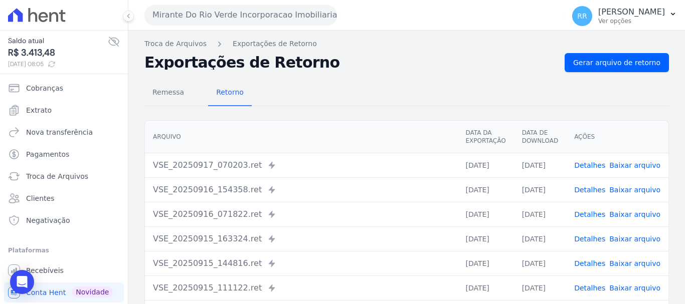
click at [595, 168] on link "Detalhes" at bounding box center [589, 165] width 31 height 8
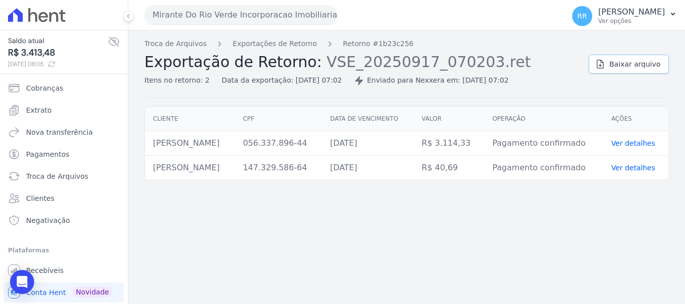
drag, startPoint x: 619, startPoint y: 62, endPoint x: 508, endPoint y: 70, distance: 111.0
click at [618, 63] on span "Baixar arquivo" at bounding box center [634, 64] width 51 height 10
click at [298, 51] on div "Troca de Arquivos Exportações de Retorno Retorno #1b23c256 Exportação de Retorn…" at bounding box center [362, 62] width 436 height 47
click at [285, 46] on link "Exportações de Retorno" at bounding box center [275, 44] width 84 height 11
